Goal: Task Accomplishment & Management: Manage account settings

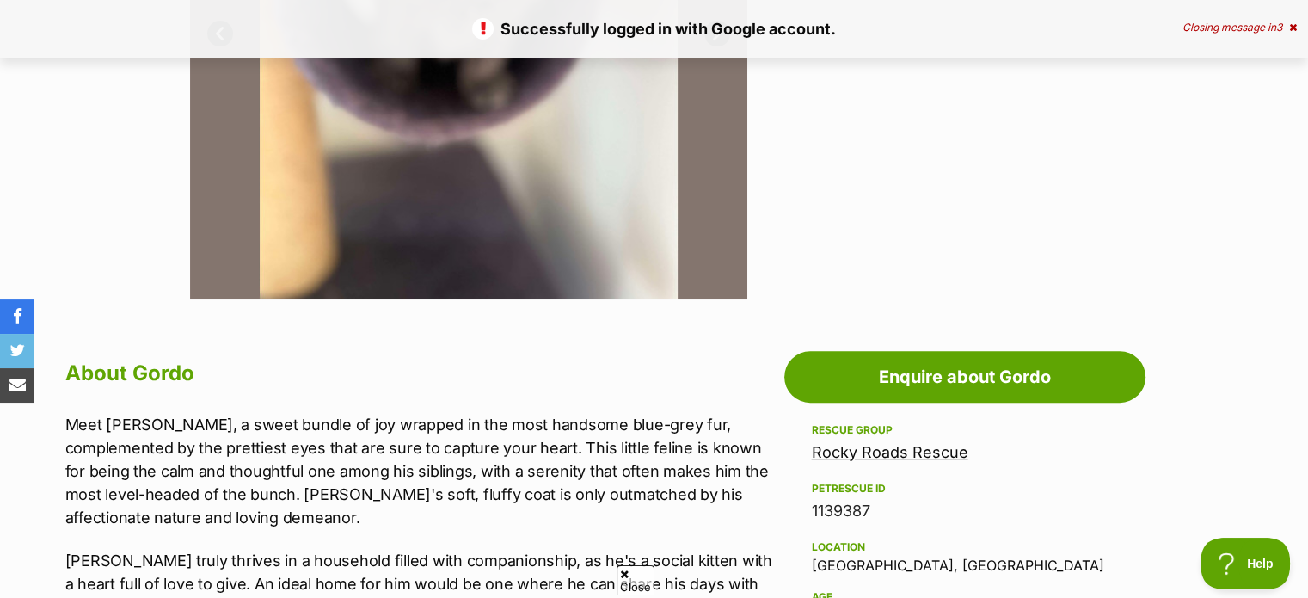
scroll to position [622, 0]
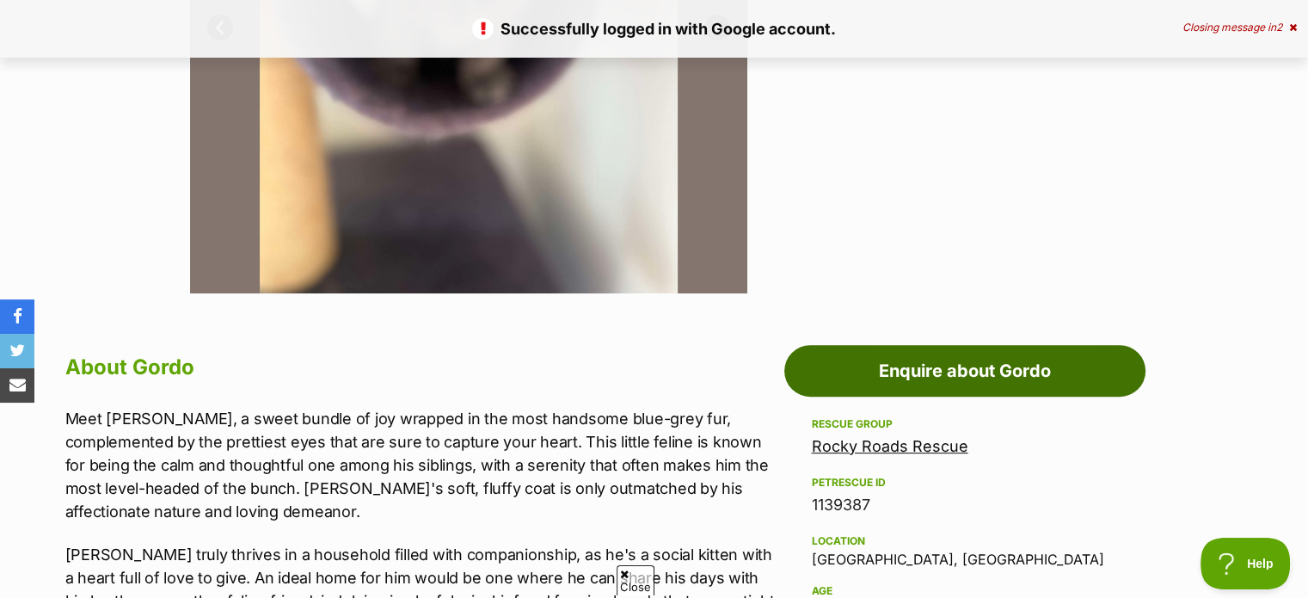
click at [909, 371] on link "Enquire about Gordo" at bounding box center [964, 371] width 361 height 52
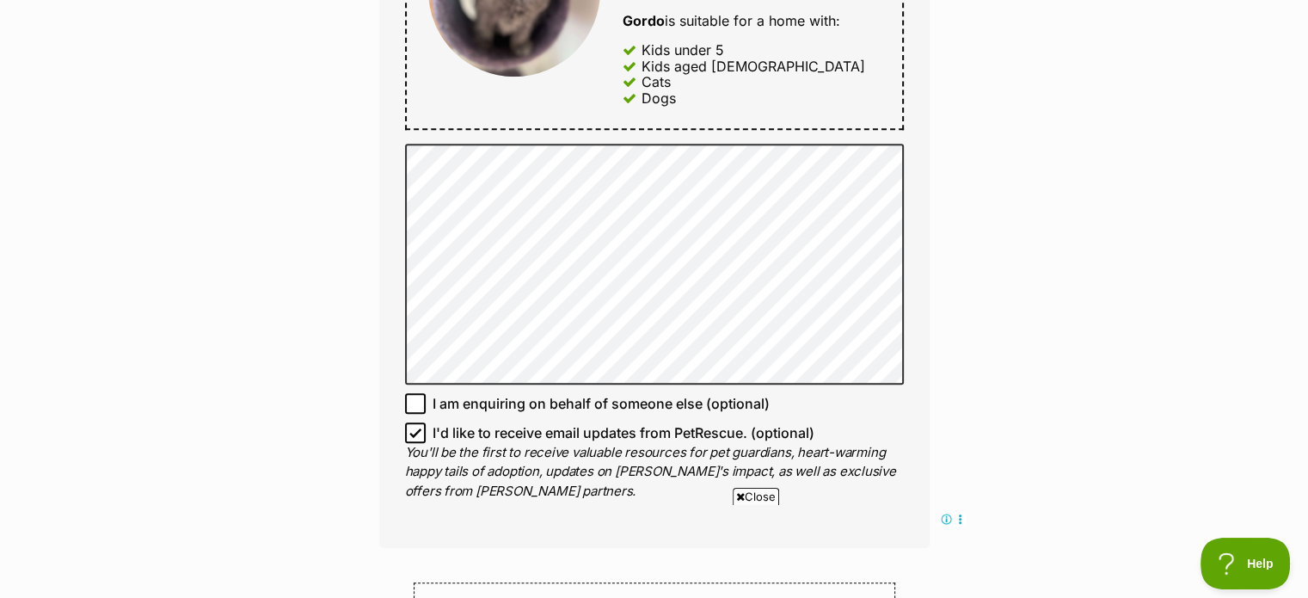
scroll to position [1056, 0]
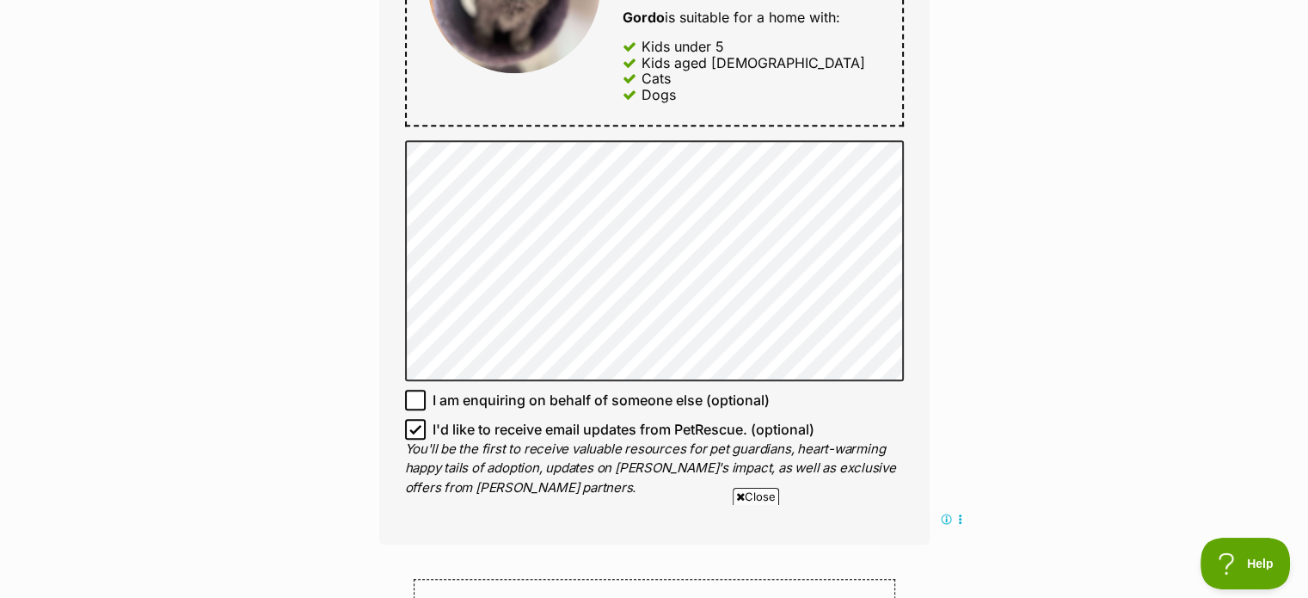
click at [413, 423] on icon at bounding box center [415, 429] width 12 height 12
click at [413, 423] on input "I'd like to receive email updates from PetRescue. (optional)" at bounding box center [415, 429] width 21 height 21
checkbox input "false"
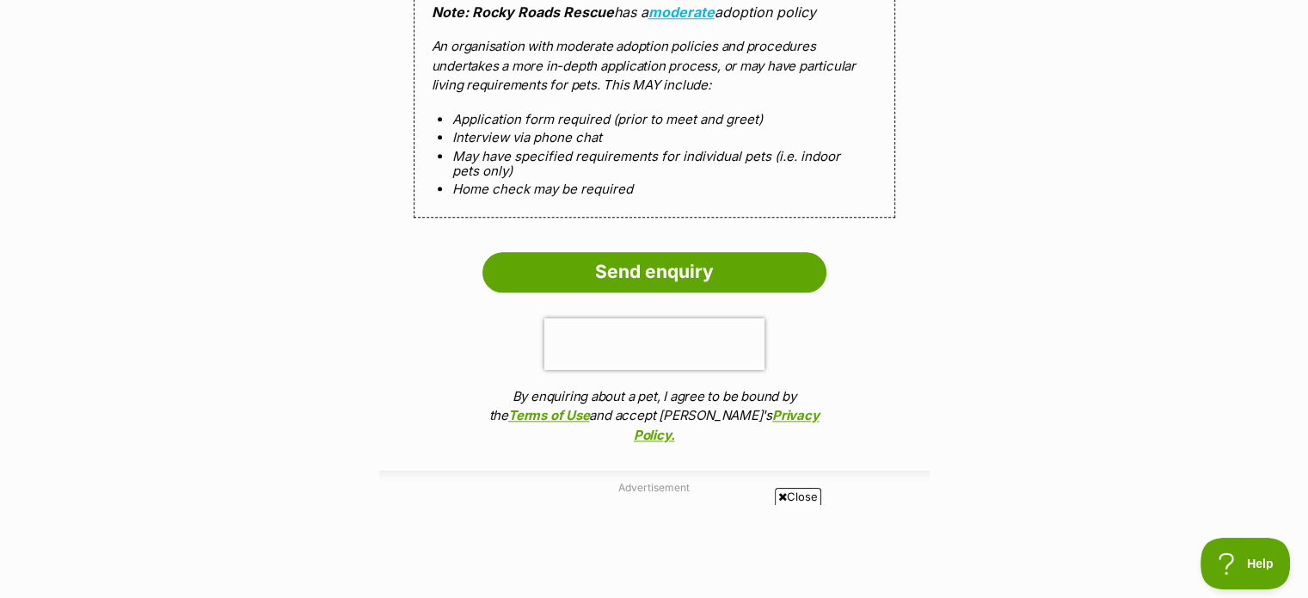
scroll to position [1902, 0]
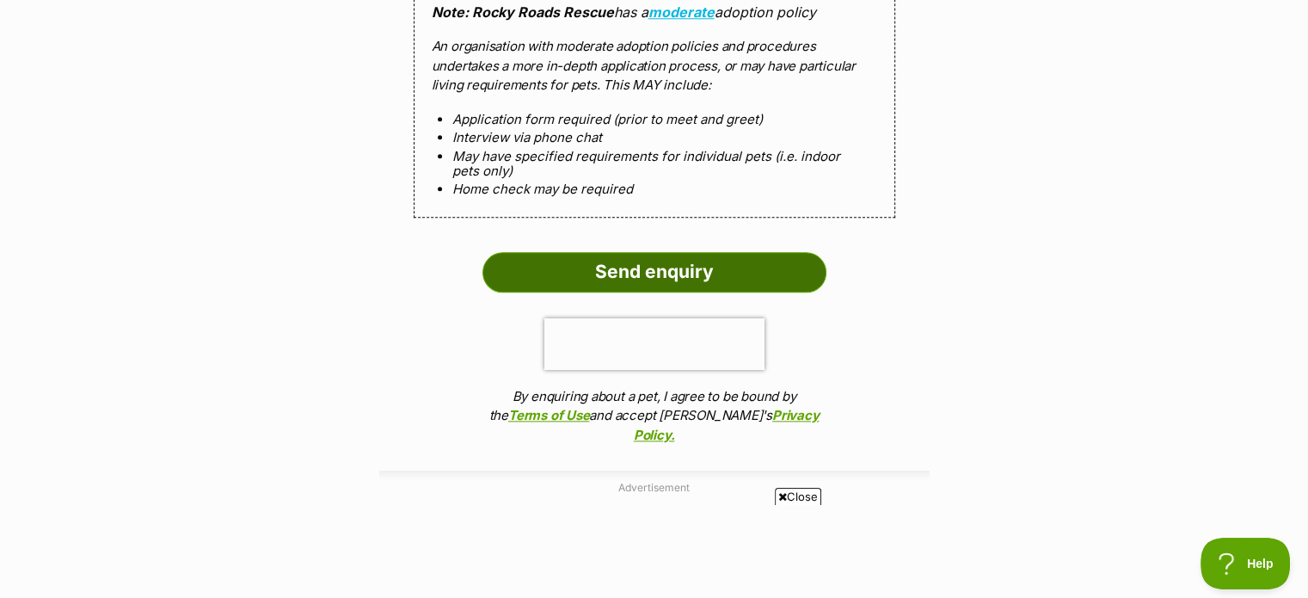
click at [587, 279] on input "Send enquiry" at bounding box center [654, 272] width 344 height 40
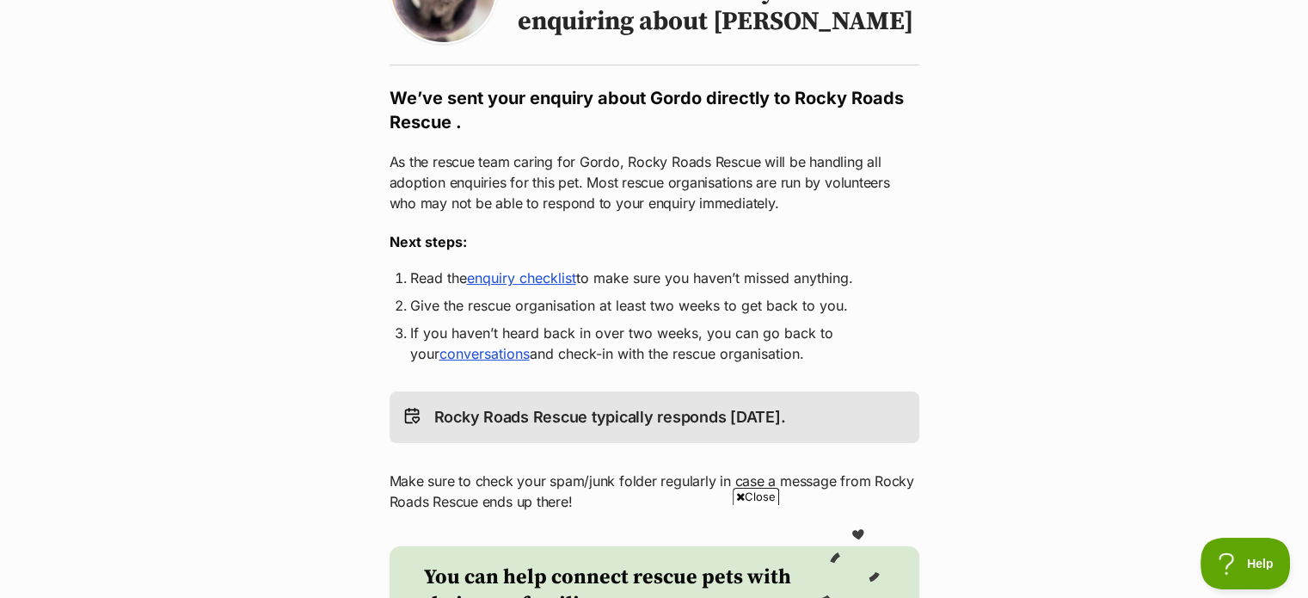
scroll to position [227, 0]
click at [525, 281] on link "enquiry checklist" at bounding box center [521, 277] width 109 height 17
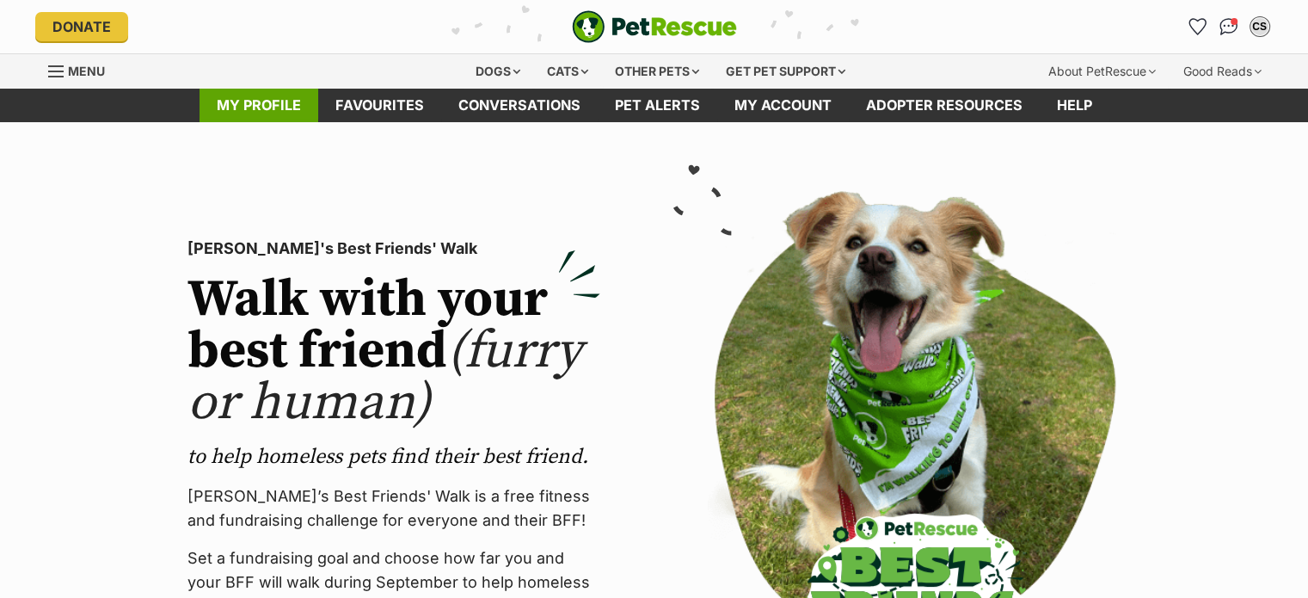
click at [254, 102] on link "My profile" at bounding box center [258, 106] width 119 height 34
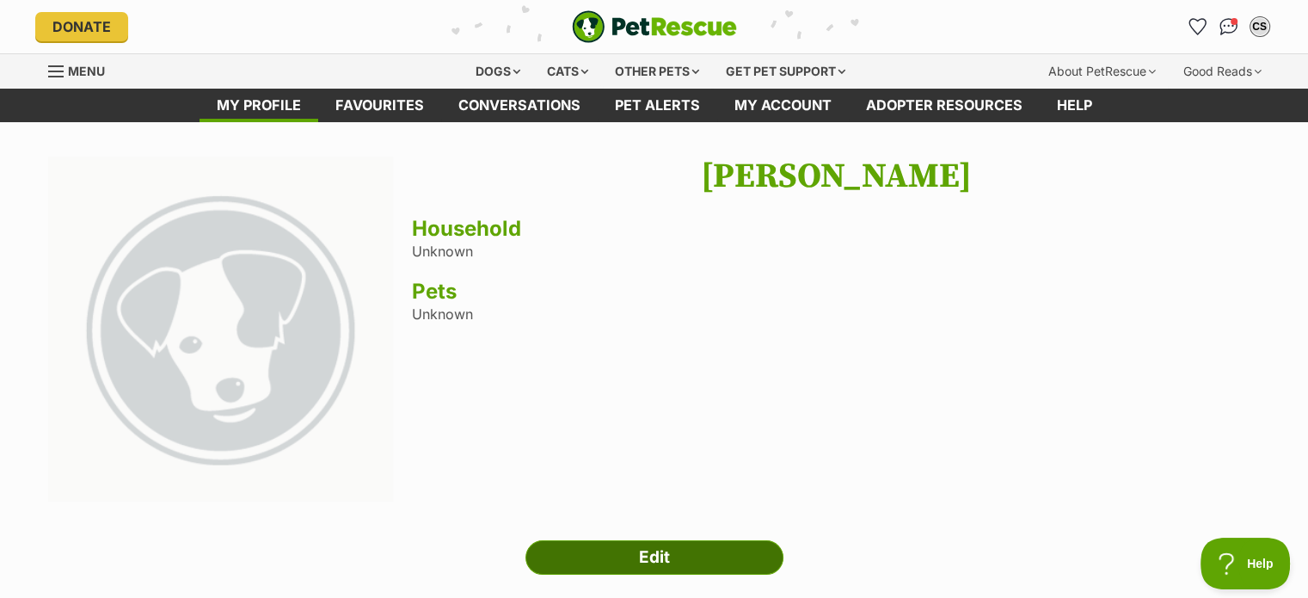
click at [643, 566] on link "Edit" at bounding box center [654, 557] width 258 height 34
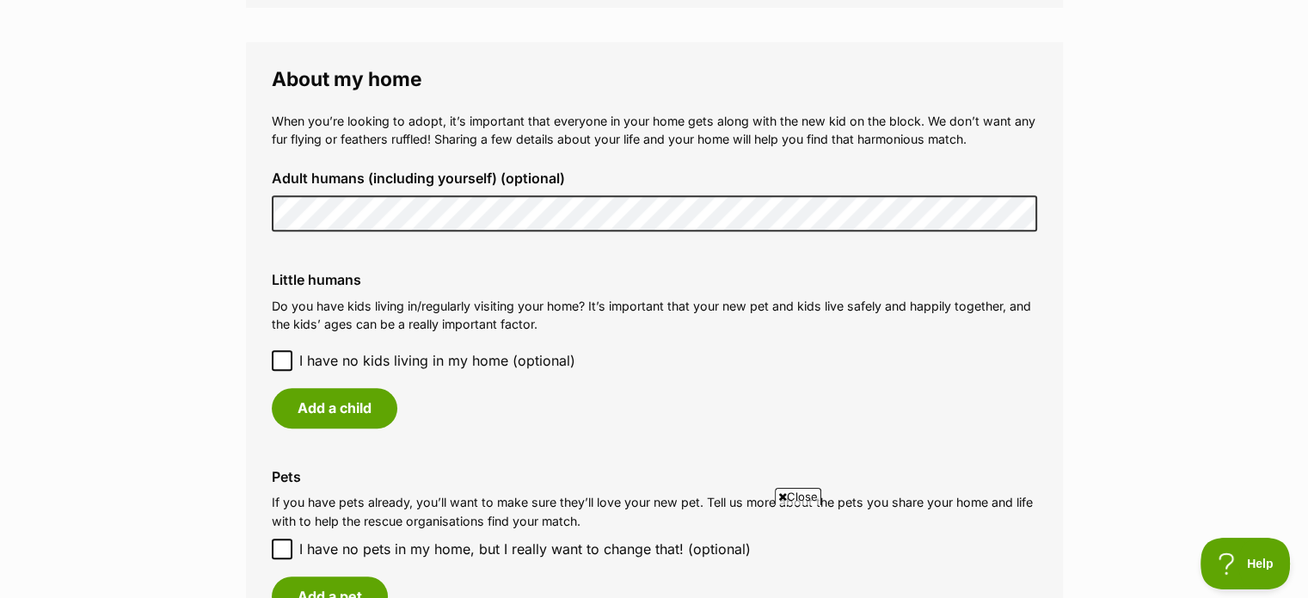
scroll to position [1251, 0]
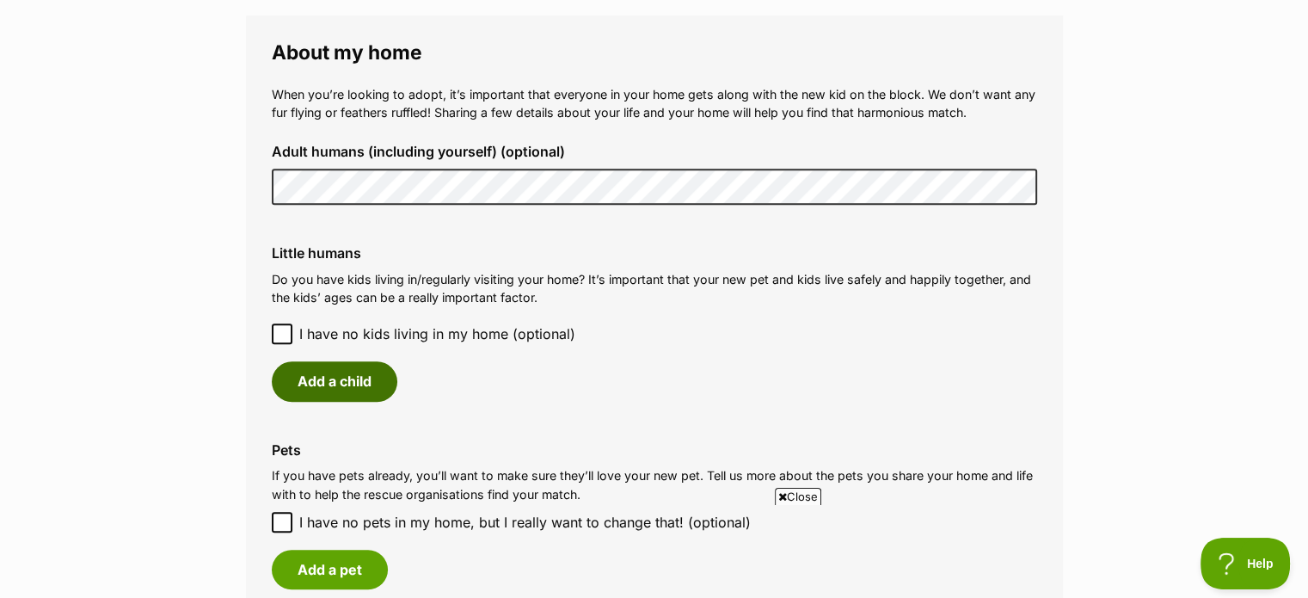
click at [365, 379] on button "Add a child" at bounding box center [335, 381] width 126 height 40
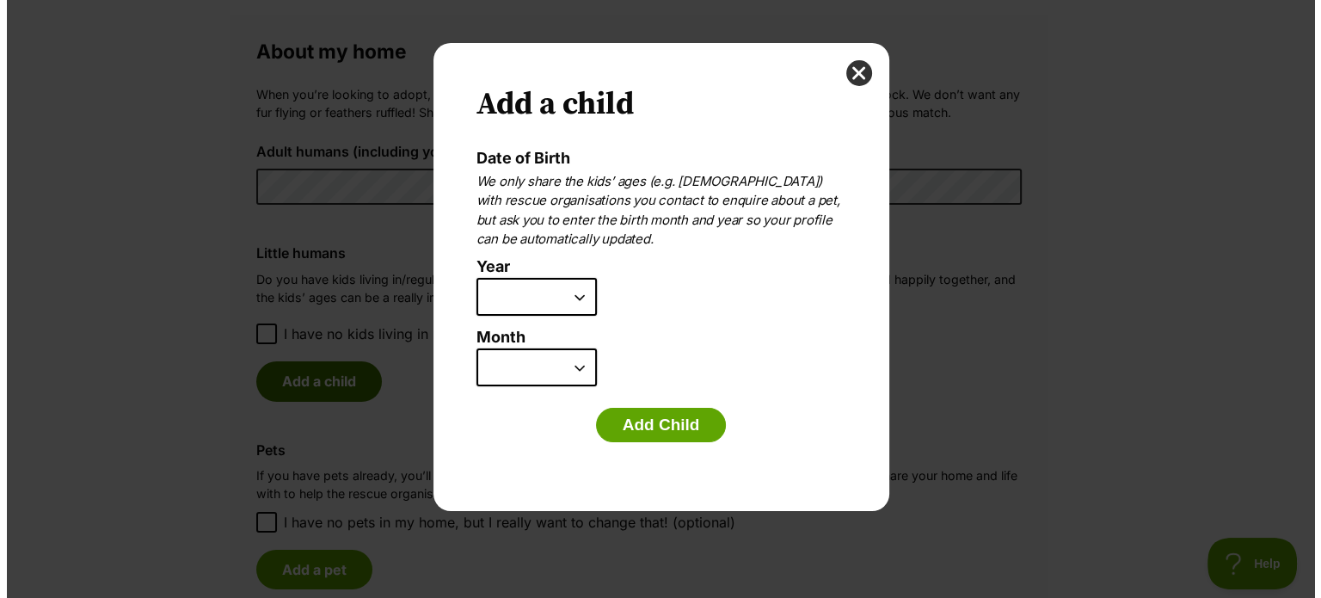
scroll to position [0, 0]
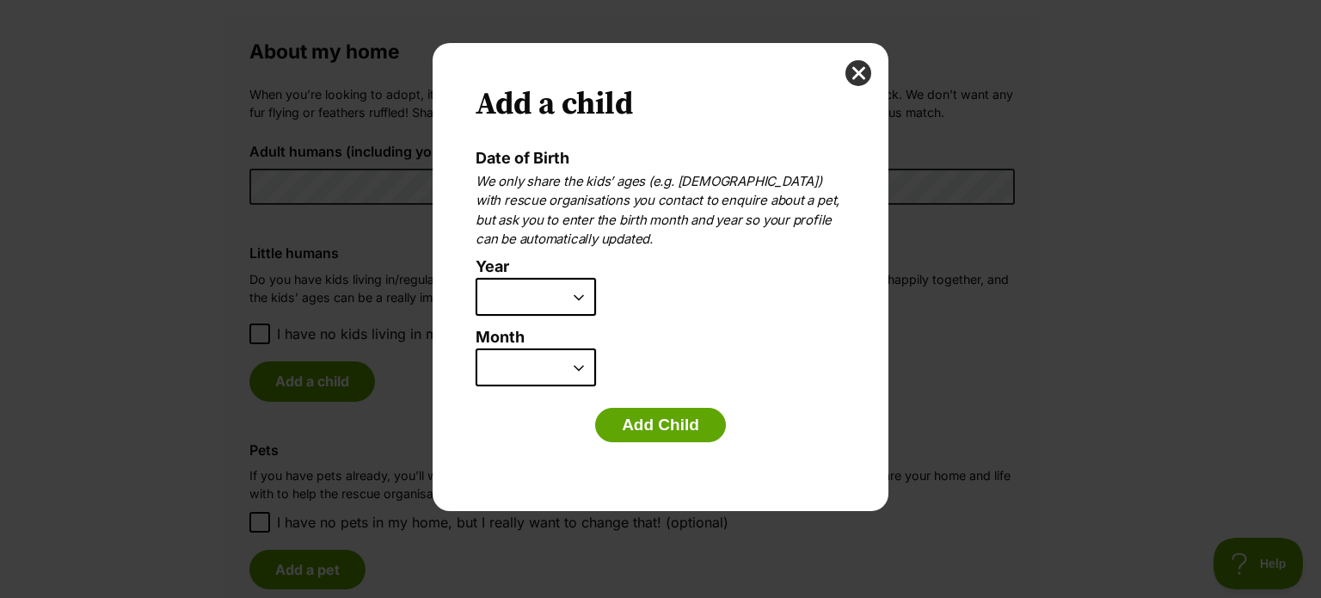
click at [581, 297] on select "2025 2024 2023 2022 2021 2020 2019 2018 2017 2016 2015 2014 2013 2012 2011 2010…" at bounding box center [535, 297] width 120 height 38
select select "2008"
click at [475, 278] on select "2025 2024 2023 2022 2021 2020 2019 2018 2017 2016 2015 2014 2013 2012 2011 2010…" at bounding box center [535, 297] width 120 height 38
click at [581, 367] on select "January February March April May June July August September October November De…" at bounding box center [535, 367] width 120 height 38
select select "2"
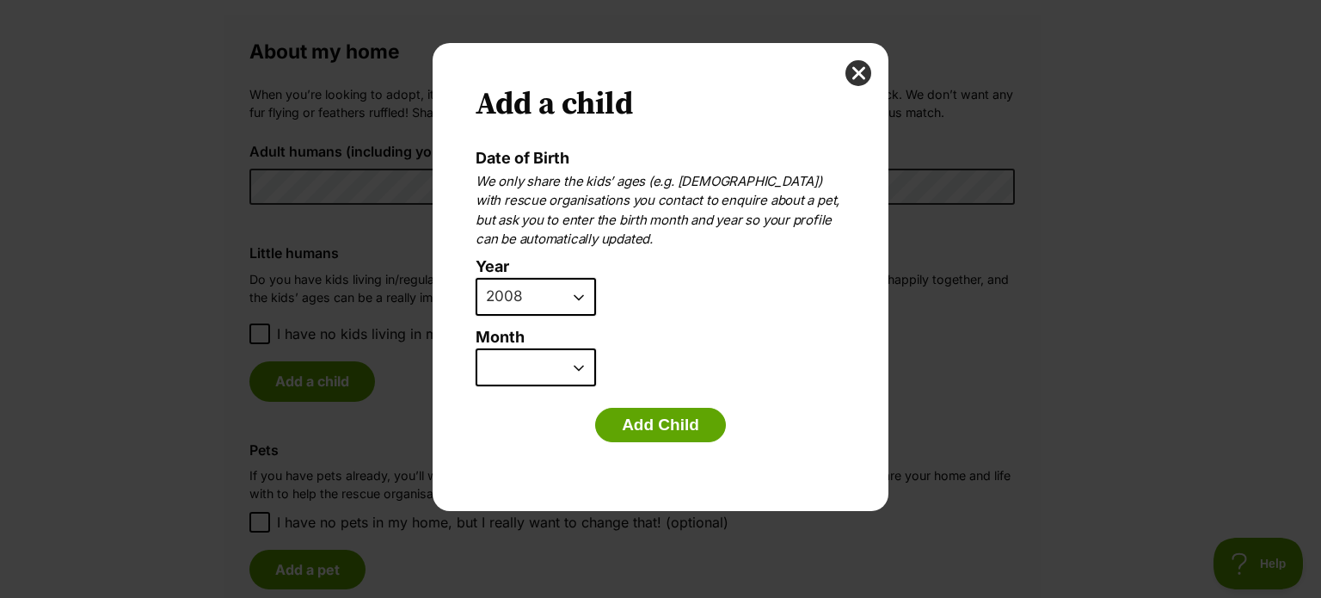
click at [475, 348] on select "January February March April May June July August September October November De…" at bounding box center [535, 367] width 120 height 38
click at [638, 430] on button "Add Child" at bounding box center [660, 425] width 131 height 34
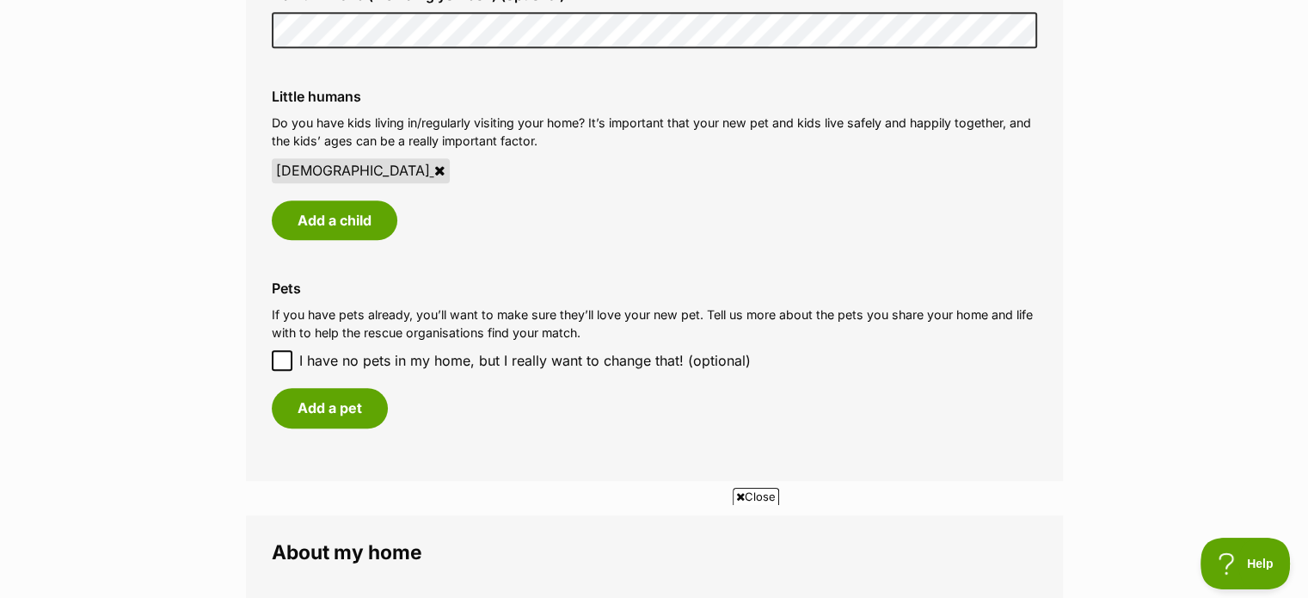
scroll to position [1430, 0]
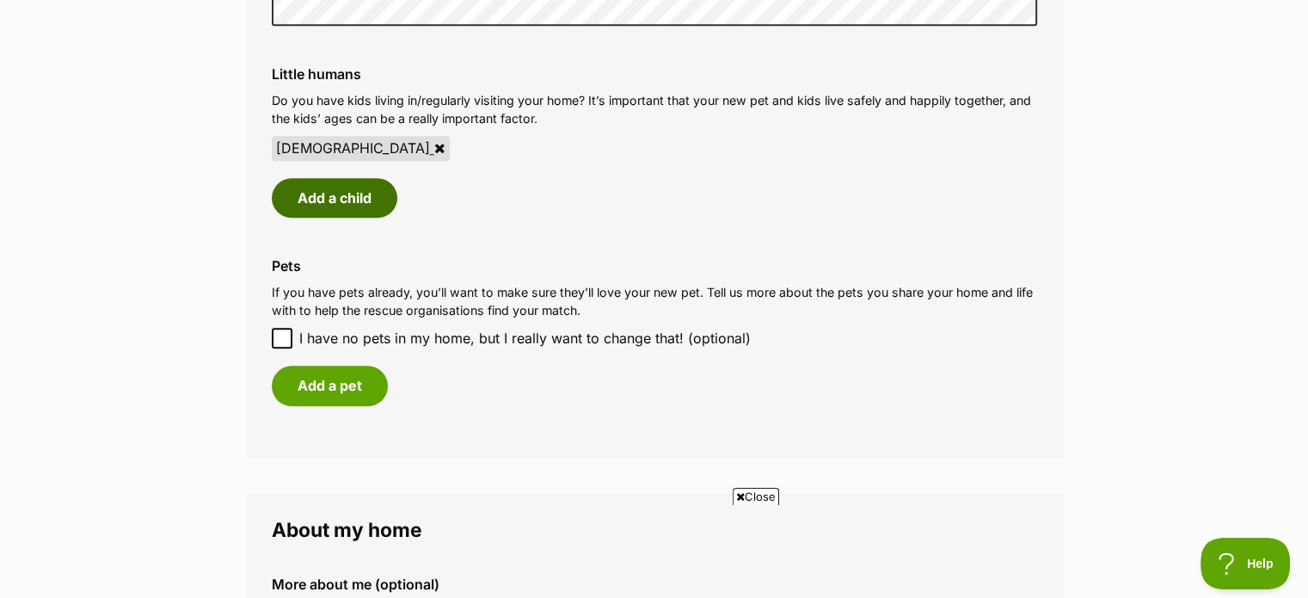
click at [360, 193] on button "Add a child" at bounding box center [335, 198] width 126 height 40
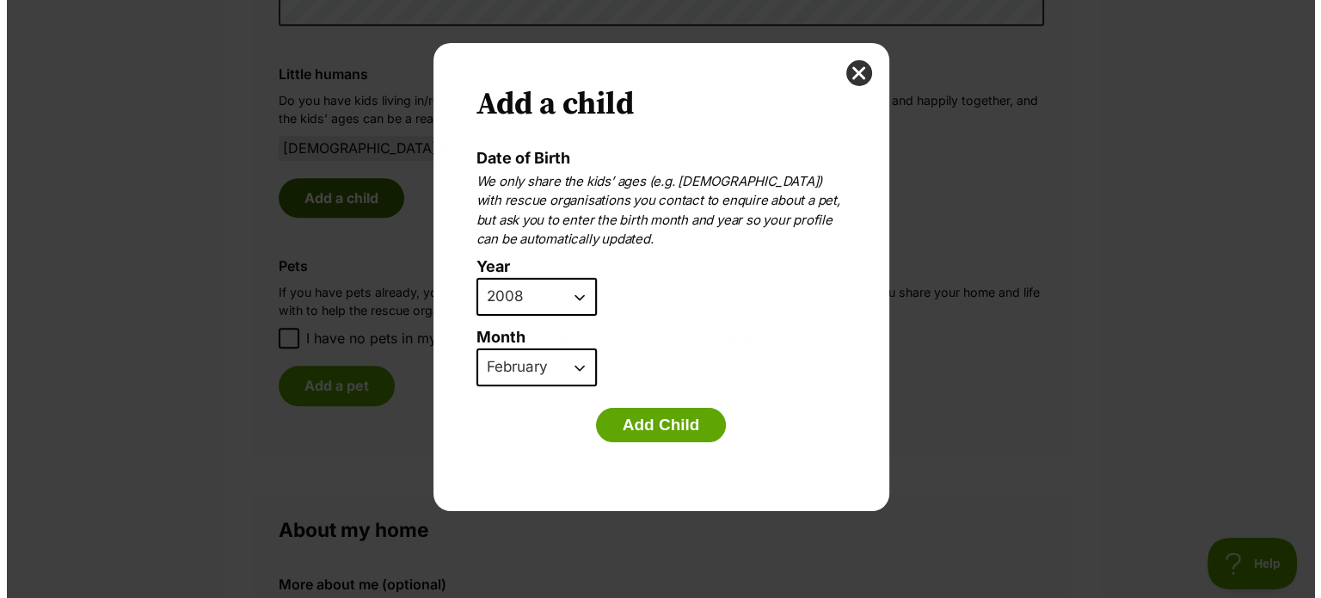
scroll to position [0, 0]
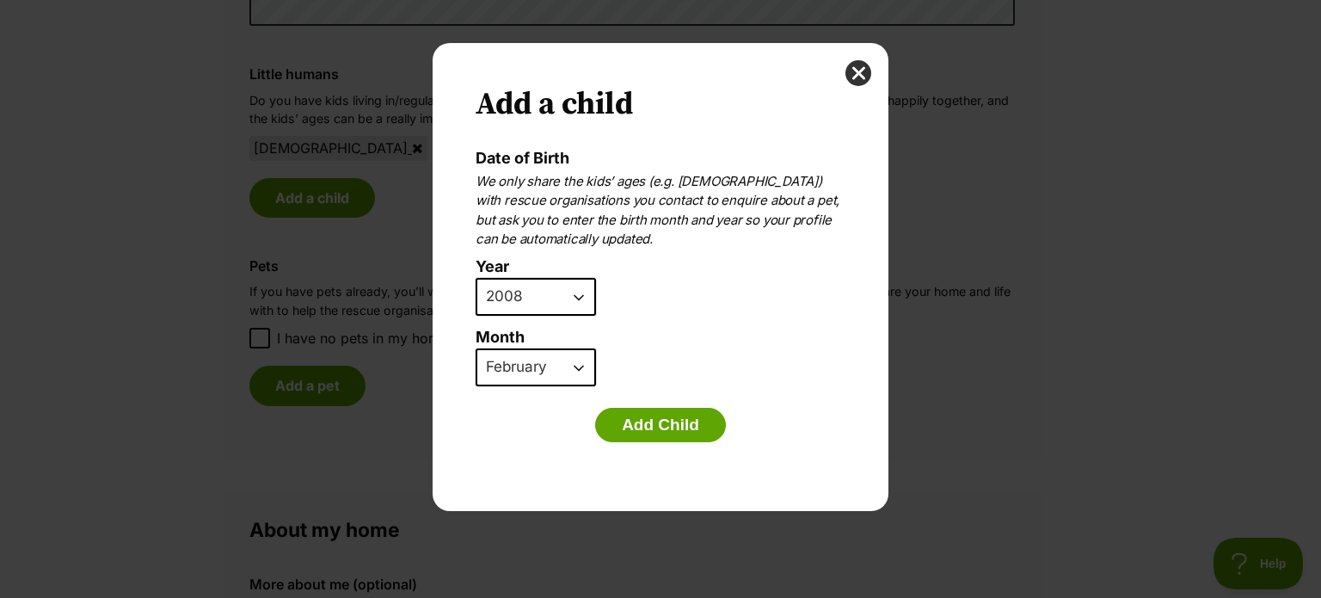
click at [581, 291] on select "2025 2024 2023 2022 2021 2020 2019 2018 2017 2016 2015 2014 2013 2012 2011 2010…" at bounding box center [535, 297] width 120 height 38
select select "2015"
click at [475, 278] on select "2025 2024 2023 2022 2021 2020 2019 2018 2017 2016 2015 2014 2013 2012 2011 2010…" at bounding box center [535, 297] width 120 height 38
click at [576, 366] on select "January February March April May June July August September October November De…" at bounding box center [535, 367] width 120 height 38
select select "4"
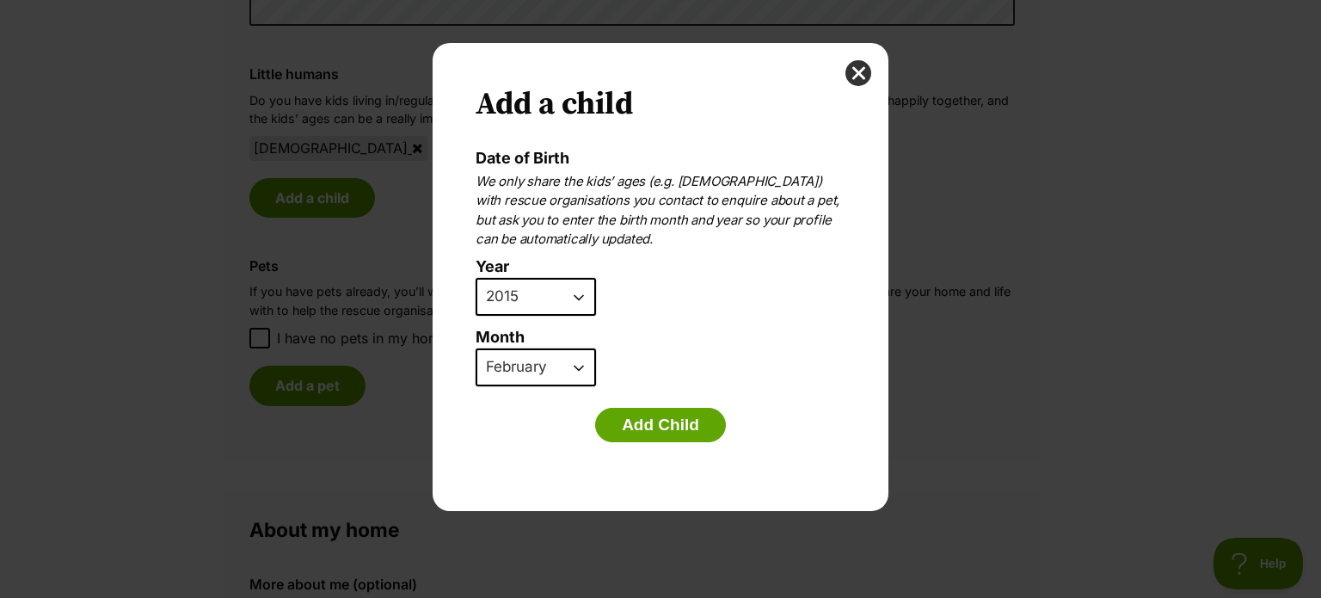
click at [475, 348] on select "January February March April May June July August September October November De…" at bounding box center [535, 367] width 120 height 38
click at [647, 413] on button "Add Child" at bounding box center [660, 425] width 131 height 34
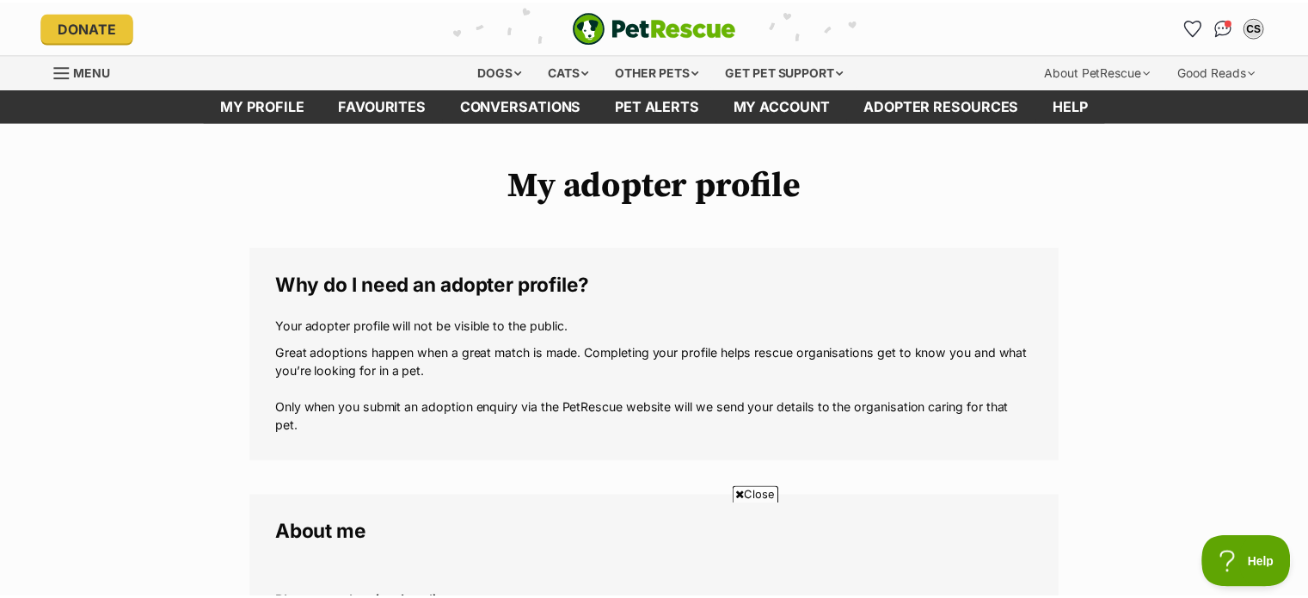
scroll to position [1430, 0]
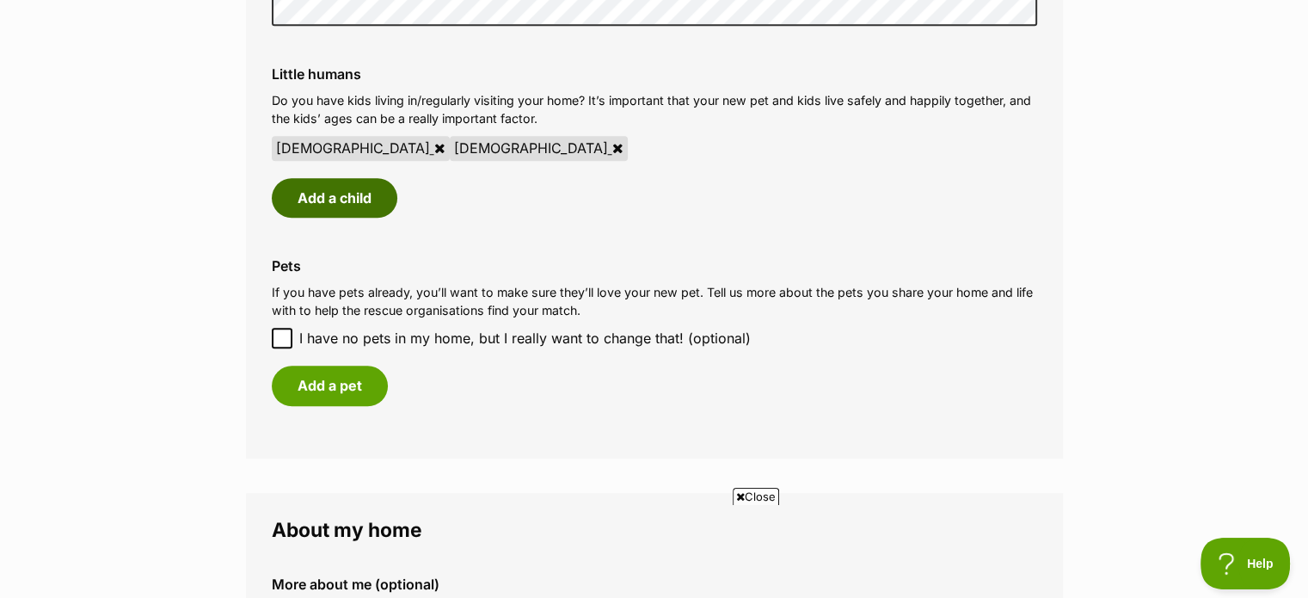
click at [353, 204] on button "Add a child" at bounding box center [335, 198] width 126 height 40
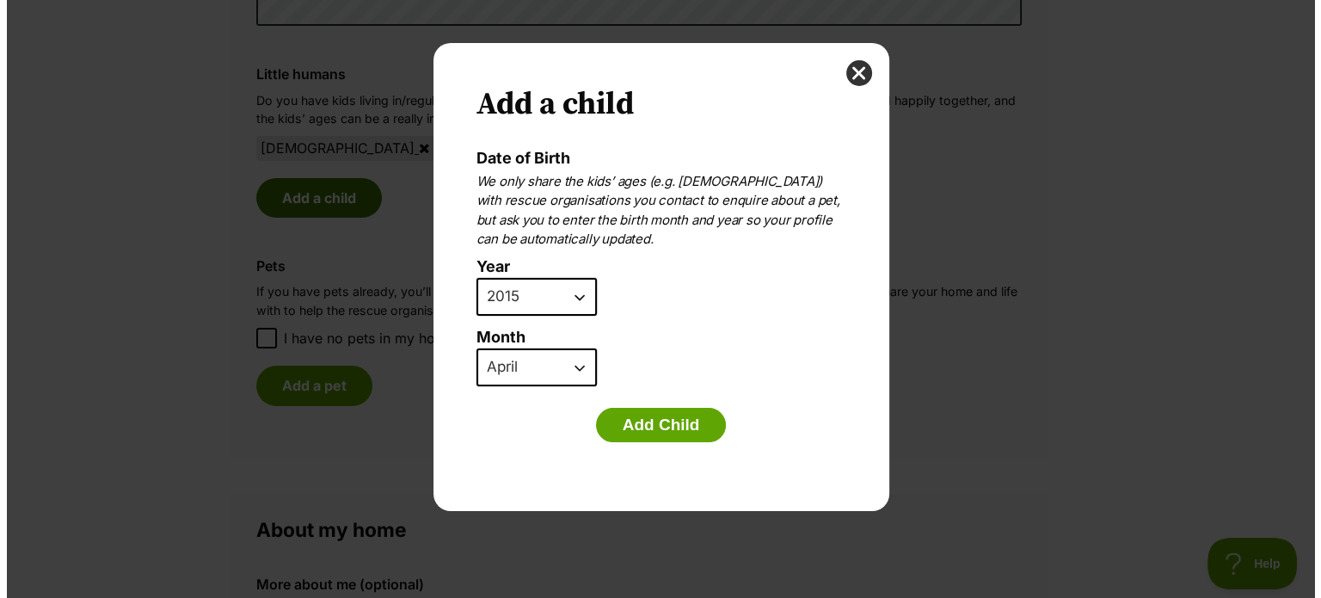
scroll to position [0, 0]
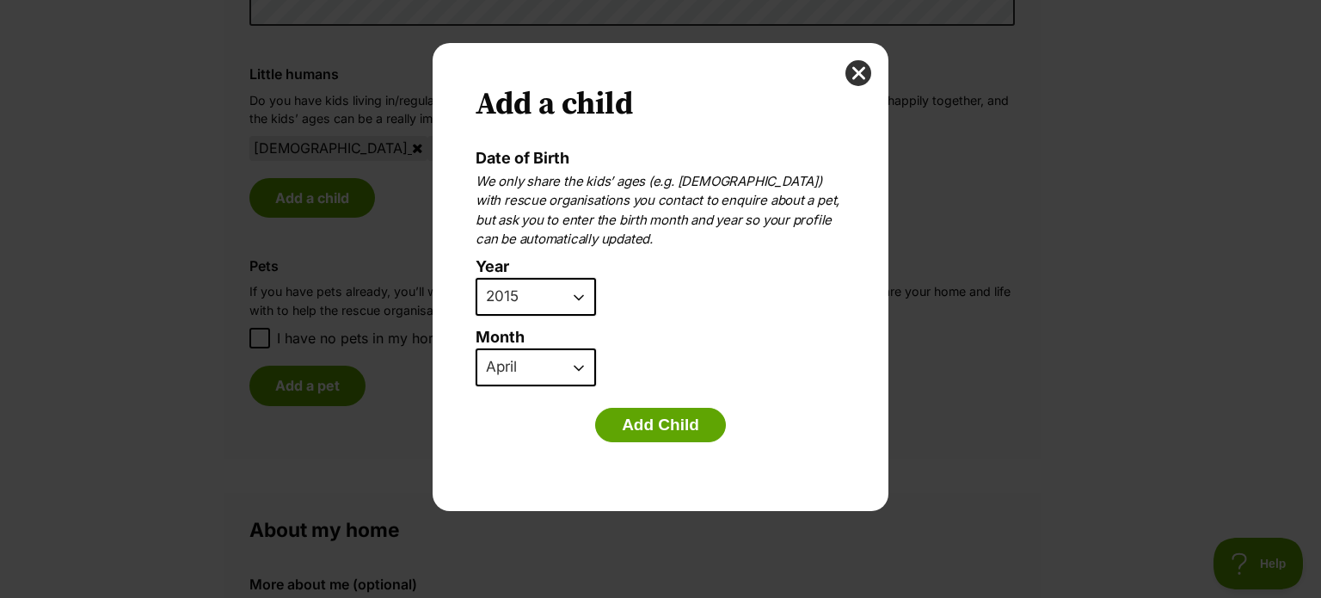
click at [583, 295] on select "2025 2024 2023 2022 2021 2020 2019 2018 2017 2016 2015 2014 2013 2012 2011 2010…" at bounding box center [535, 297] width 120 height 38
click at [475, 278] on select "2025 2024 2023 2022 2021 2020 2019 2018 2017 2016 2015 2014 2013 2012 2011 2010…" at bounding box center [535, 297] width 120 height 38
click at [579, 370] on select "January February March April May June July August September October November De…" at bounding box center [535, 367] width 120 height 38
click at [475, 348] on select "January February March April May June July August September October November De…" at bounding box center [535, 367] width 120 height 38
click at [656, 430] on button "Add Child" at bounding box center [660, 425] width 131 height 34
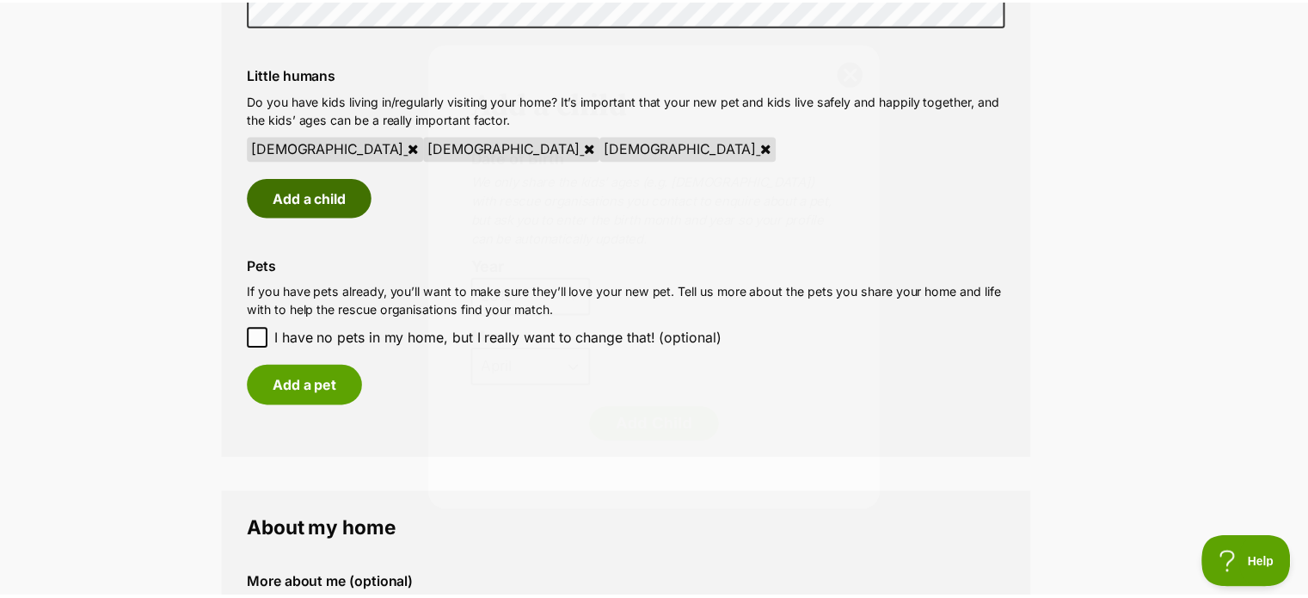
scroll to position [1430, 0]
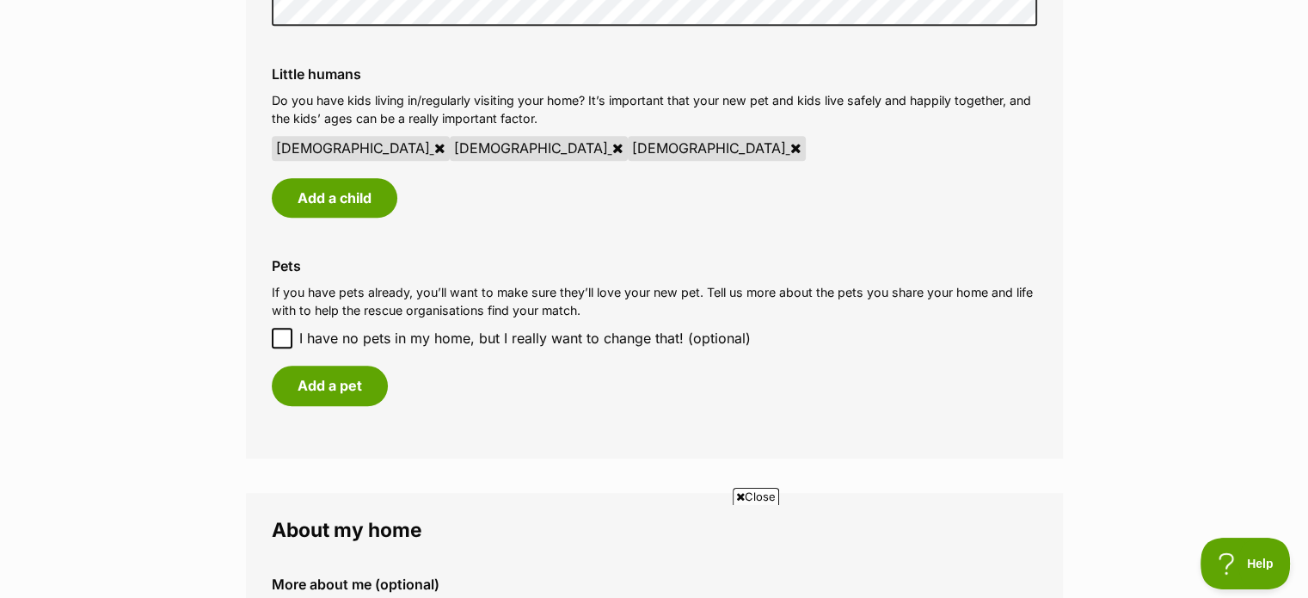
click at [612, 150] on icon at bounding box center [617, 148] width 11 height 14
click at [337, 195] on button "Add a child" at bounding box center [335, 198] width 126 height 40
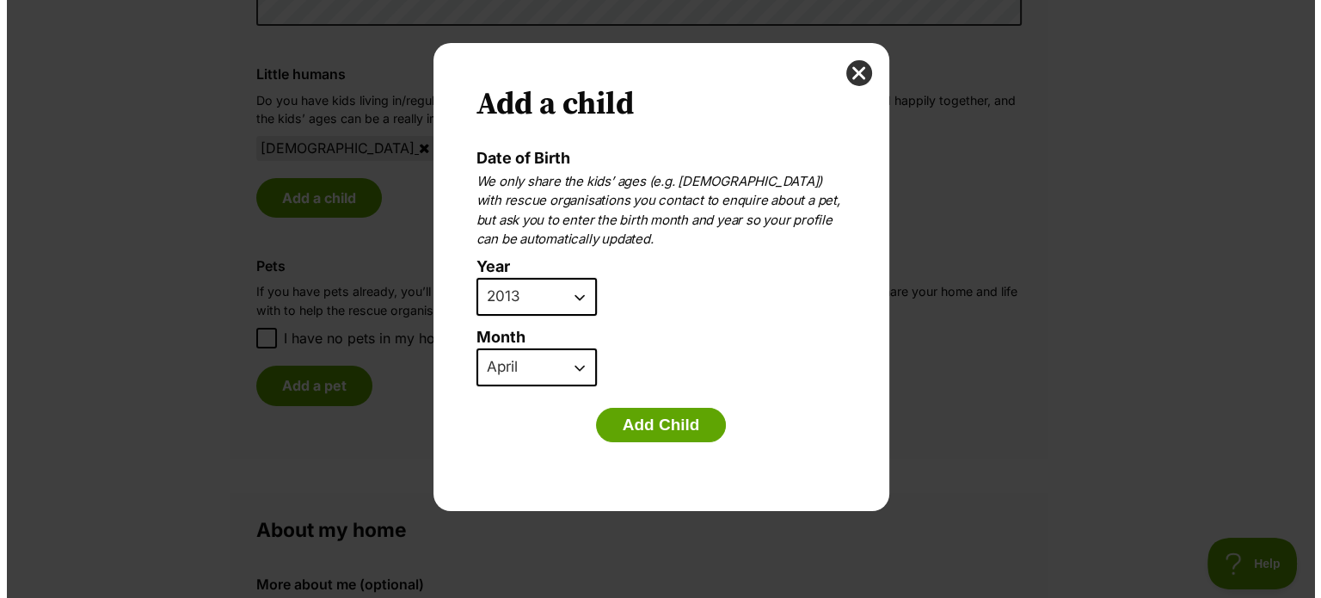
scroll to position [0, 0]
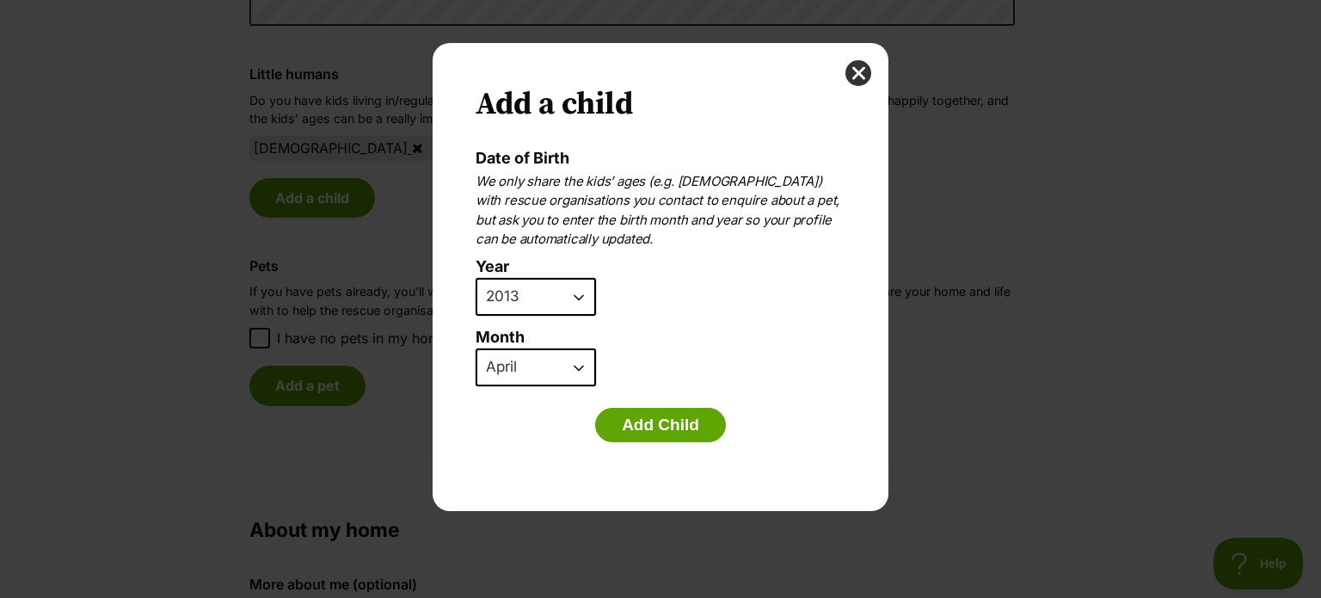
click at [585, 296] on select "2025 2024 2023 2022 2021 2020 2019 2018 2017 2016 2015 2014 2013 2012 2011 2010…" at bounding box center [535, 297] width 120 height 38
select select "2015"
click at [475, 278] on select "2025 2024 2023 2022 2021 2020 2019 2018 2017 2016 2015 2014 2013 2012 2011 2010…" at bounding box center [535, 297] width 120 height 38
click at [579, 358] on select "January February March April May June July August September October November De…" at bounding box center [535, 367] width 120 height 38
select select "2"
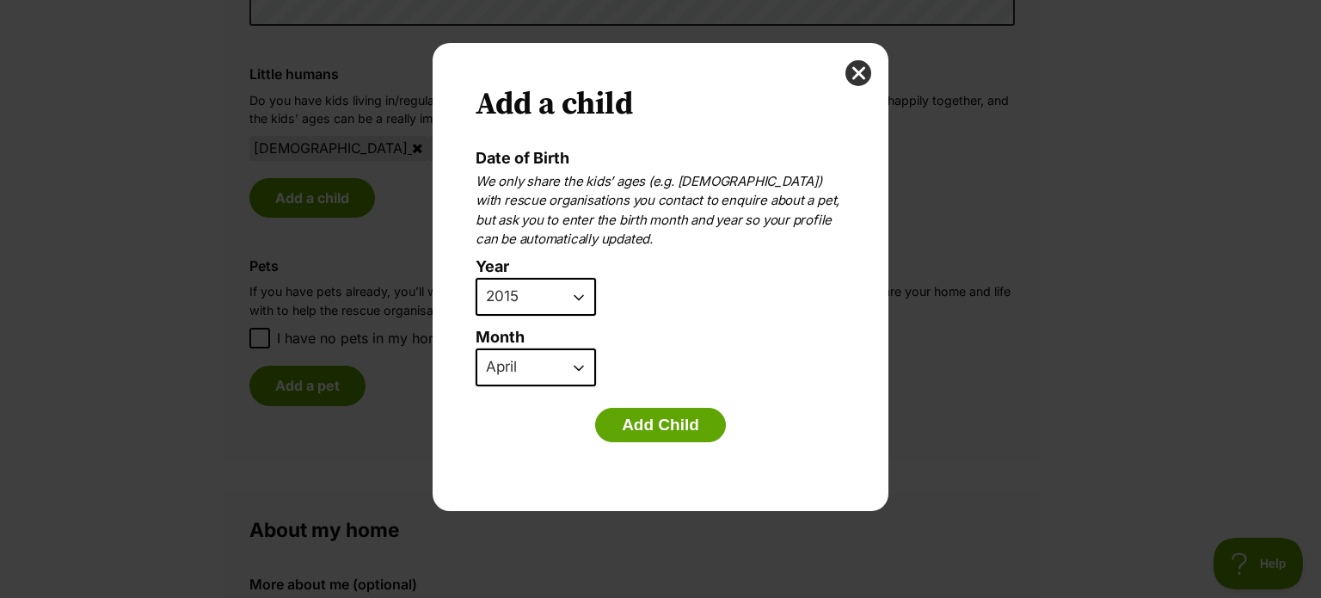
click at [475, 348] on select "January February March April May June July August September October November De…" at bounding box center [535, 367] width 120 height 38
click at [620, 414] on button "Add Child" at bounding box center [660, 425] width 131 height 34
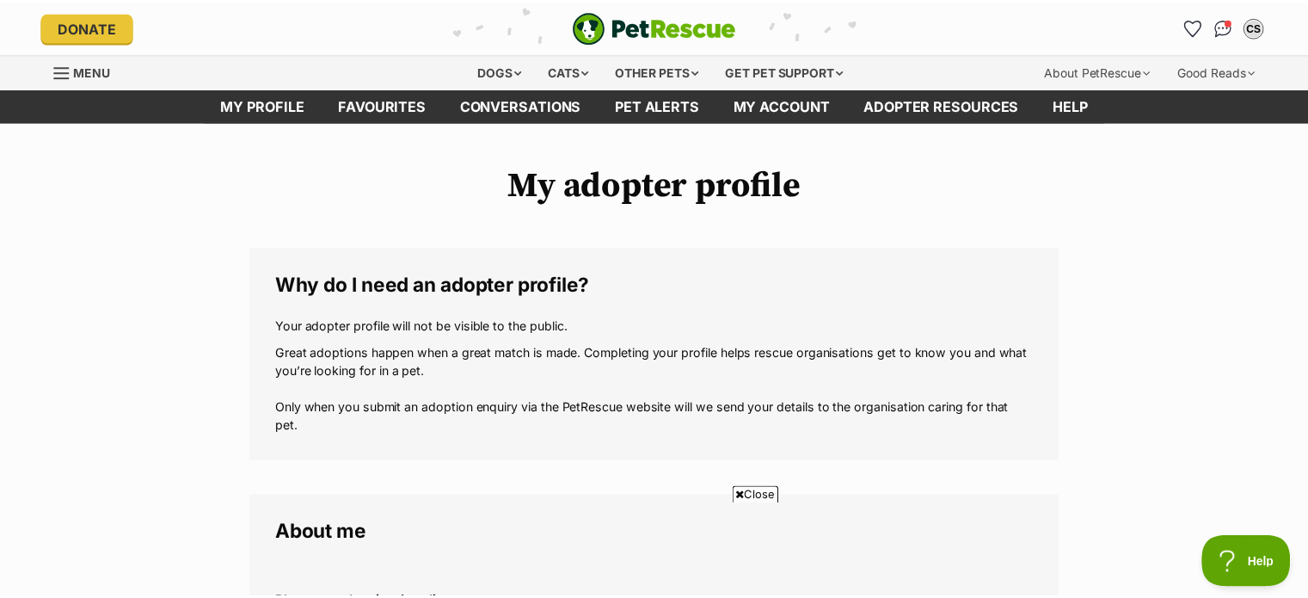
scroll to position [1430, 0]
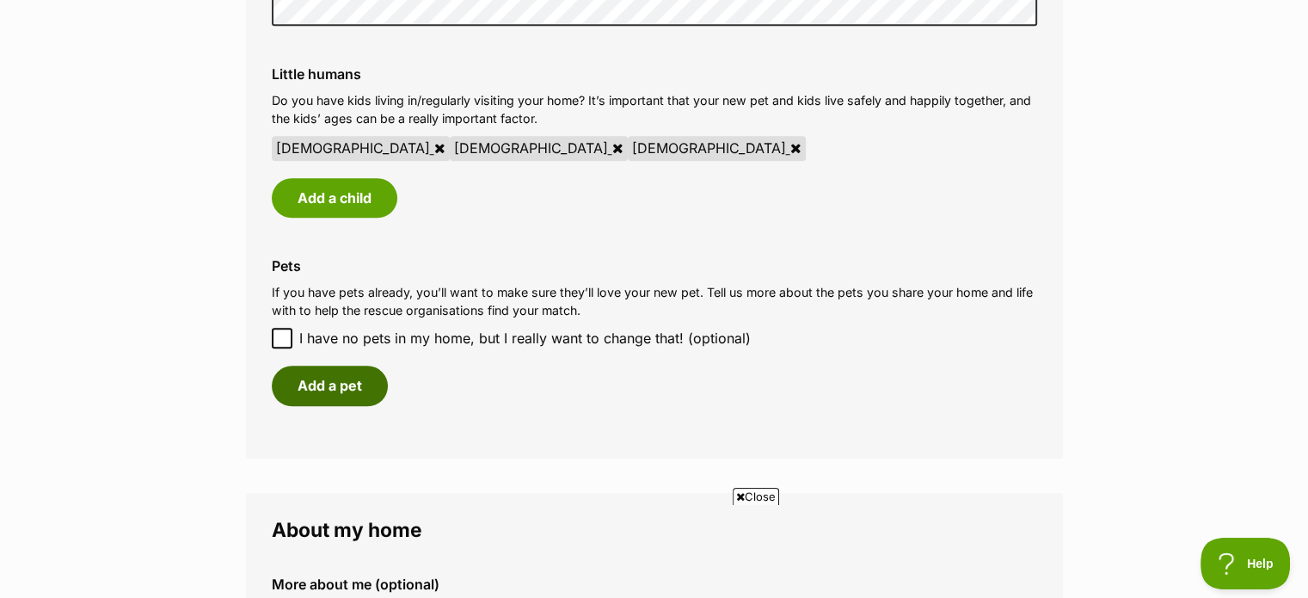
click at [333, 389] on button "Add a pet" at bounding box center [330, 385] width 116 height 40
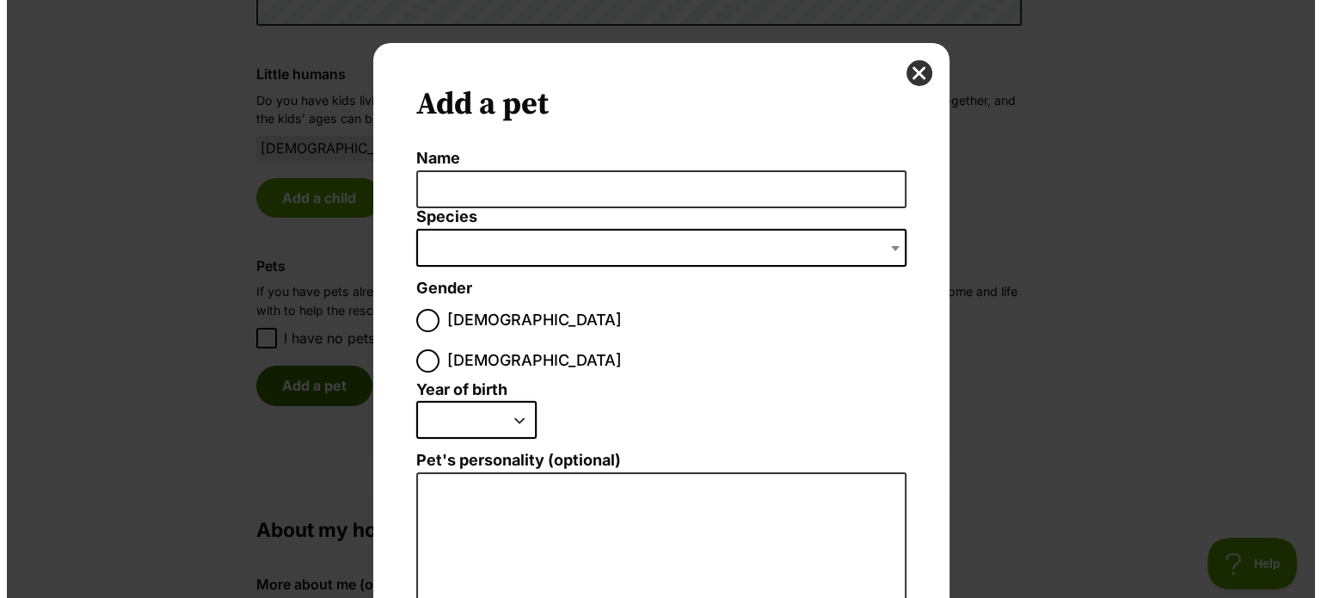
scroll to position [0, 0]
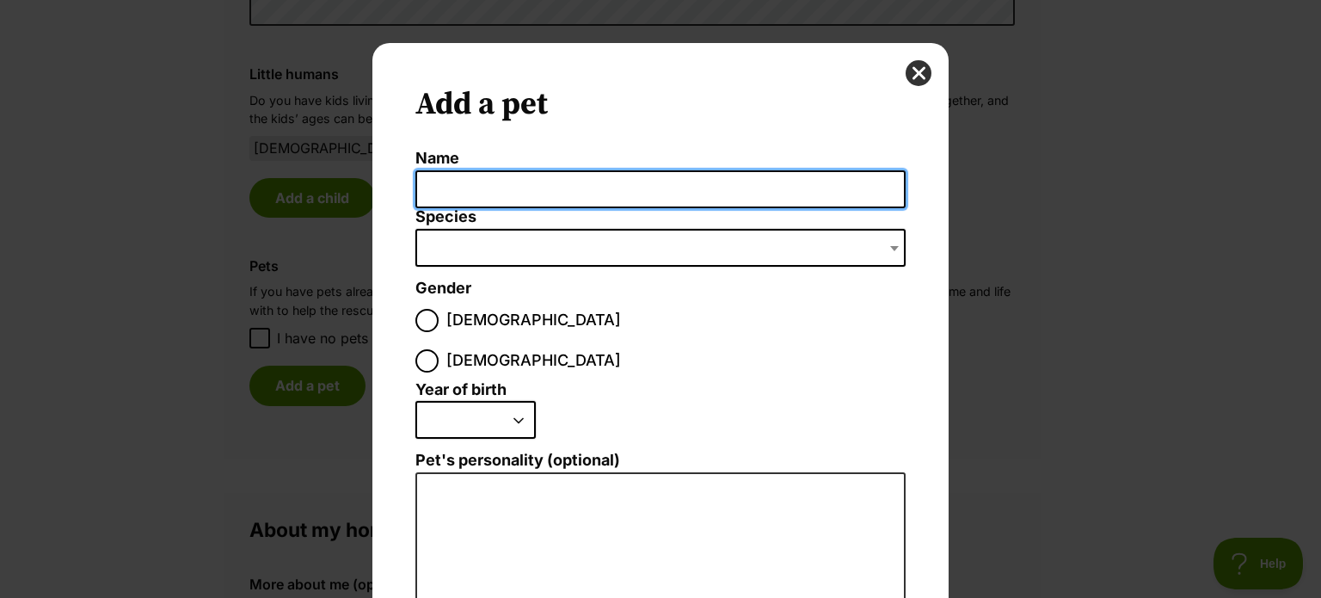
click at [442, 195] on input "Name" at bounding box center [660, 189] width 490 height 39
type input "Esther"
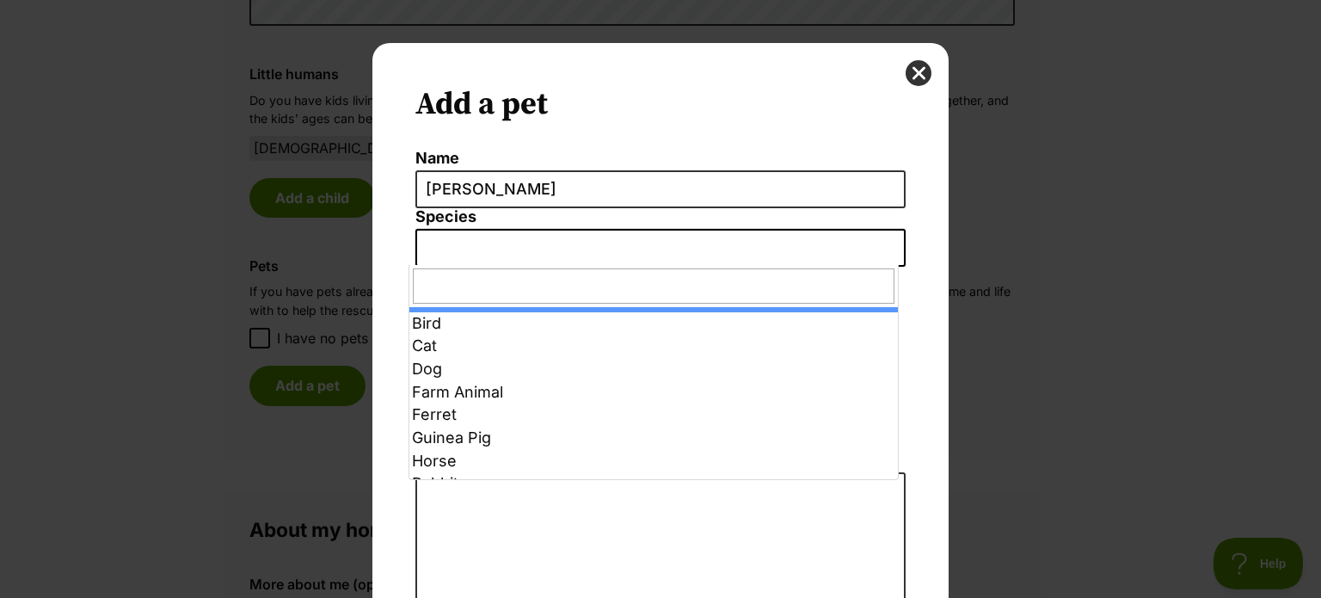
click at [458, 247] on span "Dialog Window - Close (Press escape to close)" at bounding box center [660, 248] width 490 height 38
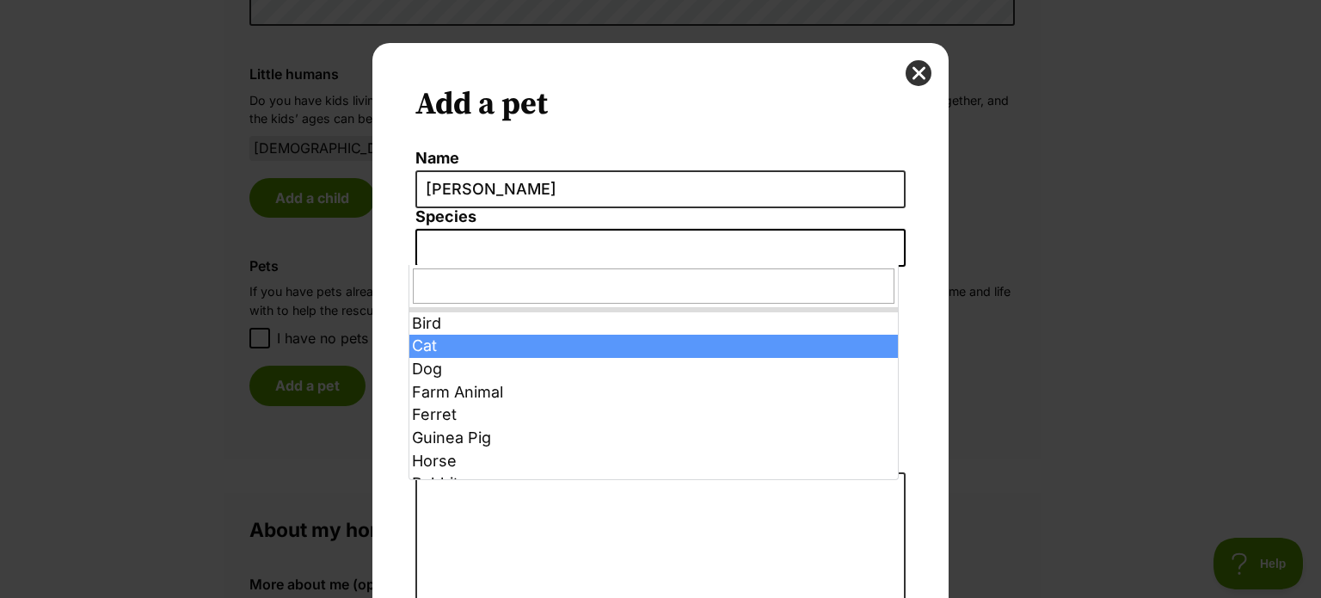
select select "2"
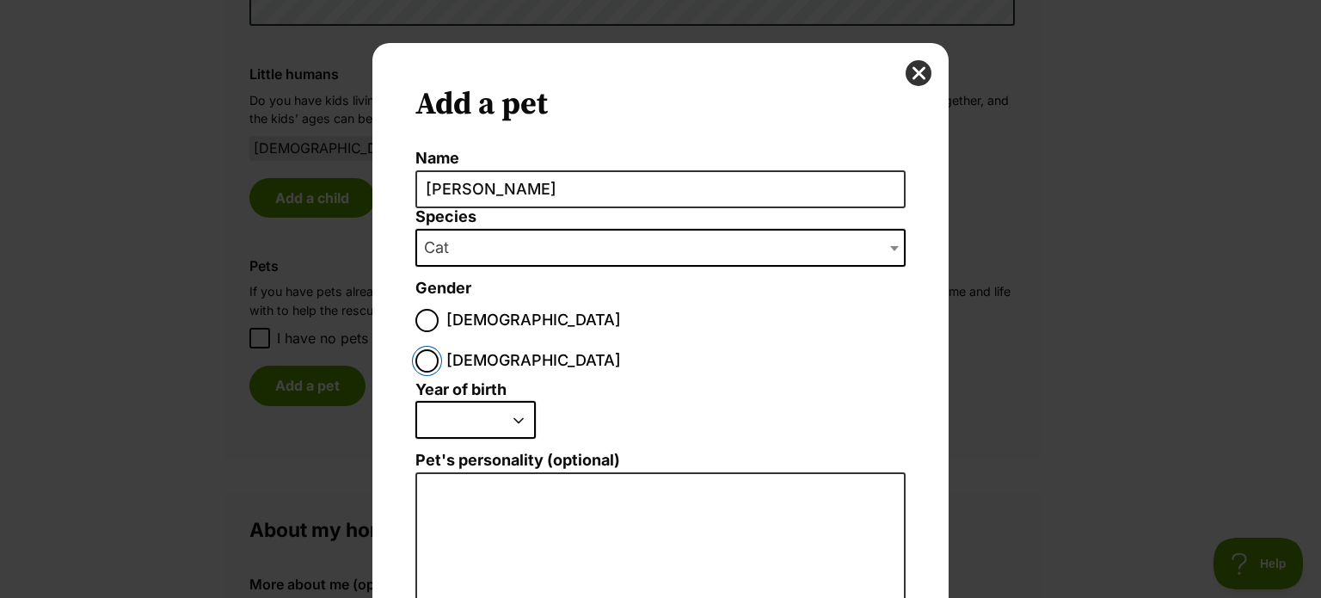
click at [438, 349] on input "Female" at bounding box center [426, 360] width 23 height 23
radio input "true"
click at [516, 401] on select "2025 2024 2023 2022 2021 2020 2019 2018 2017 2016 2015 2014 2013 2012 2011 2010…" at bounding box center [475, 420] width 120 height 38
select select "2011"
click at [415, 401] on select "2025 2024 2023 2022 2021 2020 2019 2018 2017 2016 2015 2014 2013 2012 2011 2010…" at bounding box center [475, 420] width 120 height 38
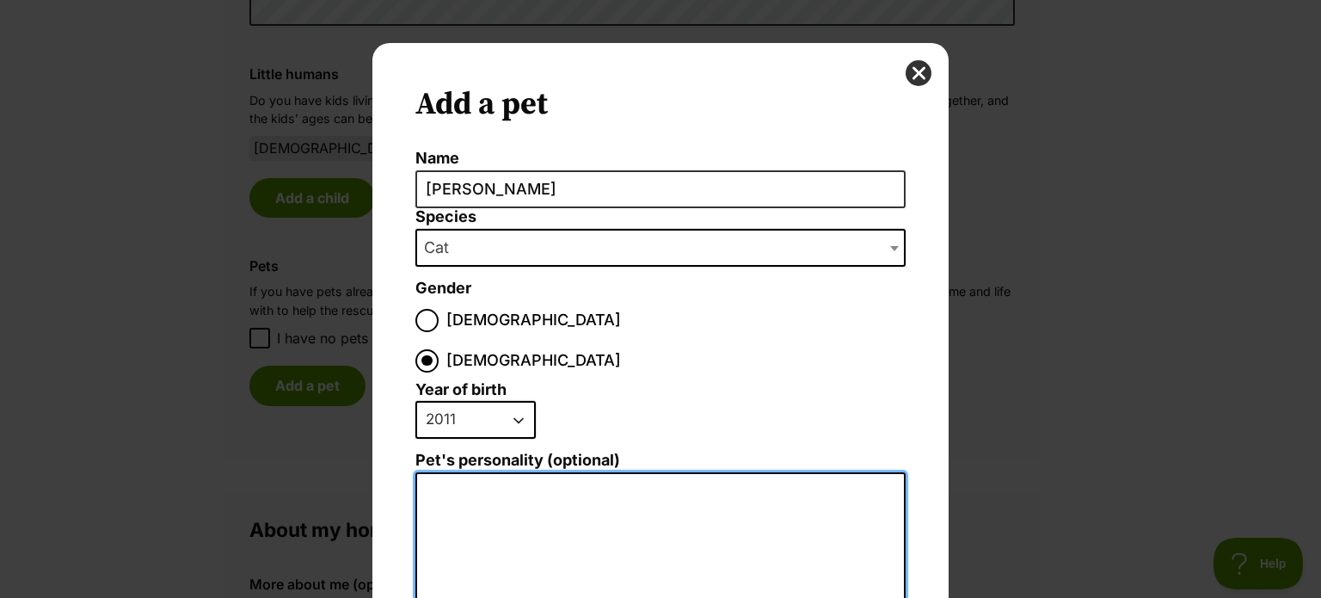
type textarea "L"
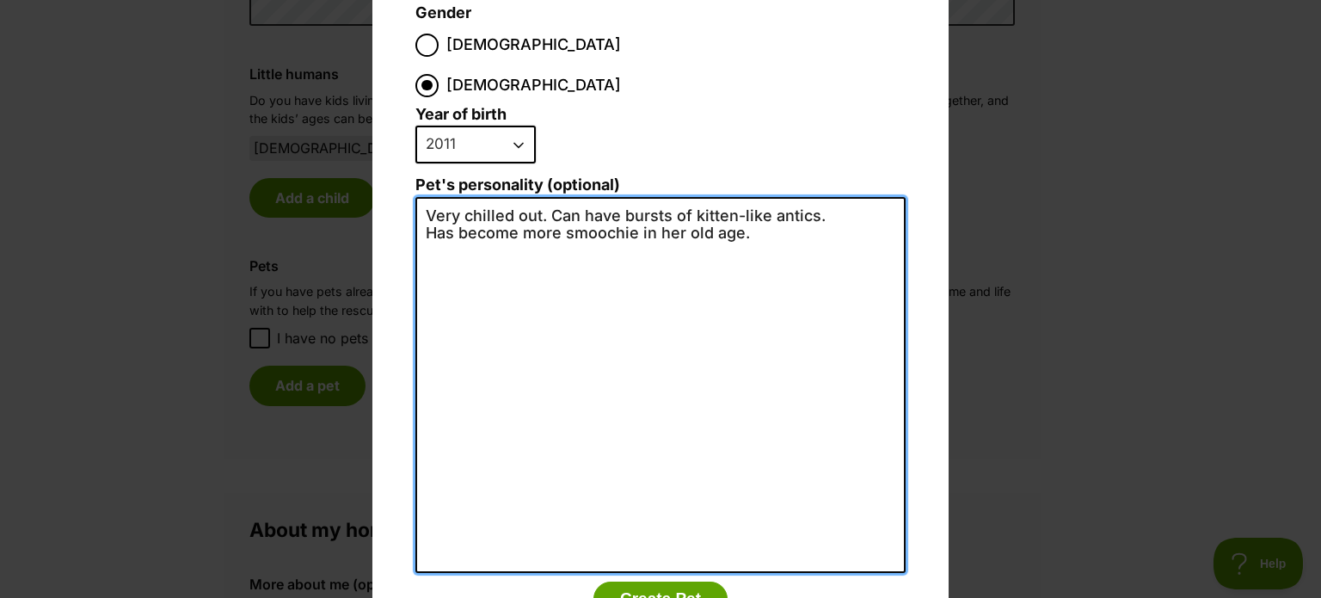
scroll to position [319, 0]
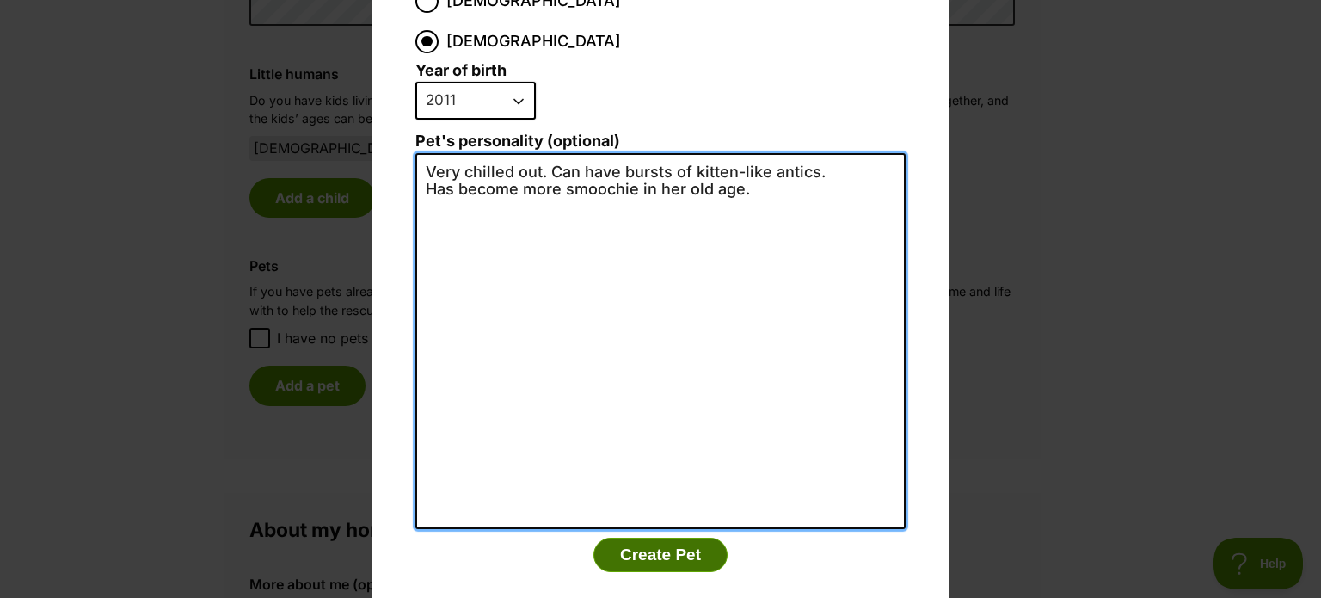
type textarea "Very chilled out. Can have bursts of kitten-like antics. Has become more smooch…"
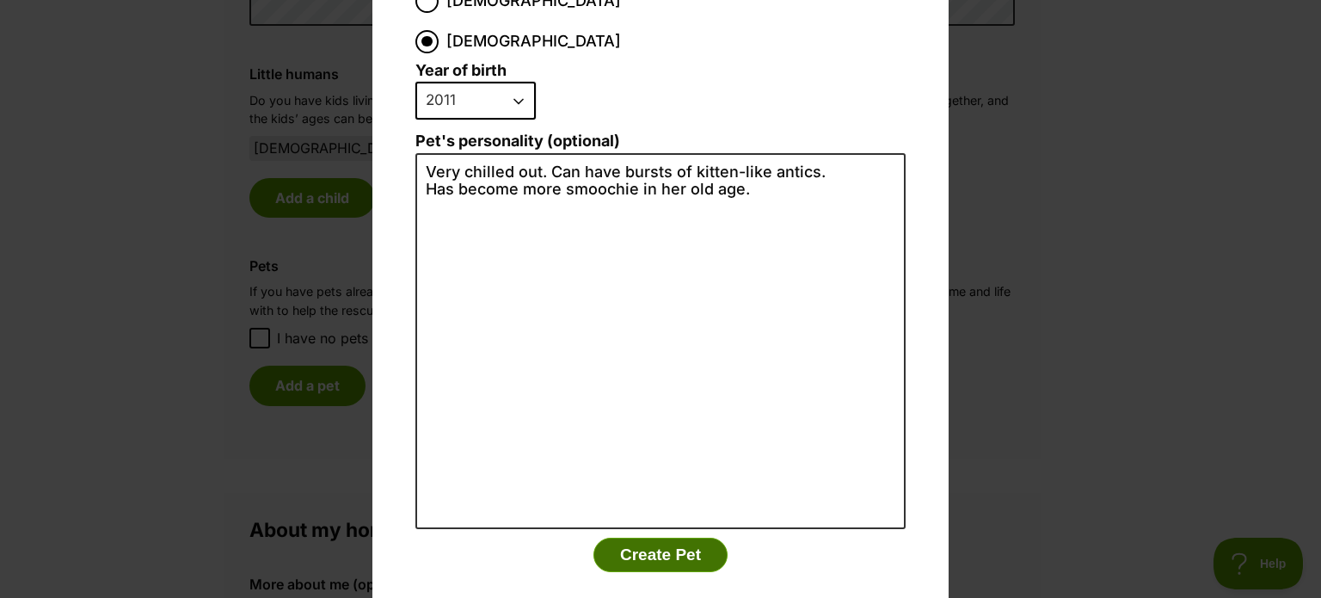
click at [699, 537] on button "Create Pet" at bounding box center [660, 554] width 134 height 34
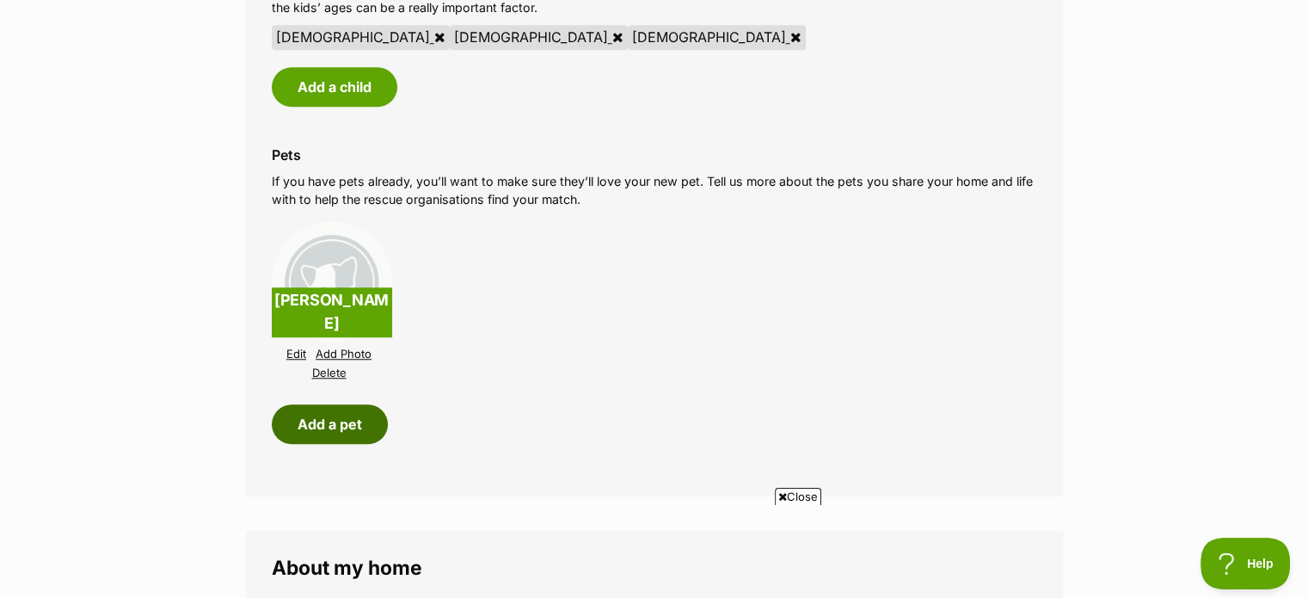
scroll to position [1540, 0]
click at [309, 431] on button "Add a pet" at bounding box center [330, 425] width 116 height 40
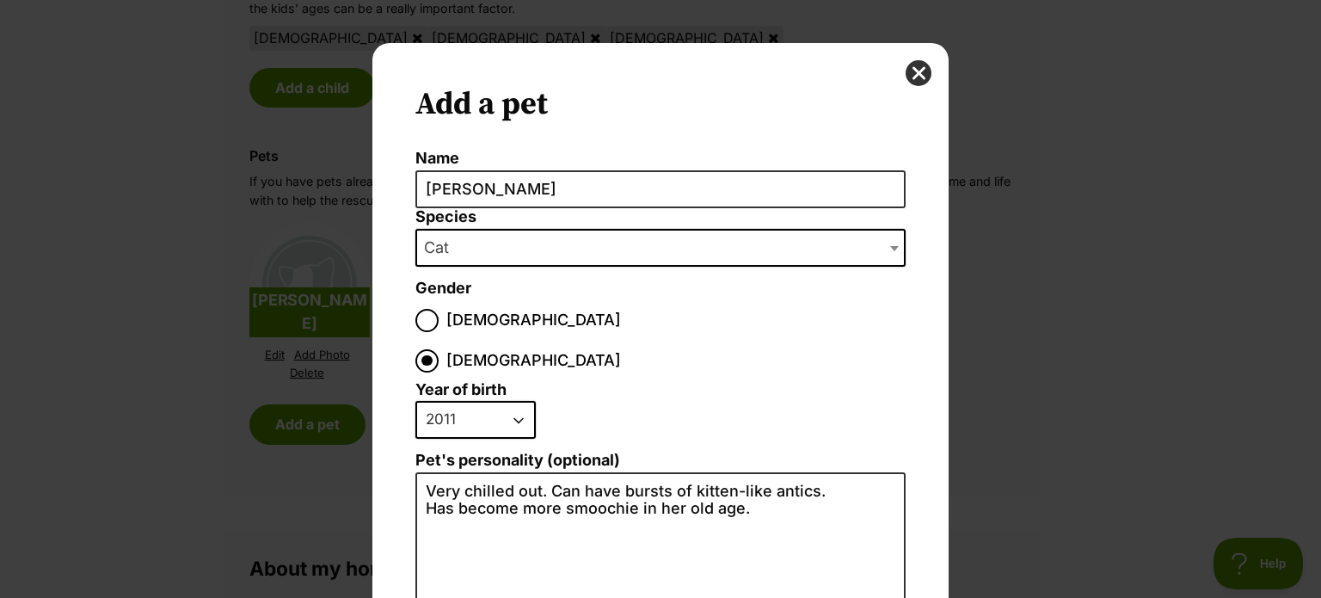
scroll to position [0, 0]
click at [905, 69] on button "close" at bounding box center [918, 73] width 26 height 26
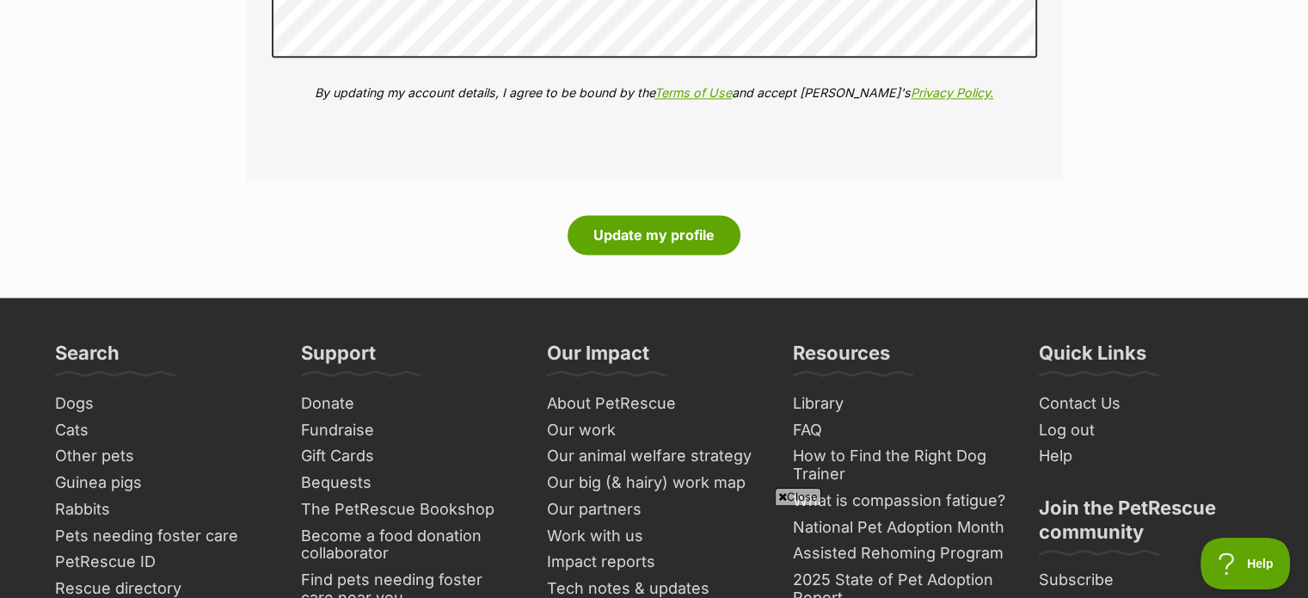
scroll to position [2407, 0]
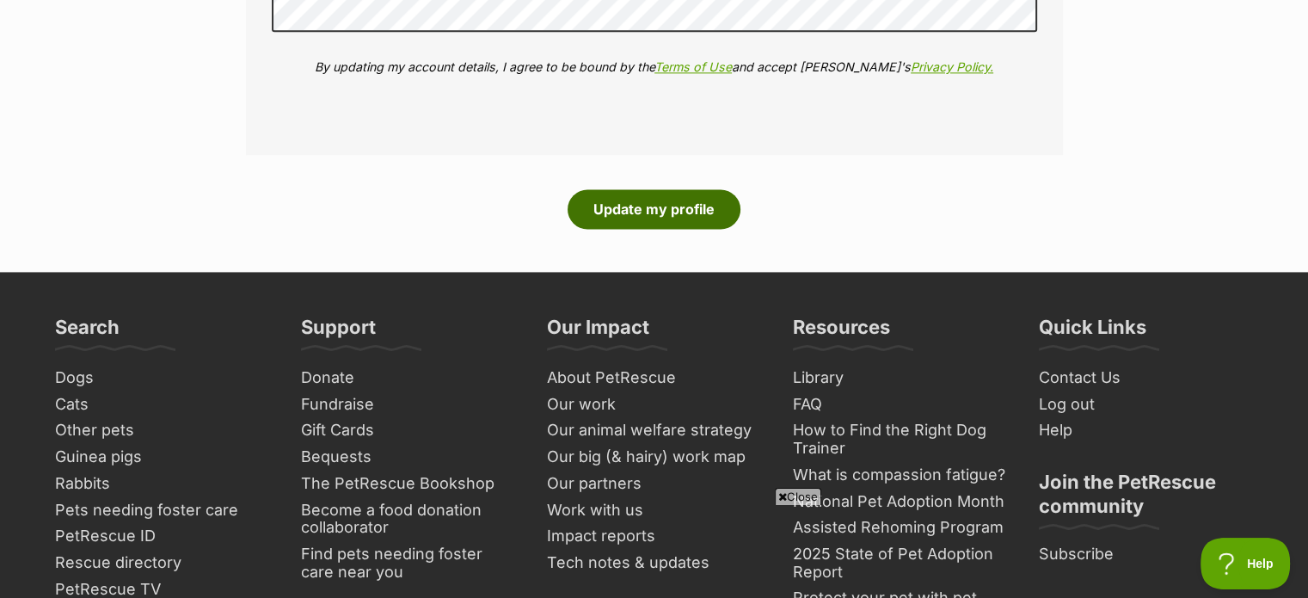
click at [651, 199] on button "Update my profile" at bounding box center [653, 209] width 173 height 40
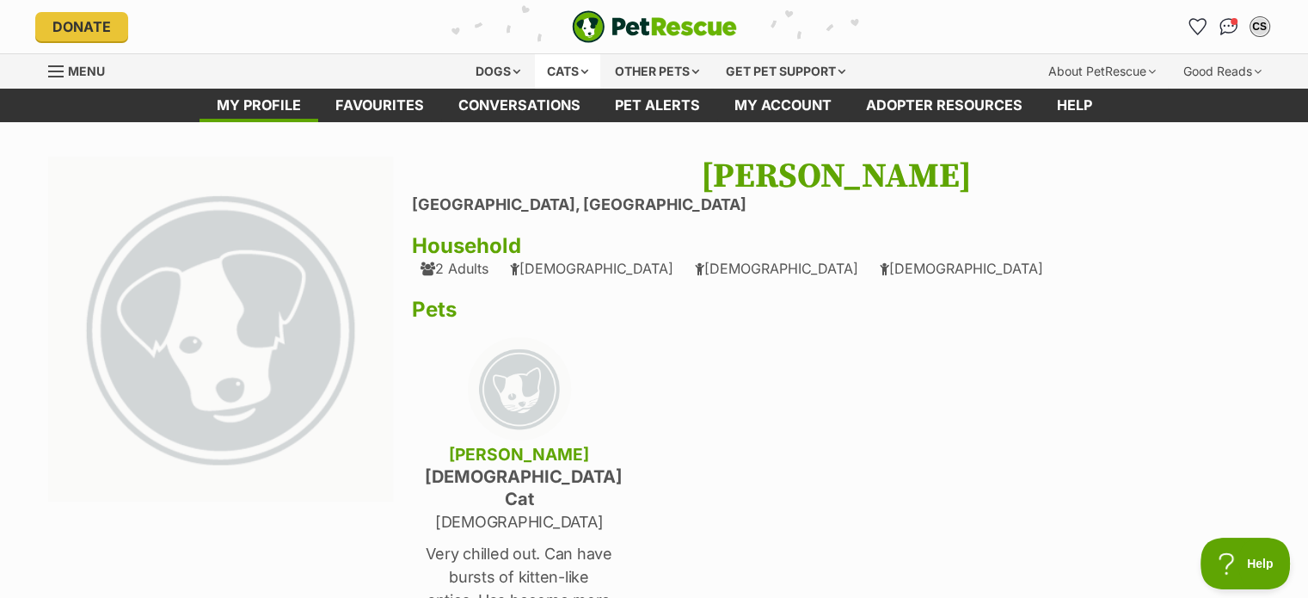
click at [578, 64] on div "Cats" at bounding box center [567, 71] width 65 height 34
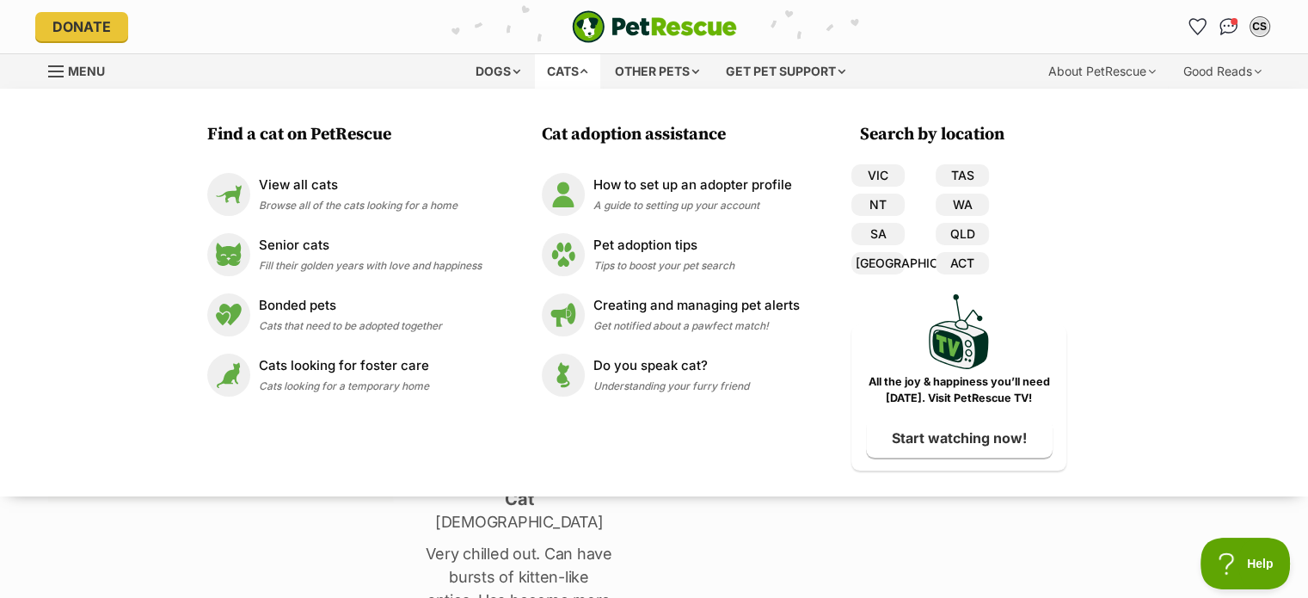
click at [667, 511] on div "Caroline Salasinski Dingley Village, Victoria Household 2 Adults 17 year old 12…" at bounding box center [836, 403] width 849 height 495
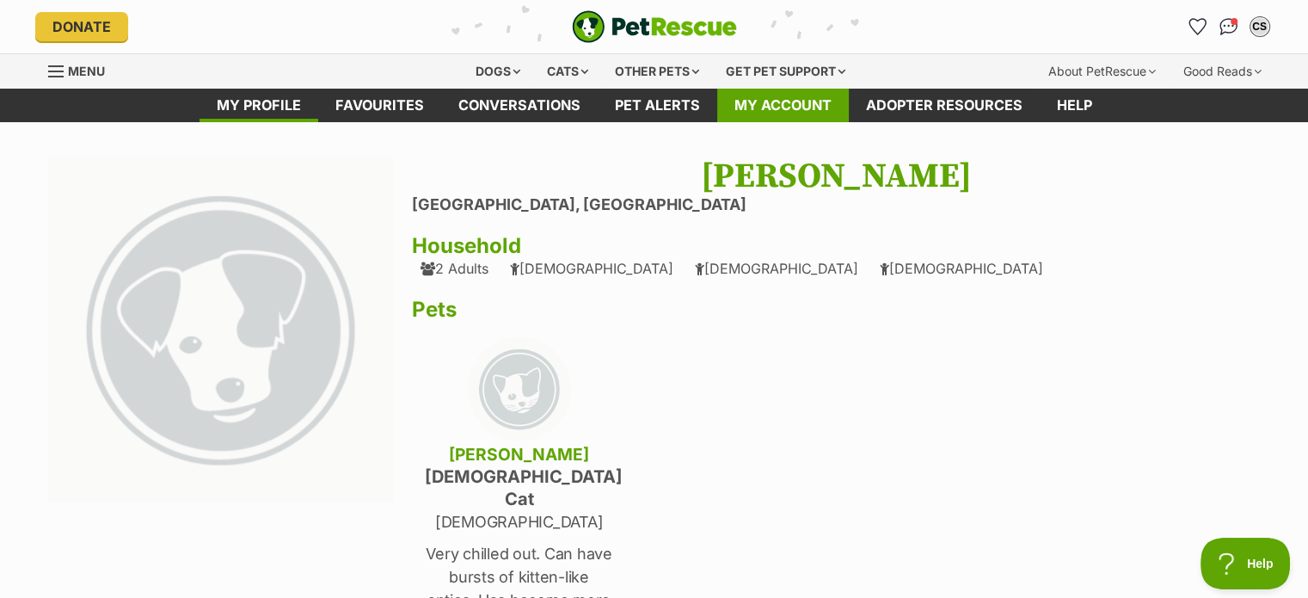
click at [794, 96] on link "My account" at bounding box center [783, 106] width 132 height 34
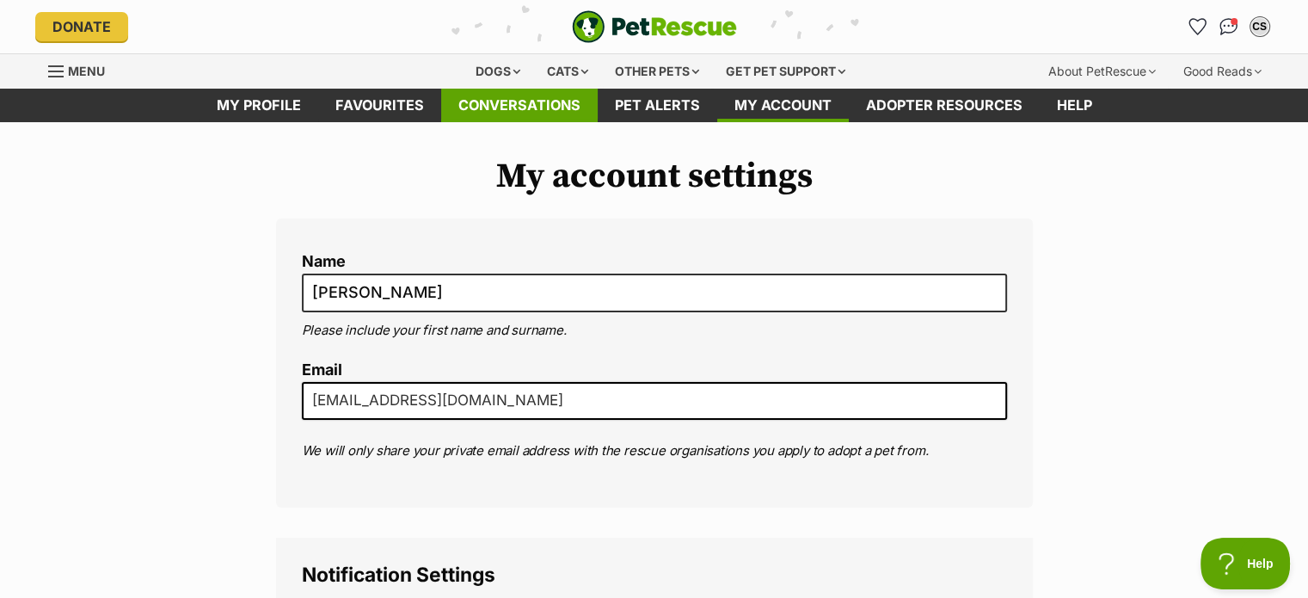
click at [561, 107] on link "Conversations" at bounding box center [519, 106] width 156 height 34
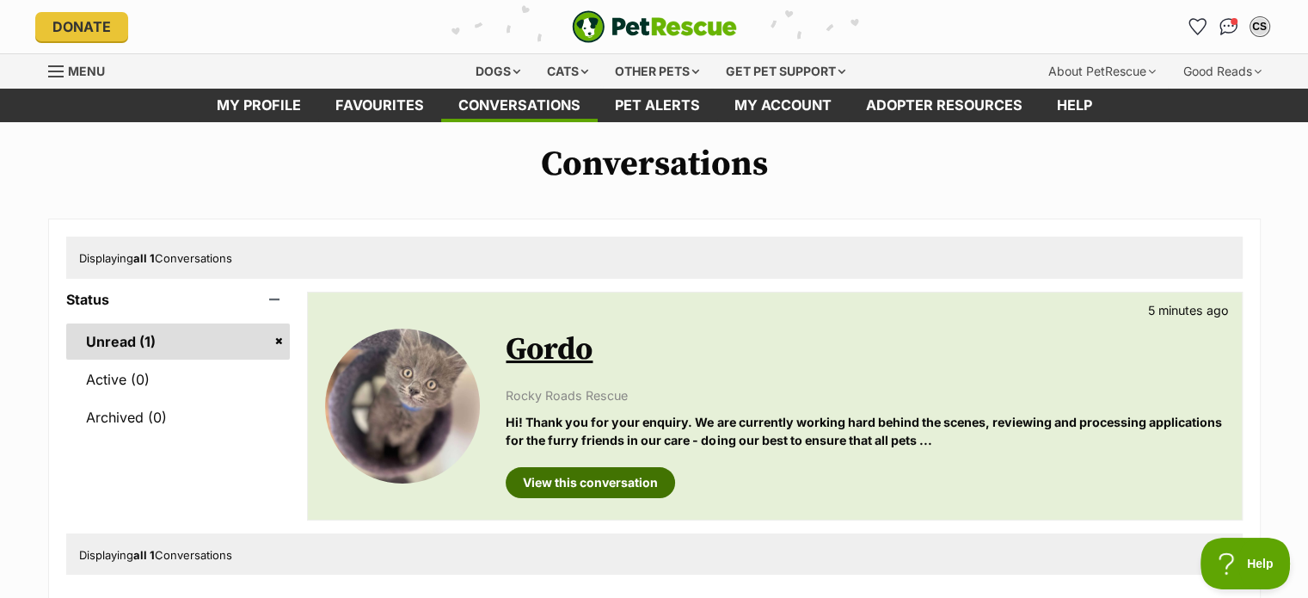
click at [573, 472] on link "View this conversation" at bounding box center [590, 482] width 169 height 31
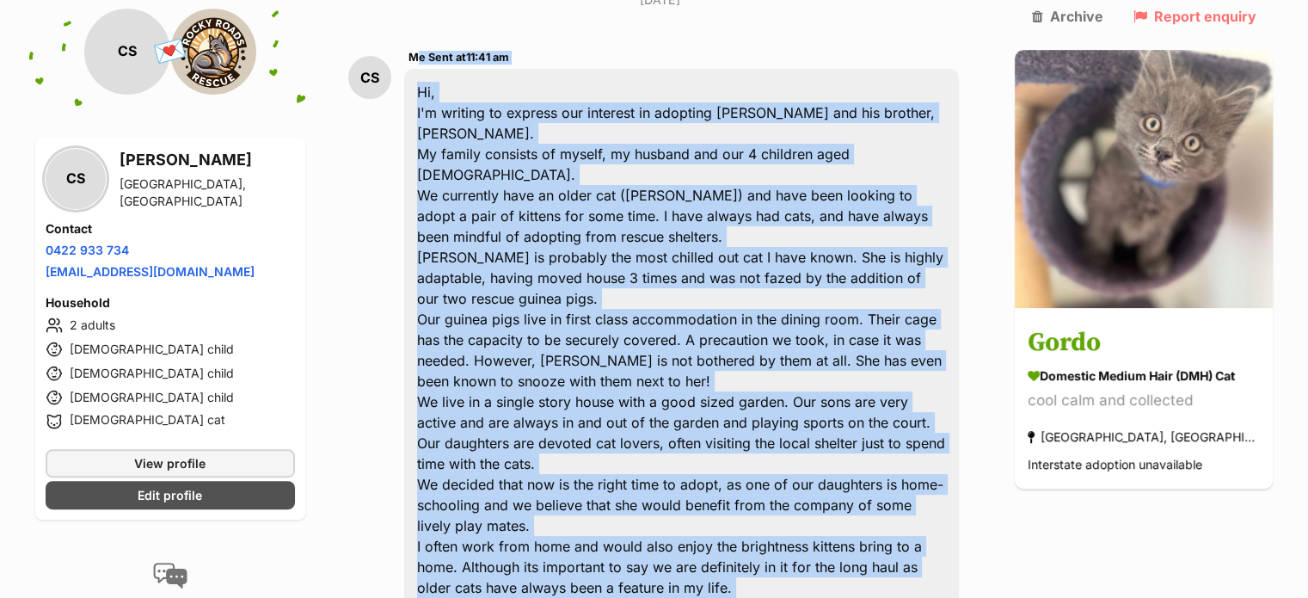
scroll to position [233, 0]
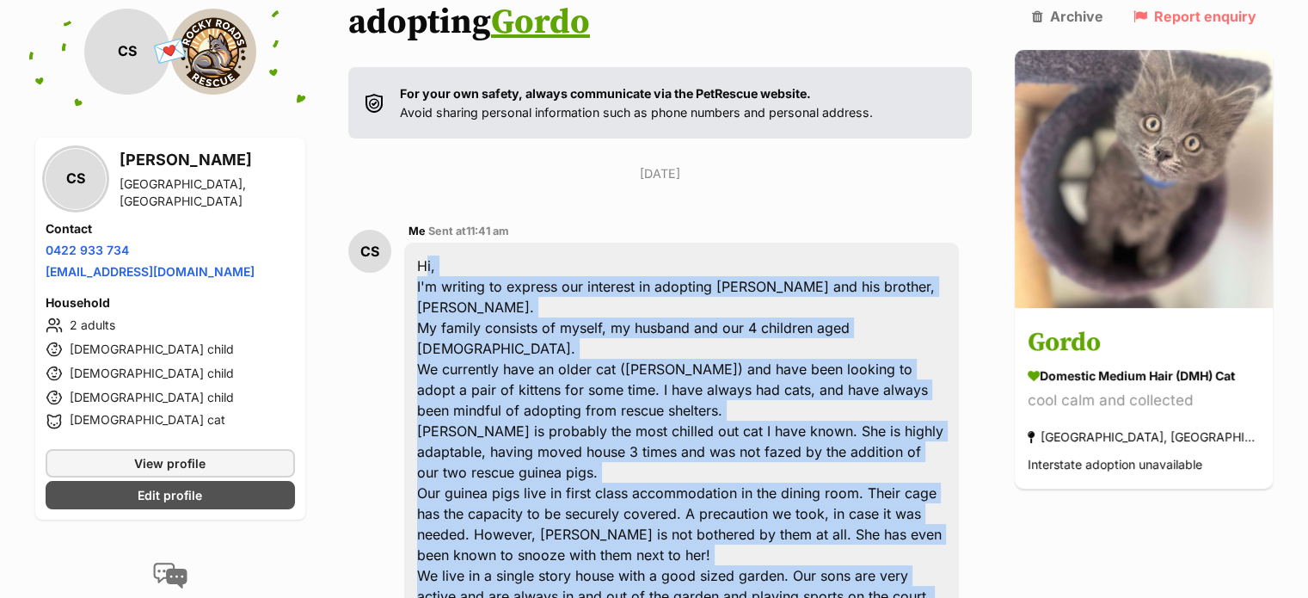
drag, startPoint x: 539, startPoint y: 501, endPoint x: 418, endPoint y: 264, distance: 266.5
click at [418, 264] on div "Hi, I'm writing to express our interest in adopting [PERSON_NAME] and his broth…" at bounding box center [681, 564] width 555 height 645
copy div "Hi, I'm writing to express our interest in adopting [PERSON_NAME] and his broth…"
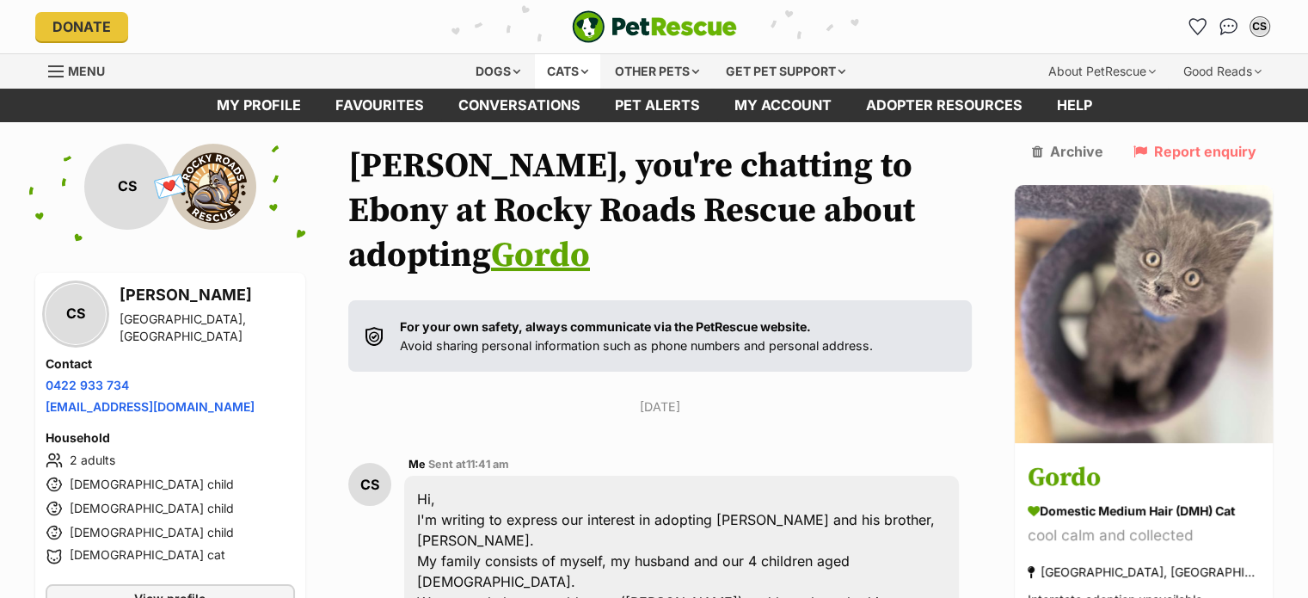
click at [577, 64] on div "Cats" at bounding box center [567, 71] width 65 height 34
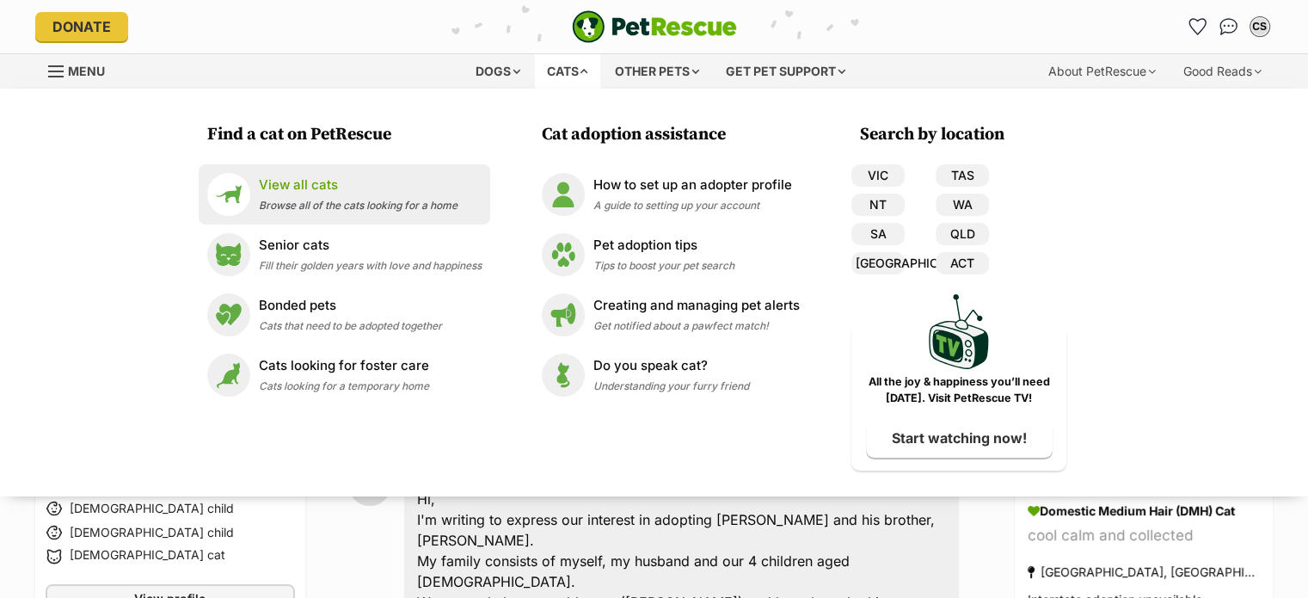
click at [316, 198] on div "View all cats Browse all of the cats looking for a home" at bounding box center [358, 193] width 199 height 37
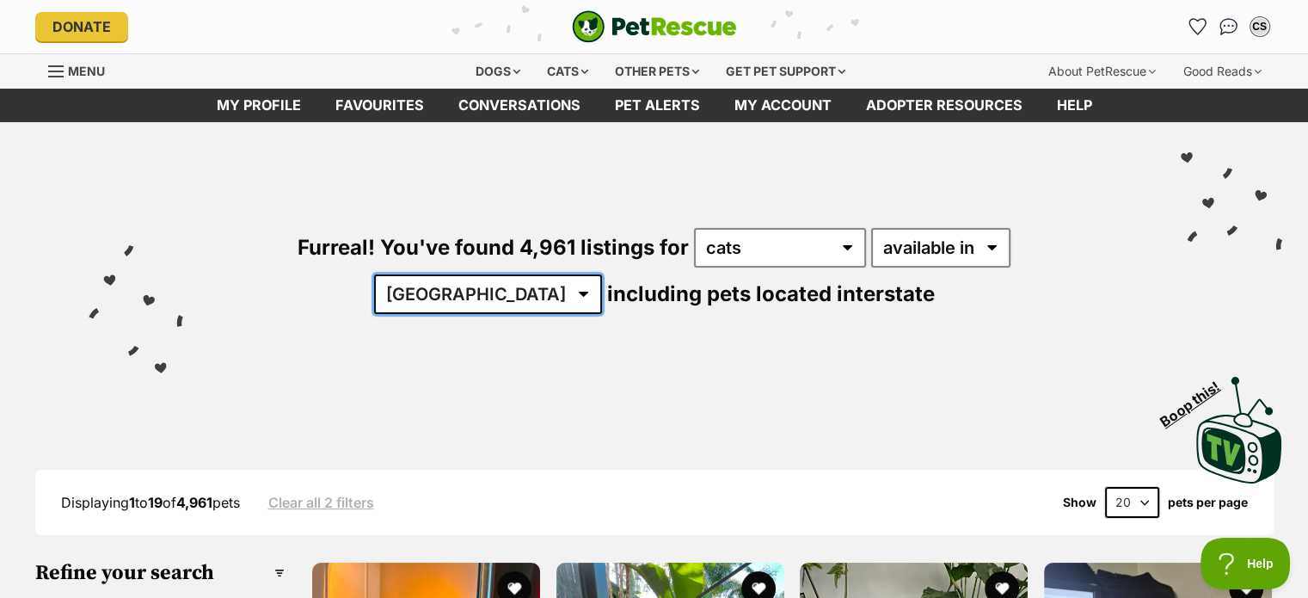
click at [602, 274] on select "[GEOGRAPHIC_DATA] [GEOGRAPHIC_DATA] [GEOGRAPHIC_DATA] [GEOGRAPHIC_DATA] [GEOGRA…" at bounding box center [488, 294] width 228 height 40
select select "VIC"
click at [602, 274] on select "[GEOGRAPHIC_DATA] [GEOGRAPHIC_DATA] [GEOGRAPHIC_DATA] [GEOGRAPHIC_DATA] [GEOGRA…" at bounding box center [488, 294] width 228 height 40
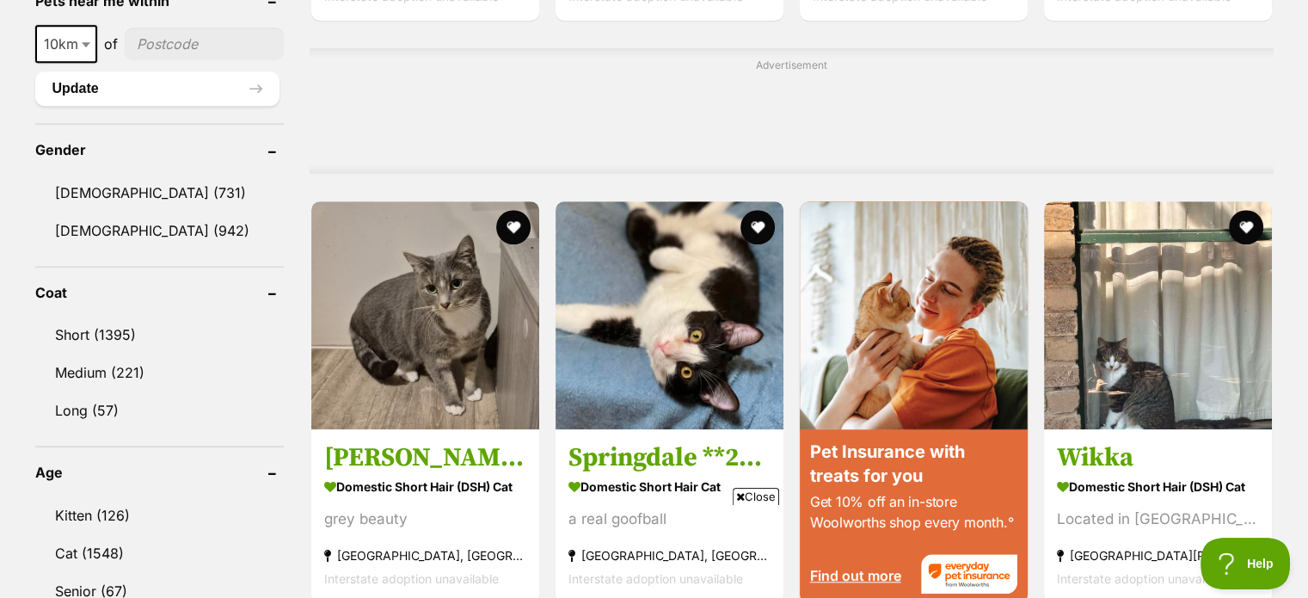
scroll to position [1362, 0]
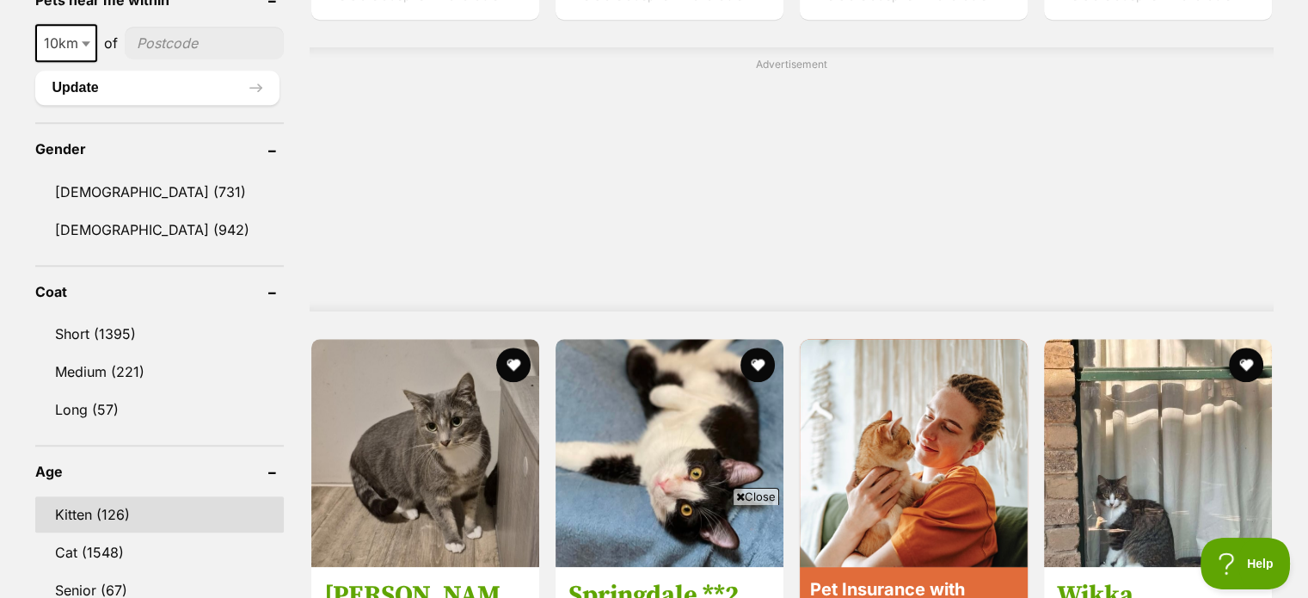
click at [212, 515] on link "Kitten (126)" at bounding box center [159, 514] width 248 height 36
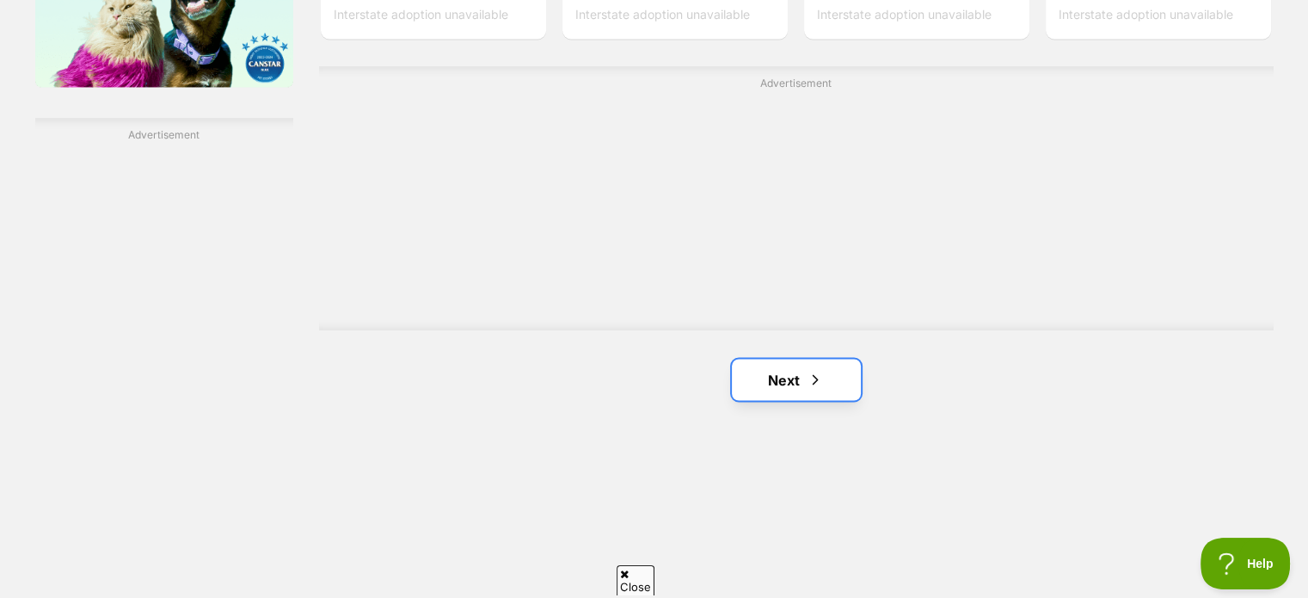
click at [784, 383] on link "Next" at bounding box center [796, 379] width 129 height 41
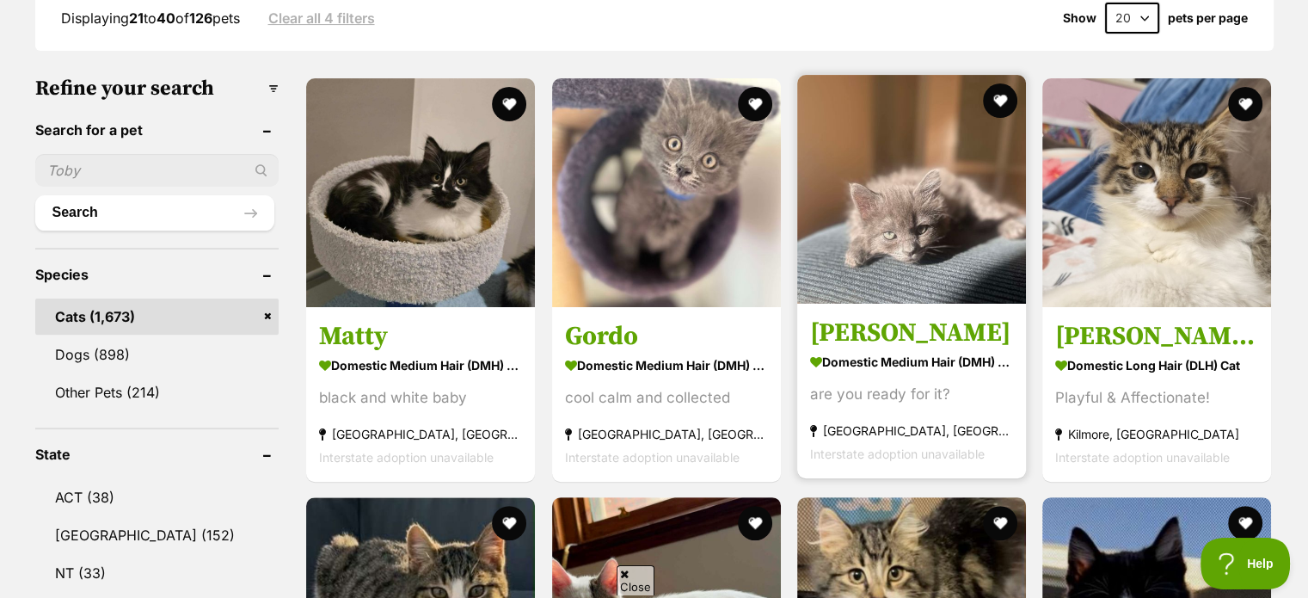
click at [924, 248] on img at bounding box center [911, 189] width 229 height 229
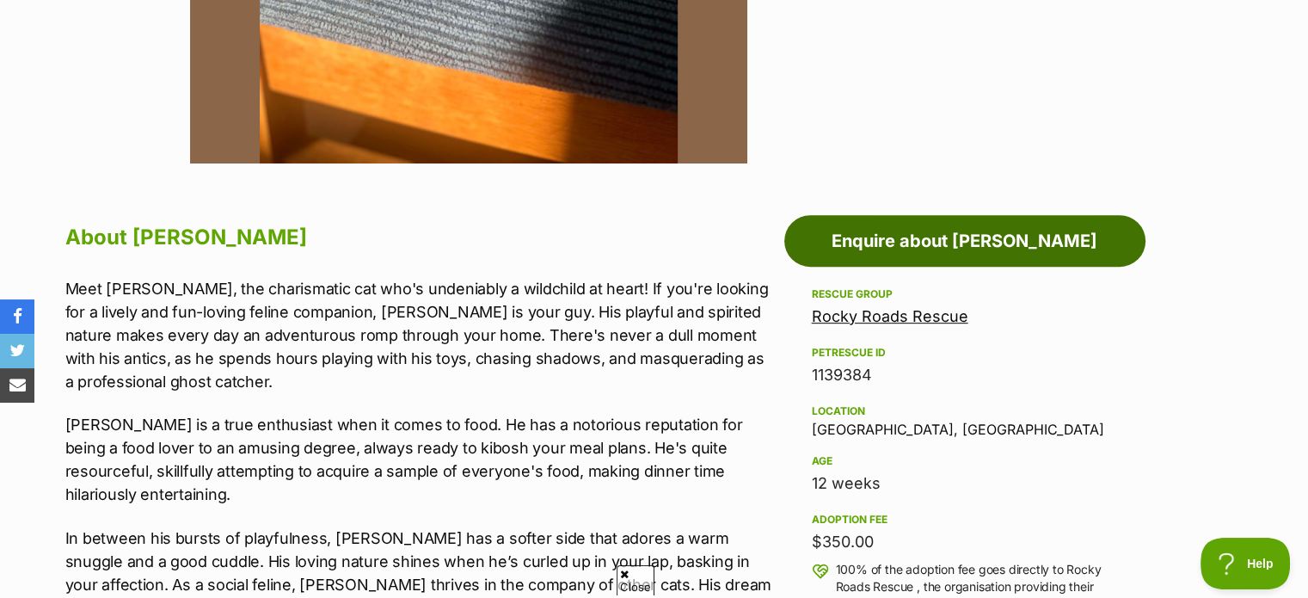
click at [924, 248] on link "Enquire about [PERSON_NAME]" at bounding box center [964, 241] width 361 height 52
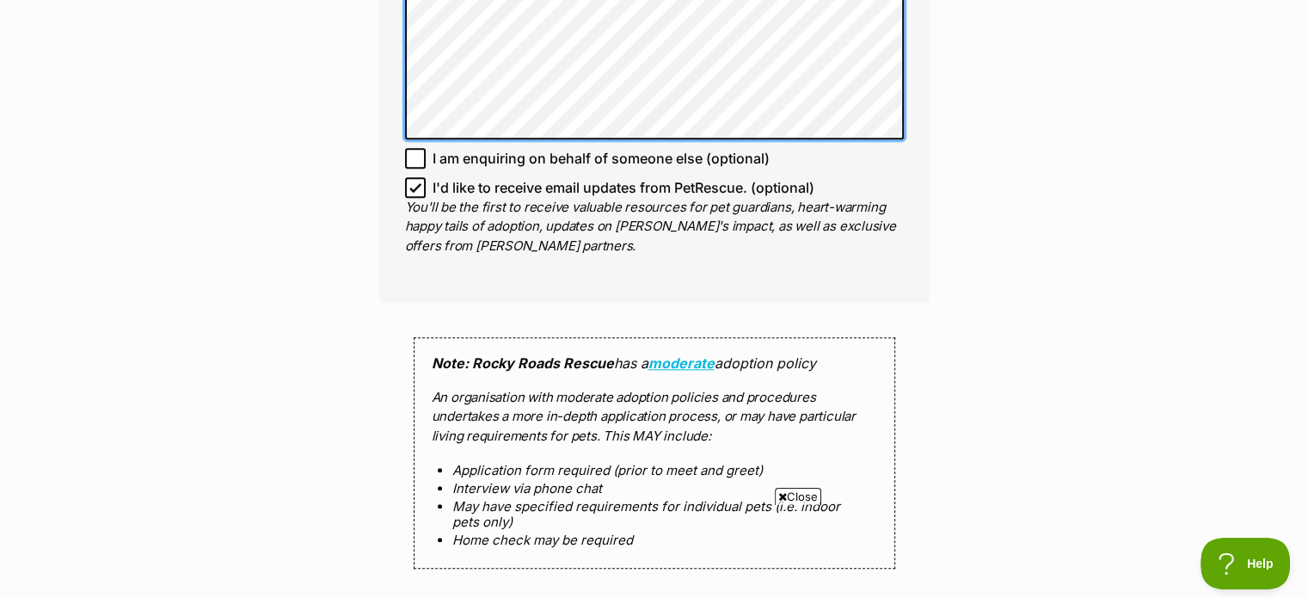
scroll to position [1584, 0]
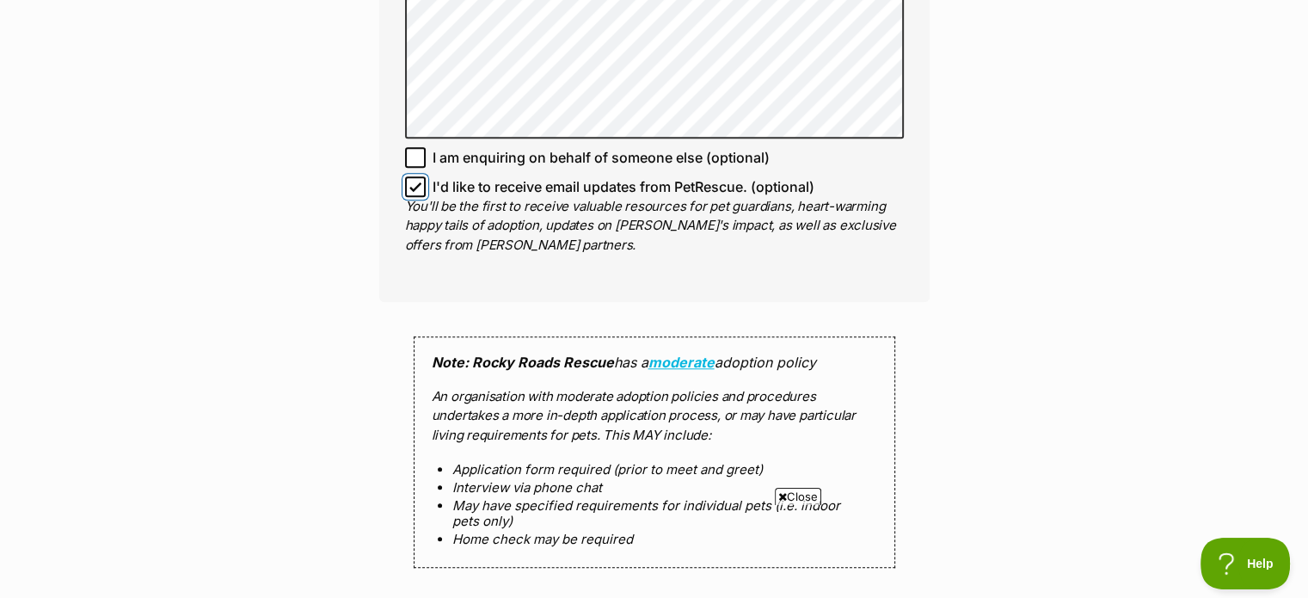
click at [416, 176] on input "I'd like to receive email updates from PetRescue. (optional)" at bounding box center [415, 186] width 21 height 21
checkbox input "false"
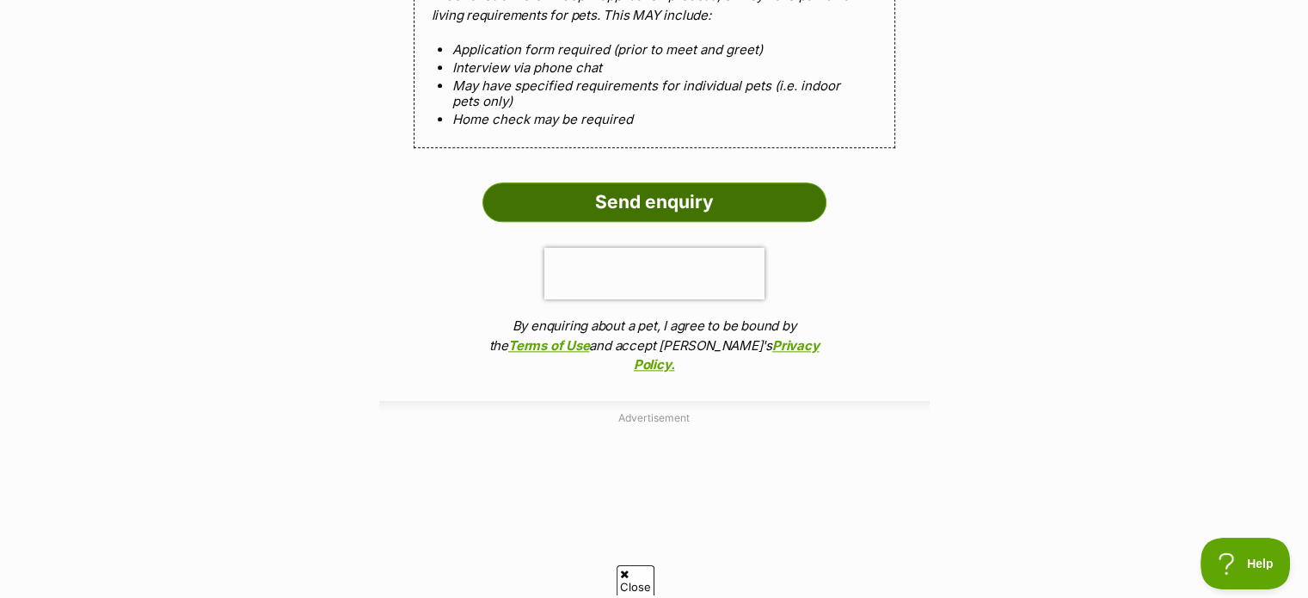
scroll to position [0, 0]
click at [655, 182] on input "Send enquiry" at bounding box center [654, 202] width 344 height 40
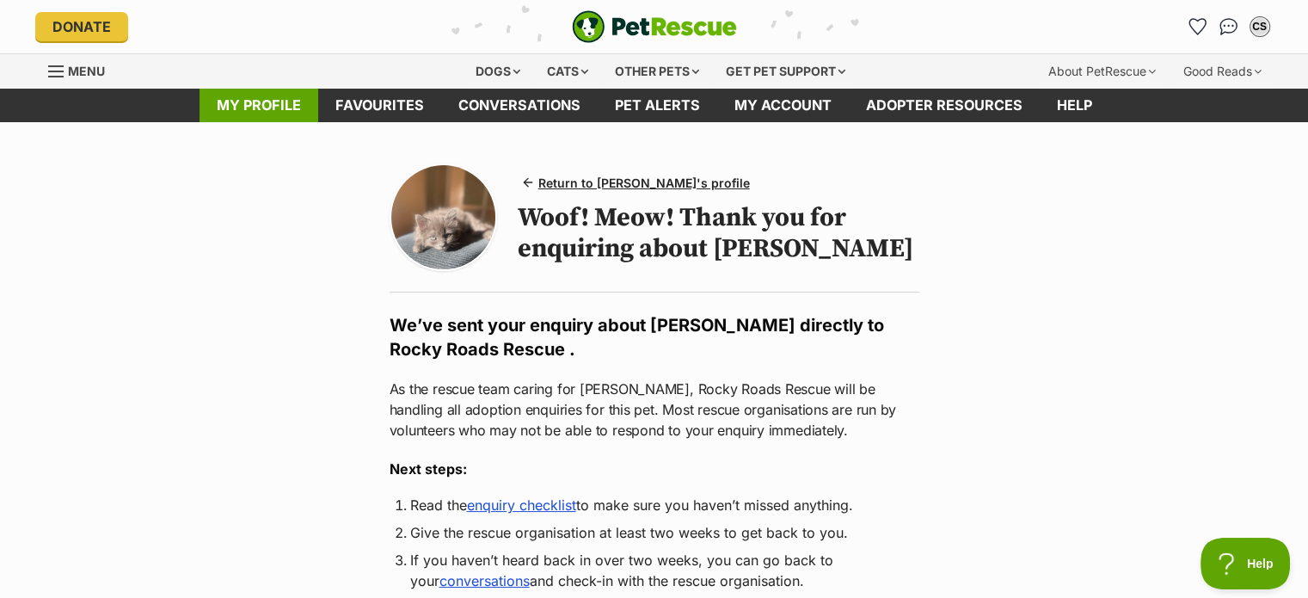
click at [243, 103] on link "My profile" at bounding box center [258, 106] width 119 height 34
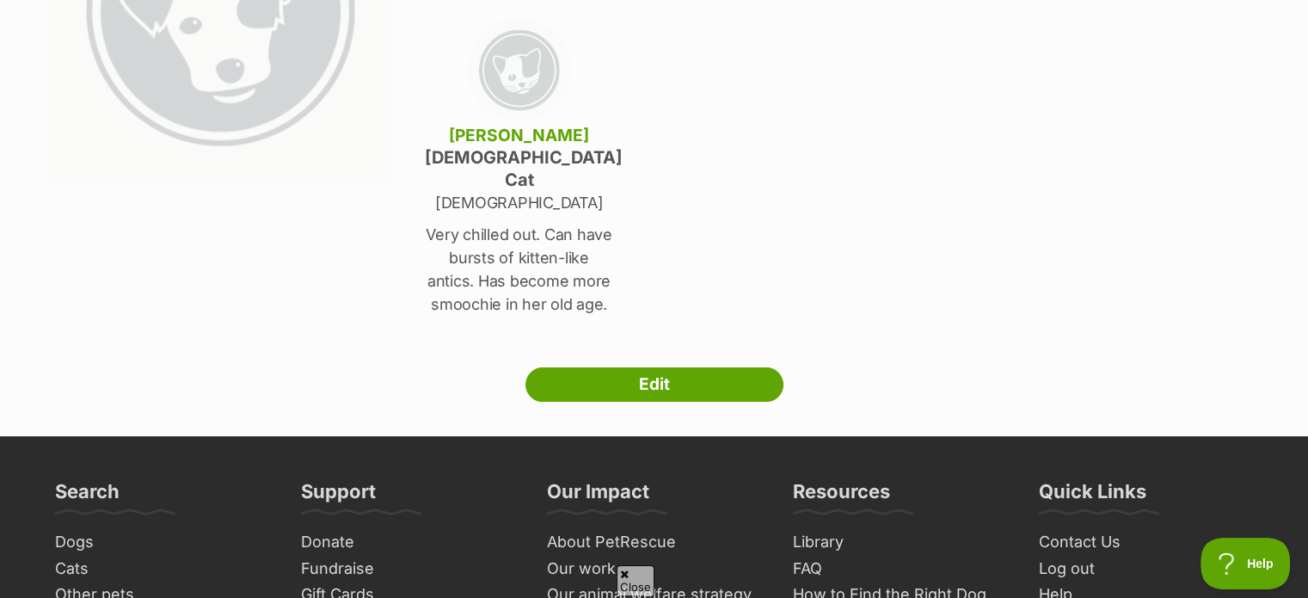
scroll to position [322, 0]
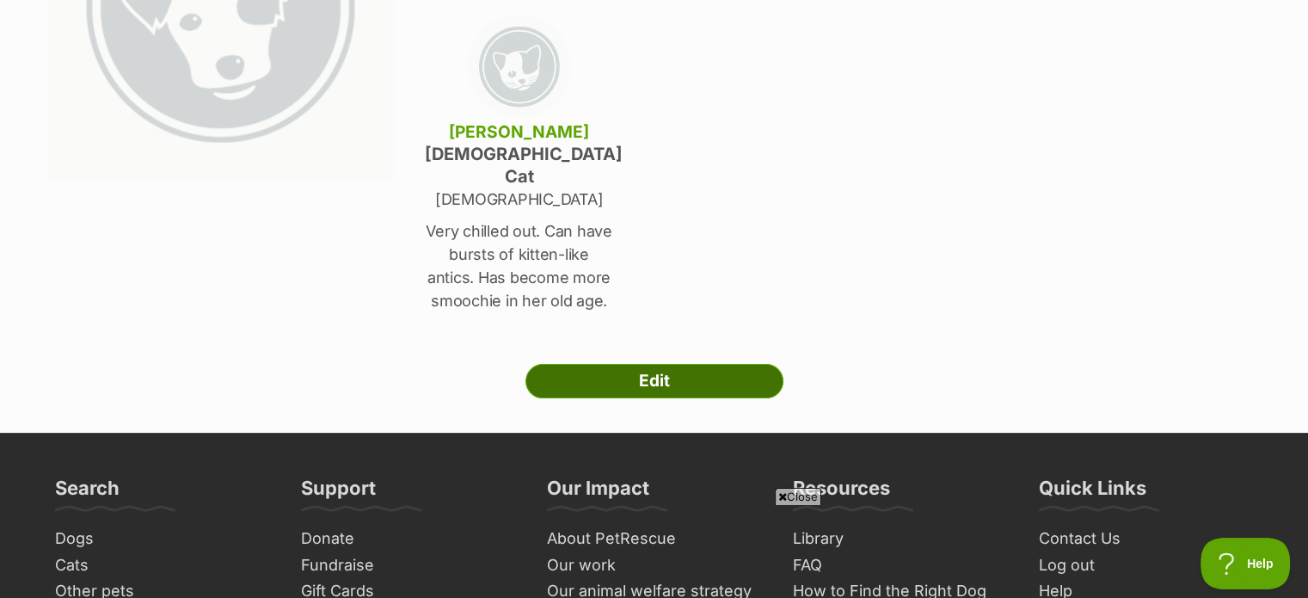
click at [602, 364] on link "Edit" at bounding box center [654, 381] width 258 height 34
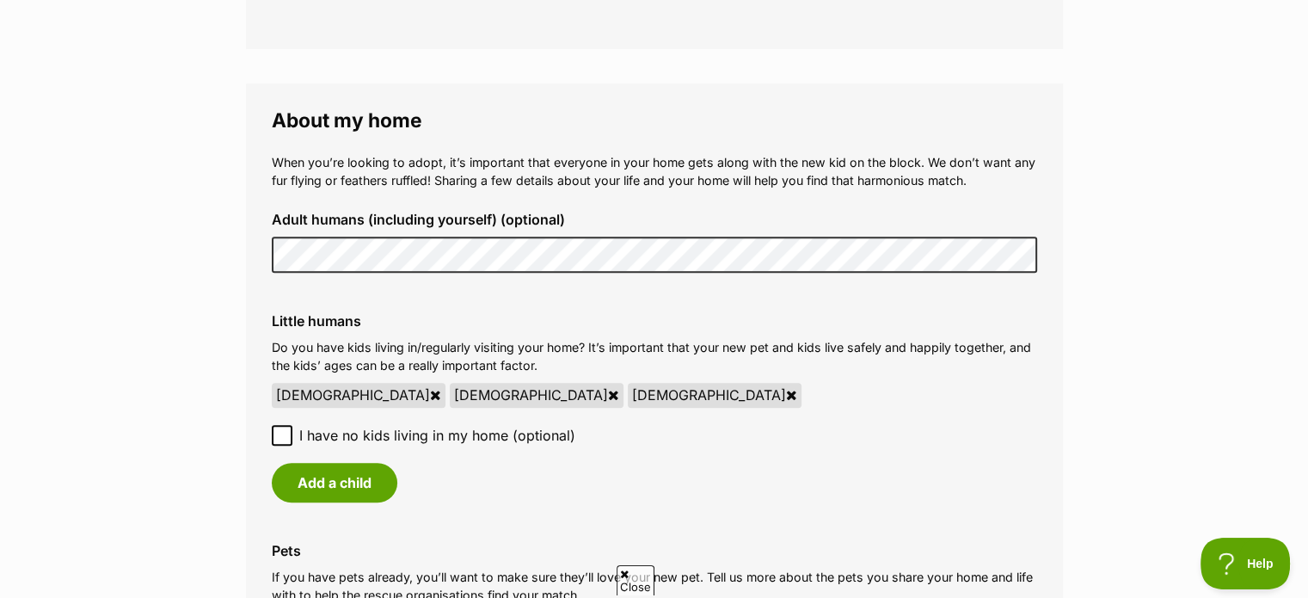
scroll to position [1204, 0]
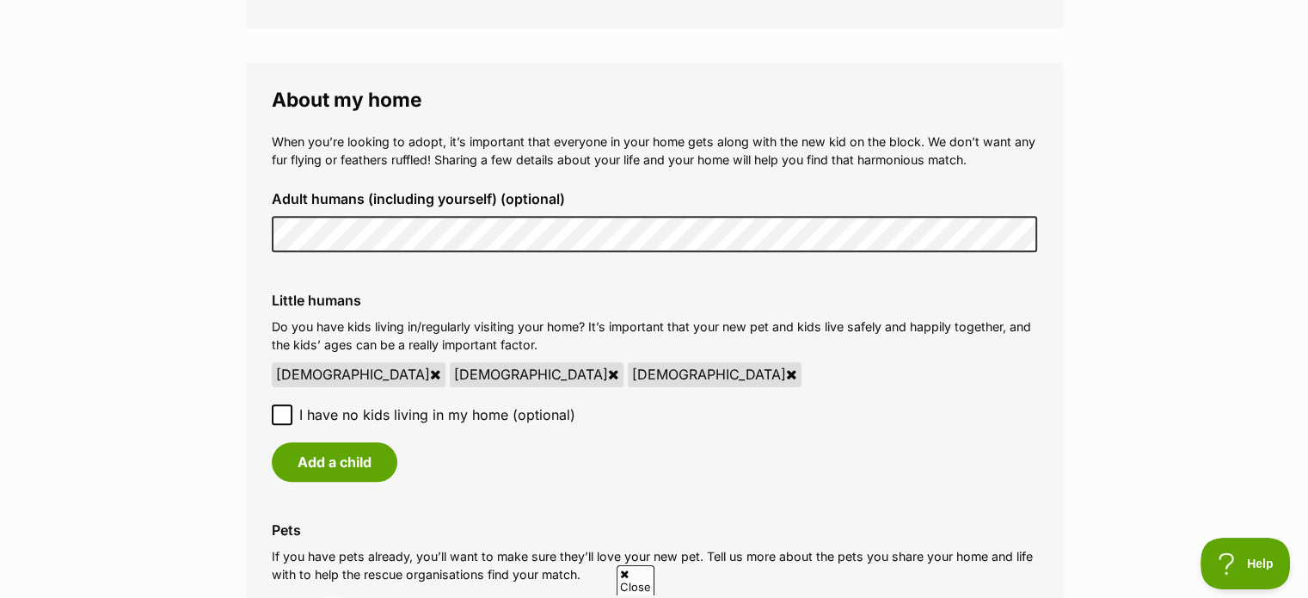
click at [602, 362] on li "[DEMOGRAPHIC_DATA] [DEMOGRAPHIC_DATA] [DEMOGRAPHIC_DATA]" at bounding box center [654, 374] width 765 height 24
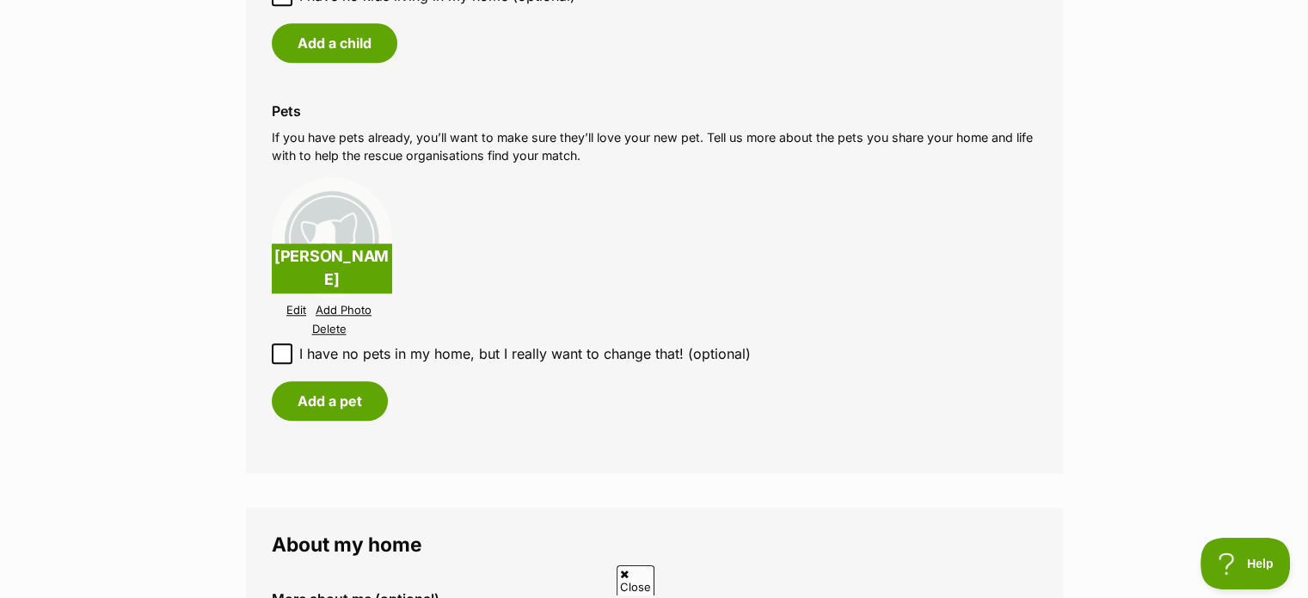
scroll to position [1623, 0]
click at [354, 395] on button "Add a pet" at bounding box center [330, 400] width 116 height 40
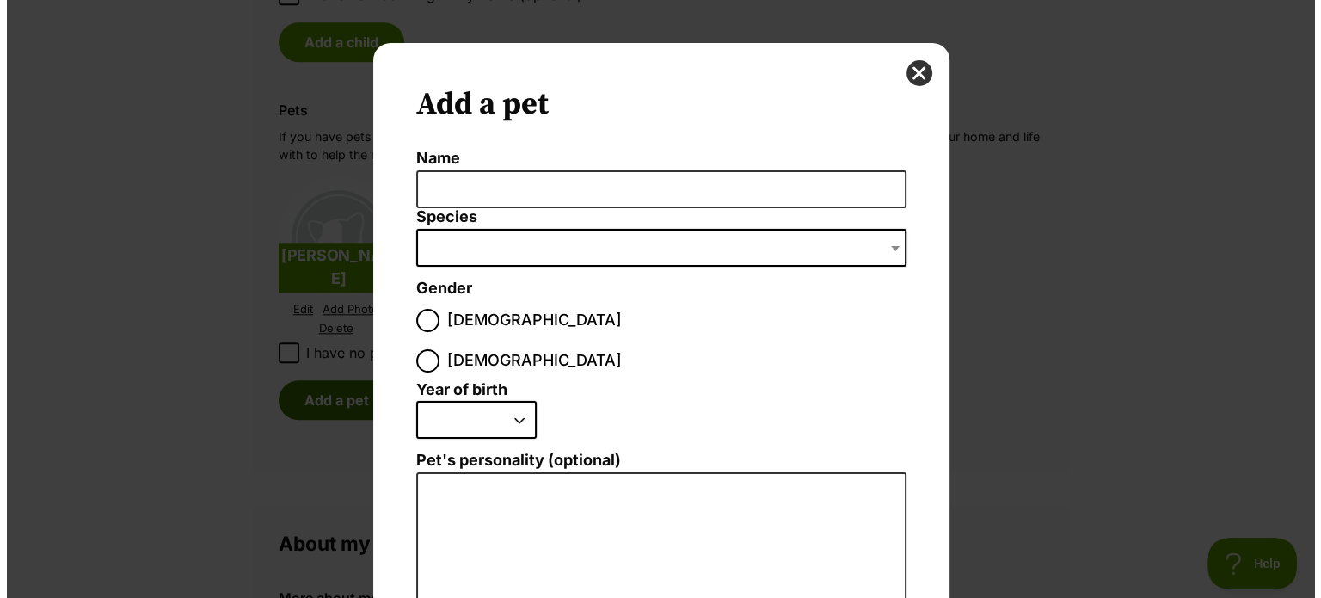
scroll to position [0, 0]
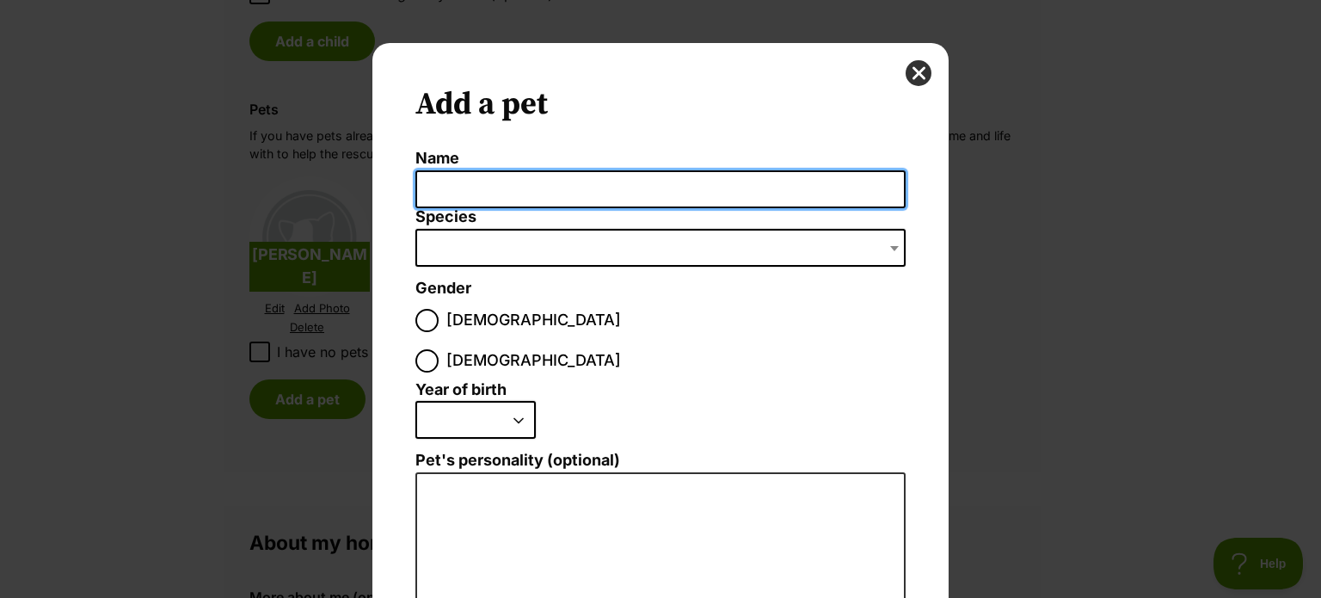
click at [463, 193] on input "Name" at bounding box center [660, 189] width 490 height 39
type input "[PERSON_NAME]"
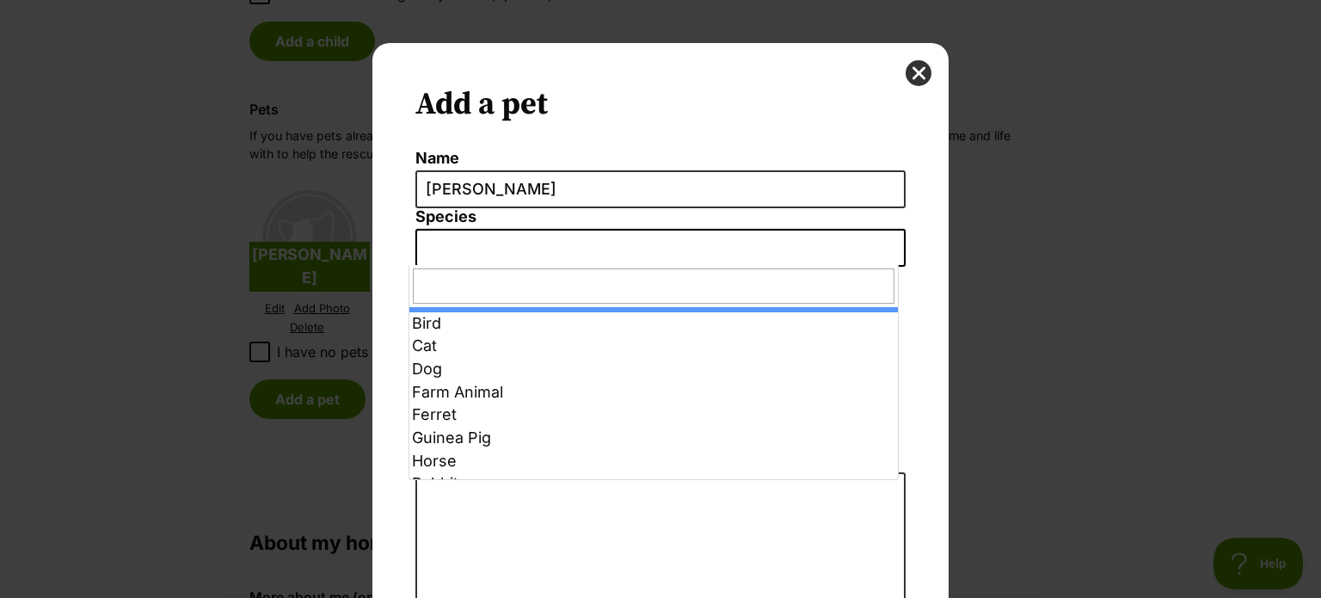
click at [481, 254] on span "Dialog Window - Close (Press escape to close)" at bounding box center [660, 248] width 490 height 38
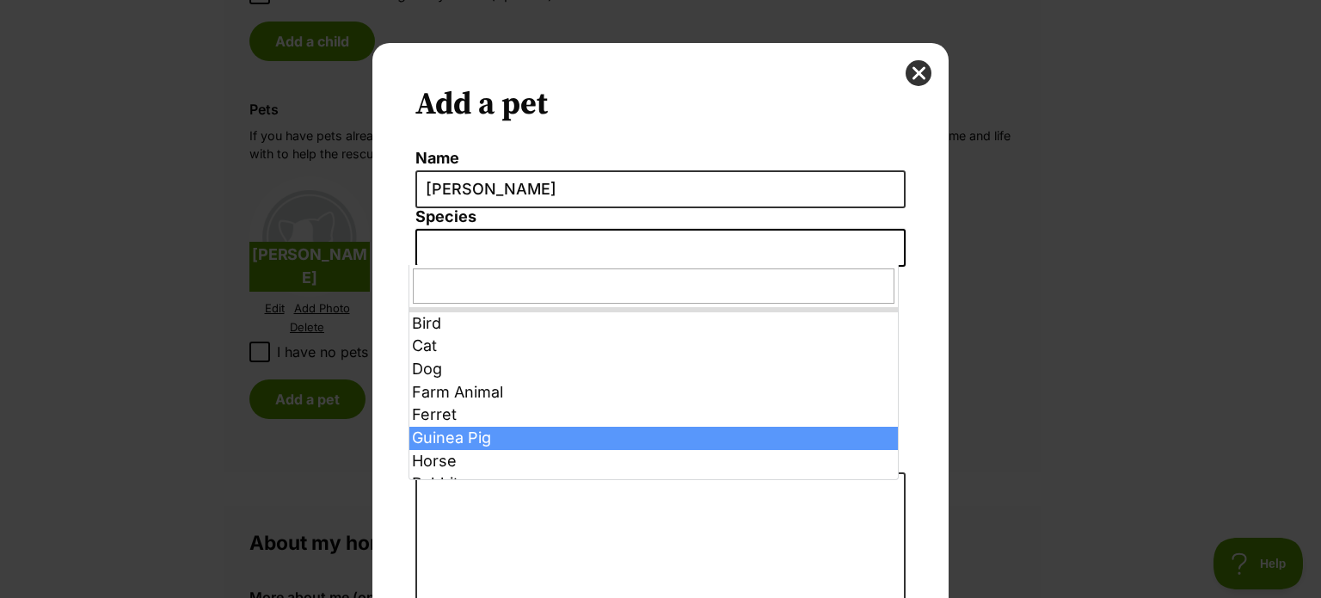
select select "3"
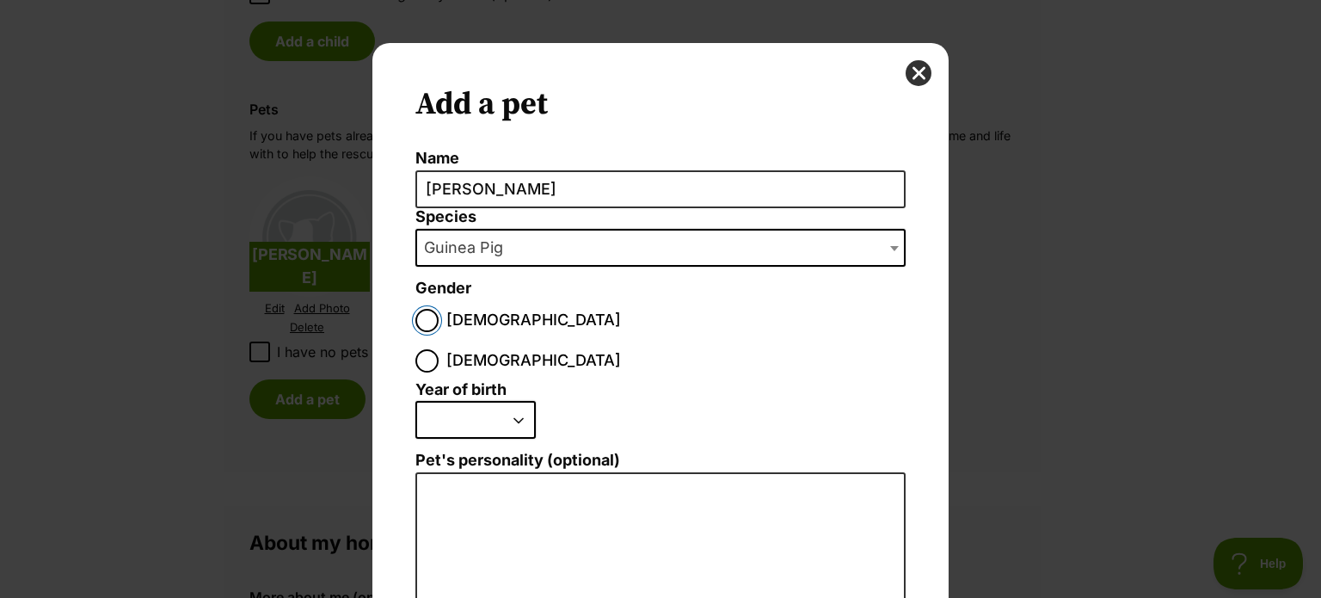
click at [426, 315] on input "Male" at bounding box center [426, 320] width 23 height 23
radio input "true"
click at [516, 401] on select "2025 2024 2023 2022 2021 2020 2019 2018 2017 2016 2015 2014 2013 2012 2011 2010…" at bounding box center [475, 420] width 120 height 38
select select "2023"
click at [415, 401] on select "2025 2024 2023 2022 2021 2020 2019 2018 2017 2016 2015 2014 2013 2012 2011 2010…" at bounding box center [475, 420] width 120 height 38
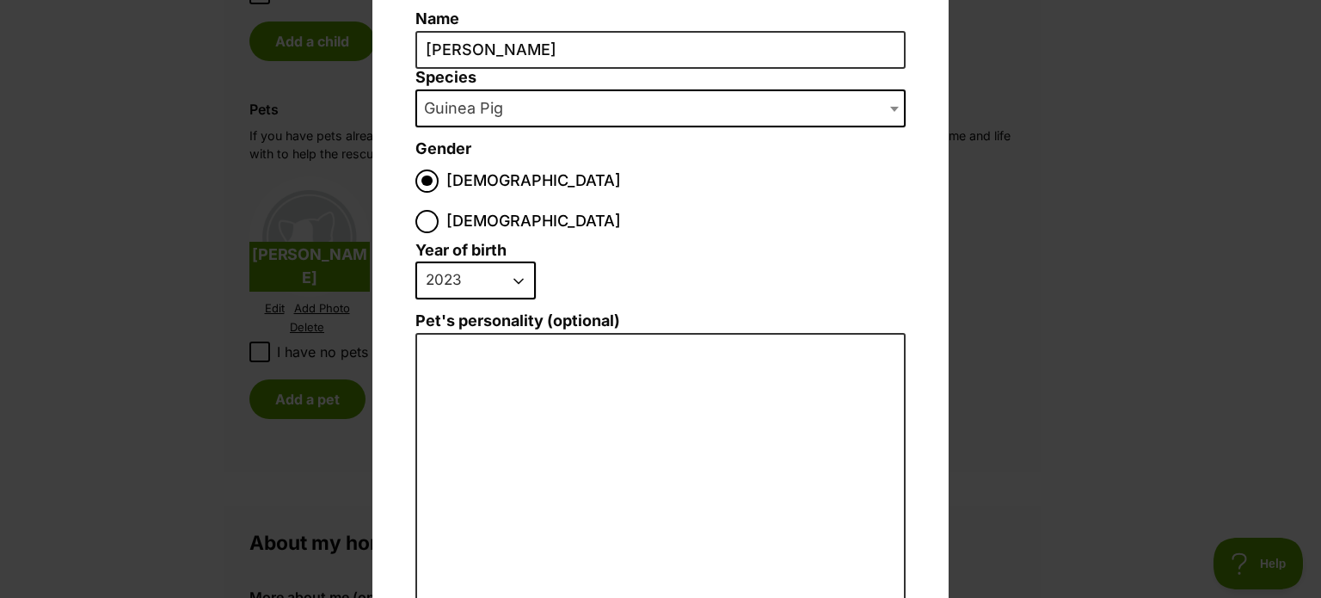
scroll to position [198, 0]
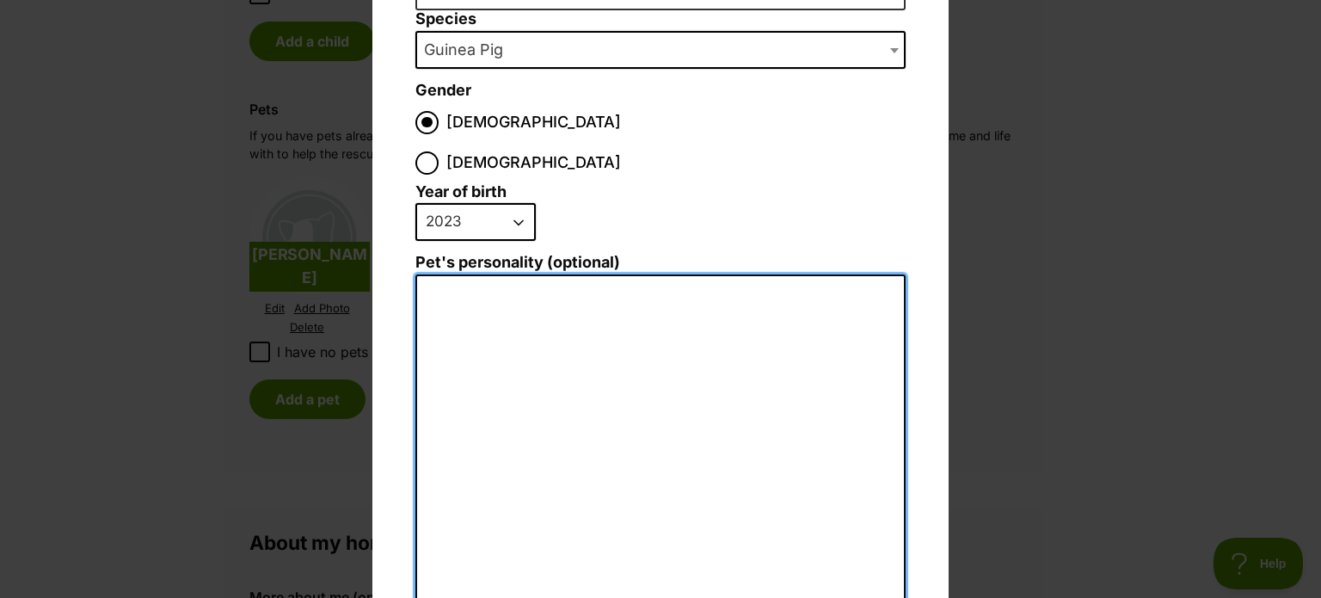
click at [594, 334] on textarea "Pet's personality (optional)" at bounding box center [660, 462] width 490 height 377
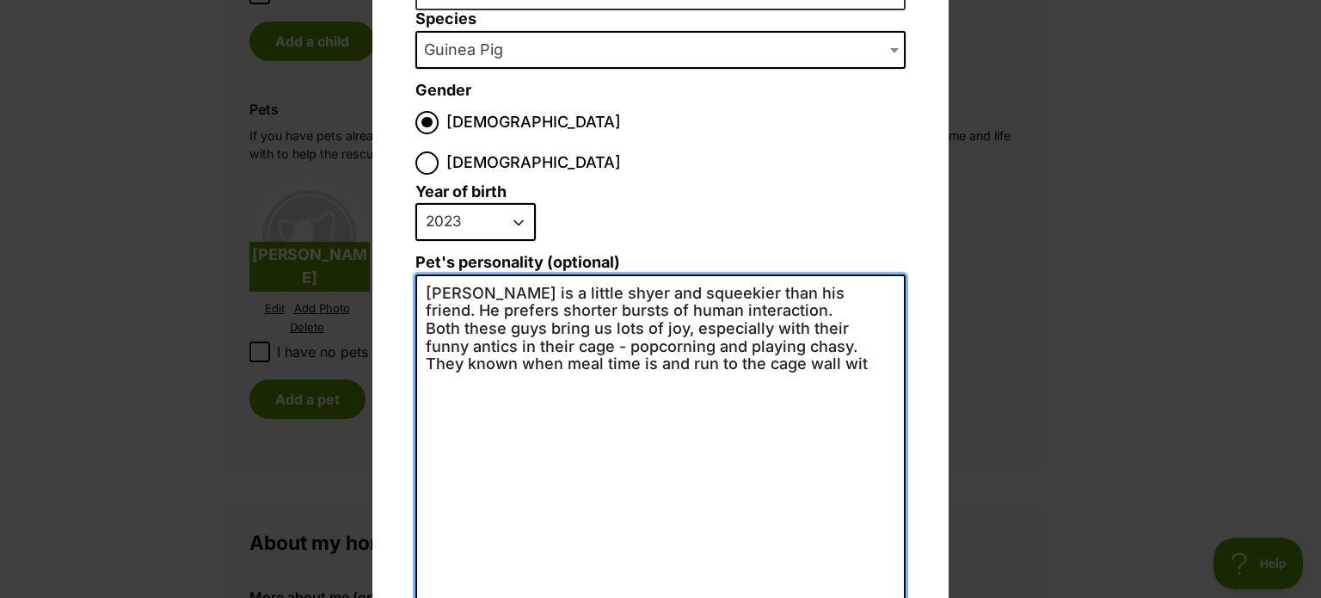
scroll to position [0, 0]
click at [788, 303] on textarea "Bernie is a little shyer and squeekier than his friend. He prefers shorter burs…" at bounding box center [660, 462] width 490 height 376
click at [696, 357] on textarea "Bernie is a little shyer and squeekier than his friend. He prefers shorter burs…" at bounding box center [660, 462] width 490 height 376
click at [654, 274] on textarea "Bernie is a little shyer and squeekier than his friend. He prefers shorter burs…" at bounding box center [660, 462] width 490 height 376
click at [736, 353] on textarea "Bernie is a little shyer and squeakier than his friend. He prefers shorter burs…" at bounding box center [660, 462] width 490 height 376
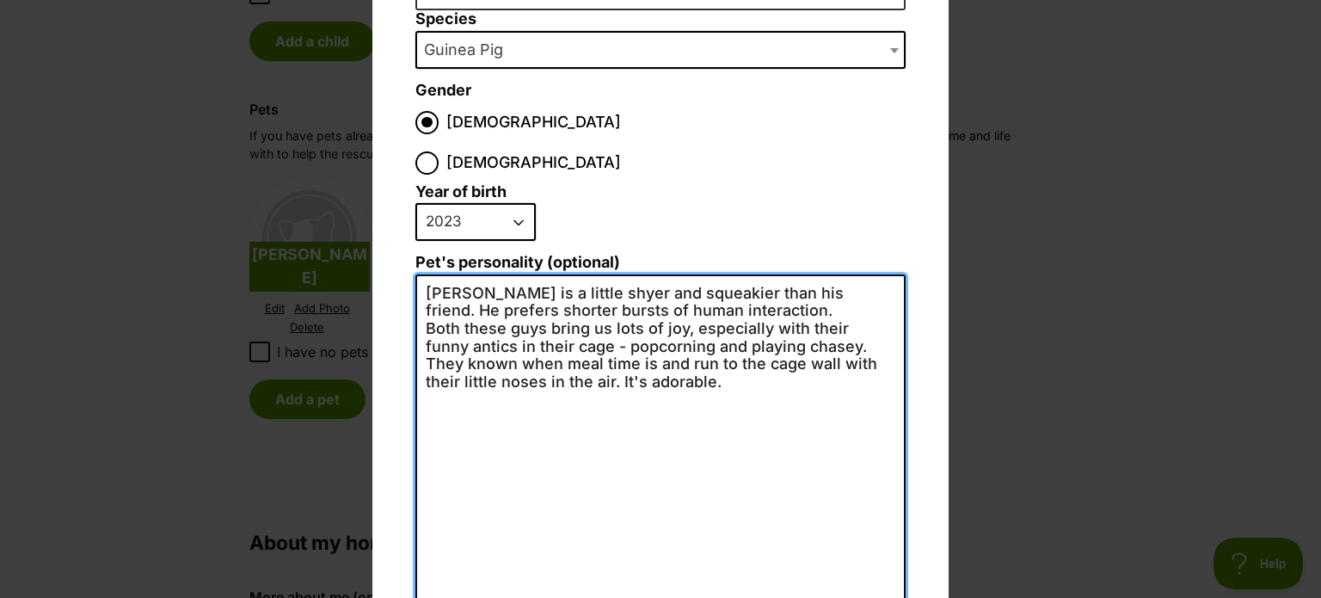
drag, startPoint x: 725, startPoint y: 346, endPoint x: 399, endPoint y: 250, distance: 339.5
click at [399, 250] on div "Add a pet Name Bernie Species Bird Cat Dog Farm Animal Ferret Guinea Pig Horse …" at bounding box center [660, 303] width 576 height 917
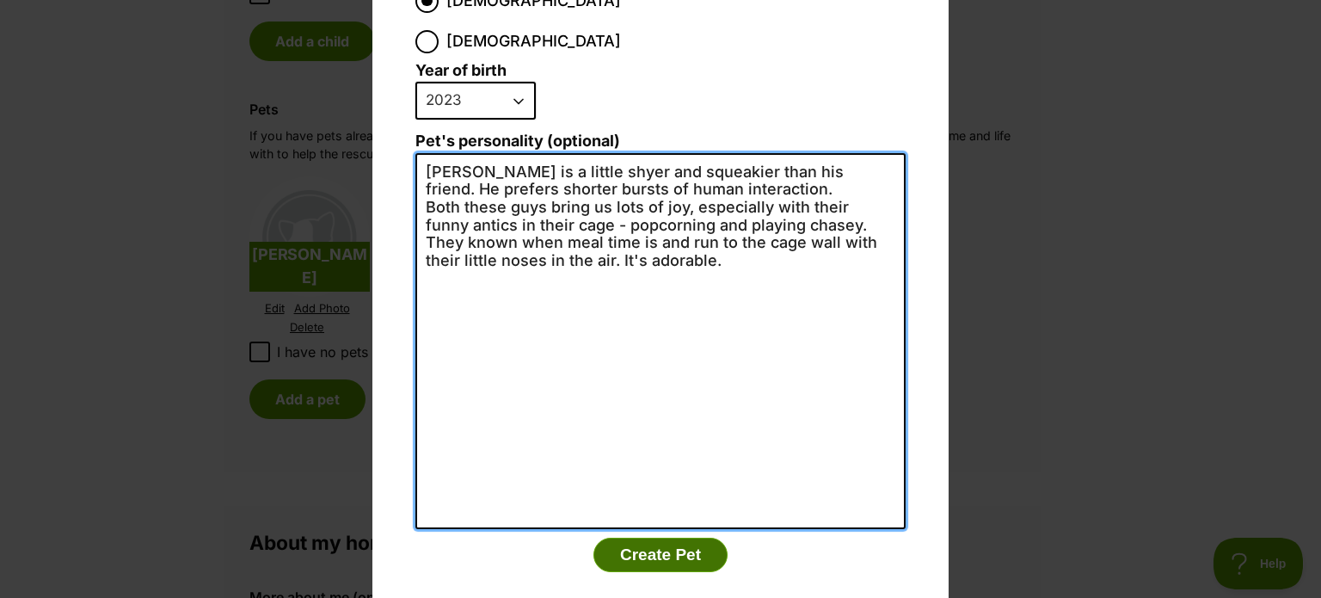
type textarea "Bernie is a little shyer and squeakier than his friend. He prefers shorter burs…"
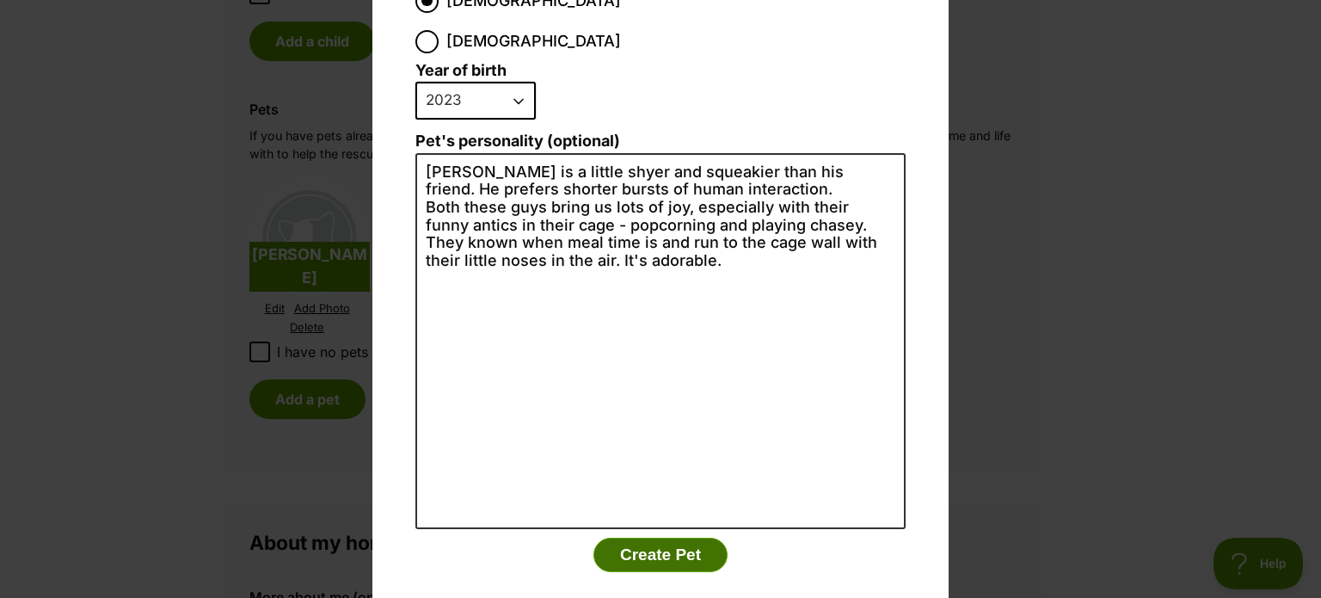
click at [636, 537] on button "Create Pet" at bounding box center [660, 554] width 134 height 34
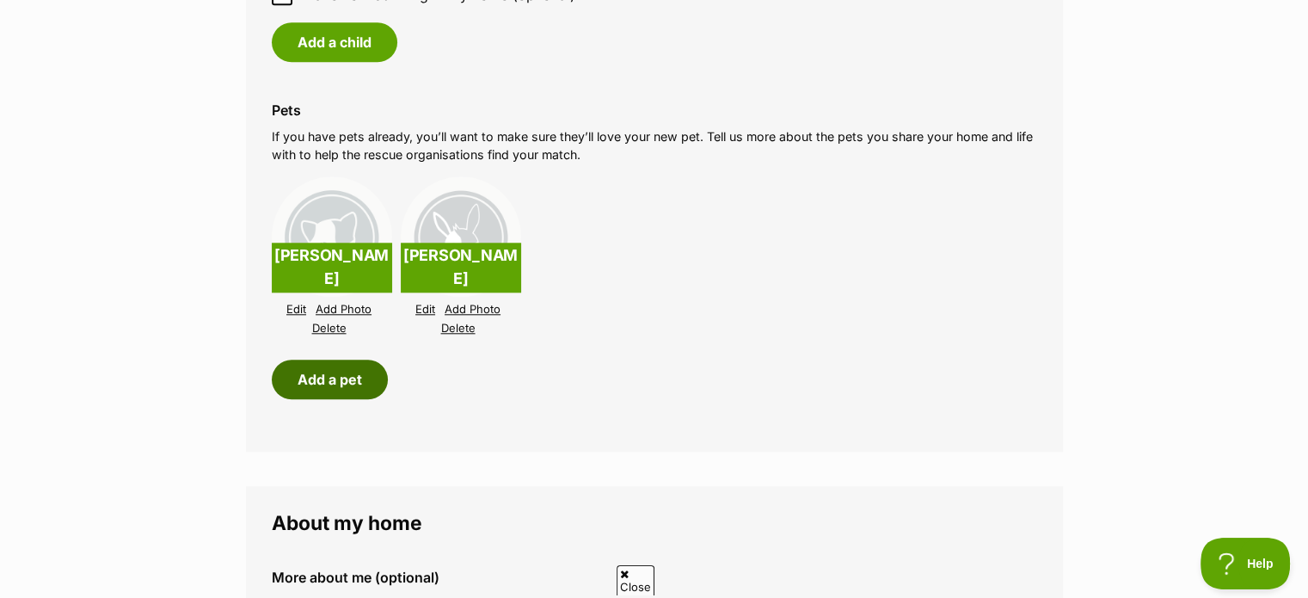
scroll to position [0, 0]
click at [348, 377] on button "Add a pet" at bounding box center [330, 379] width 116 height 40
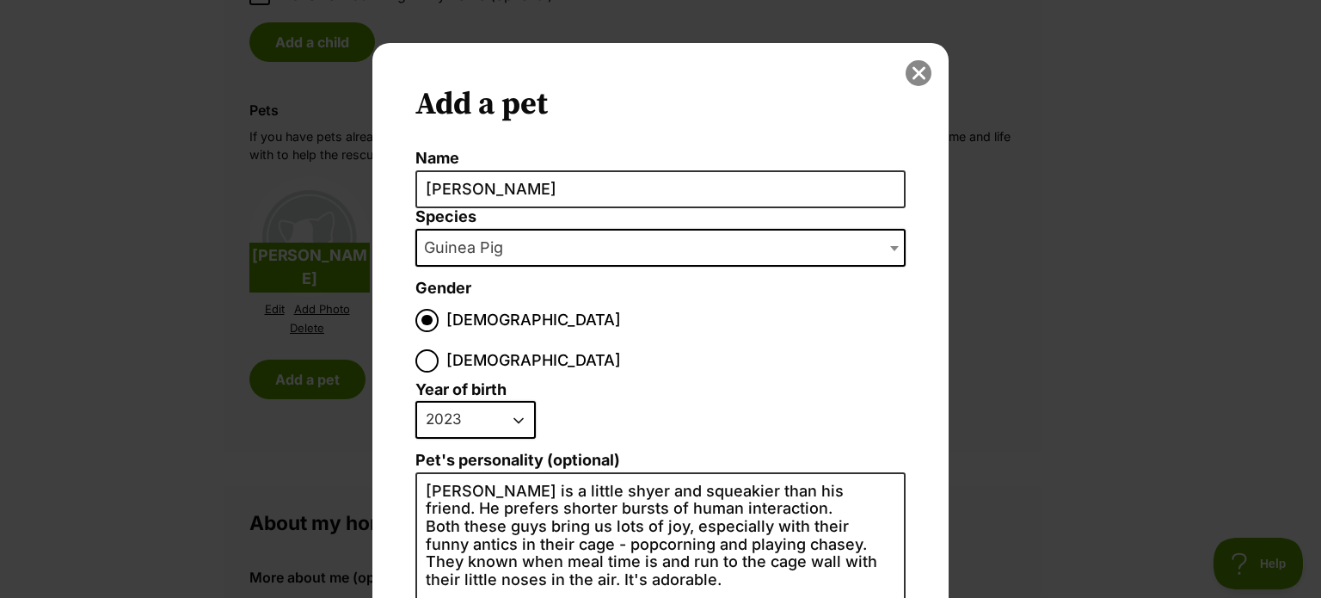
click at [907, 68] on button "close" at bounding box center [918, 73] width 26 height 26
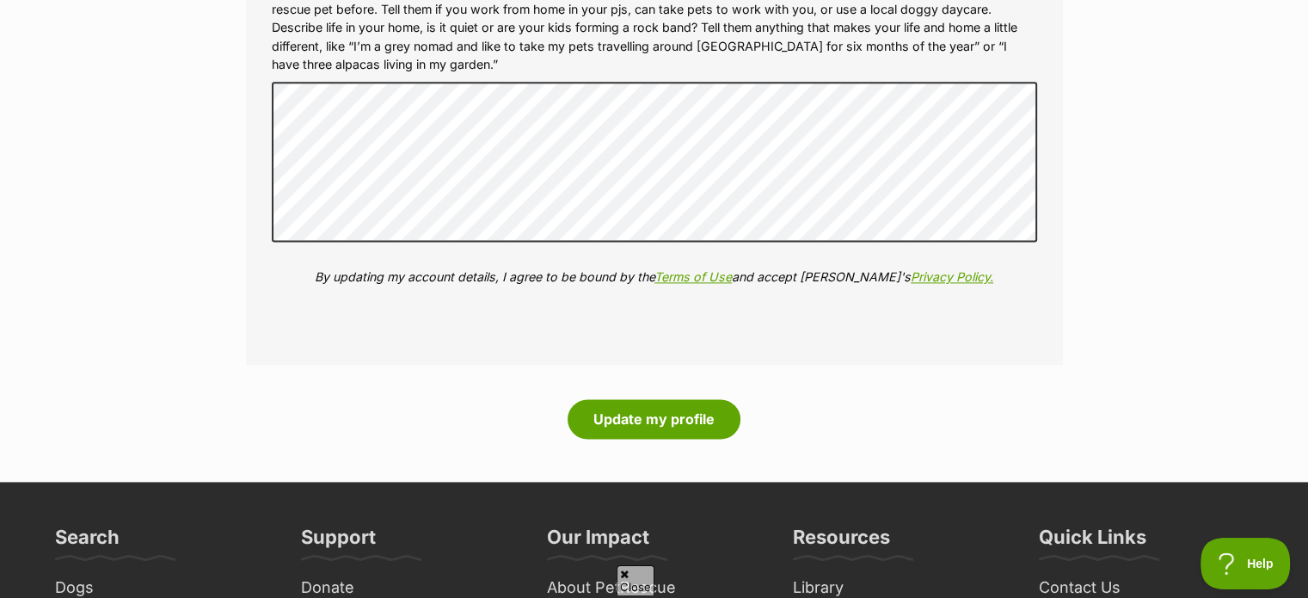
scroll to position [2239, 0]
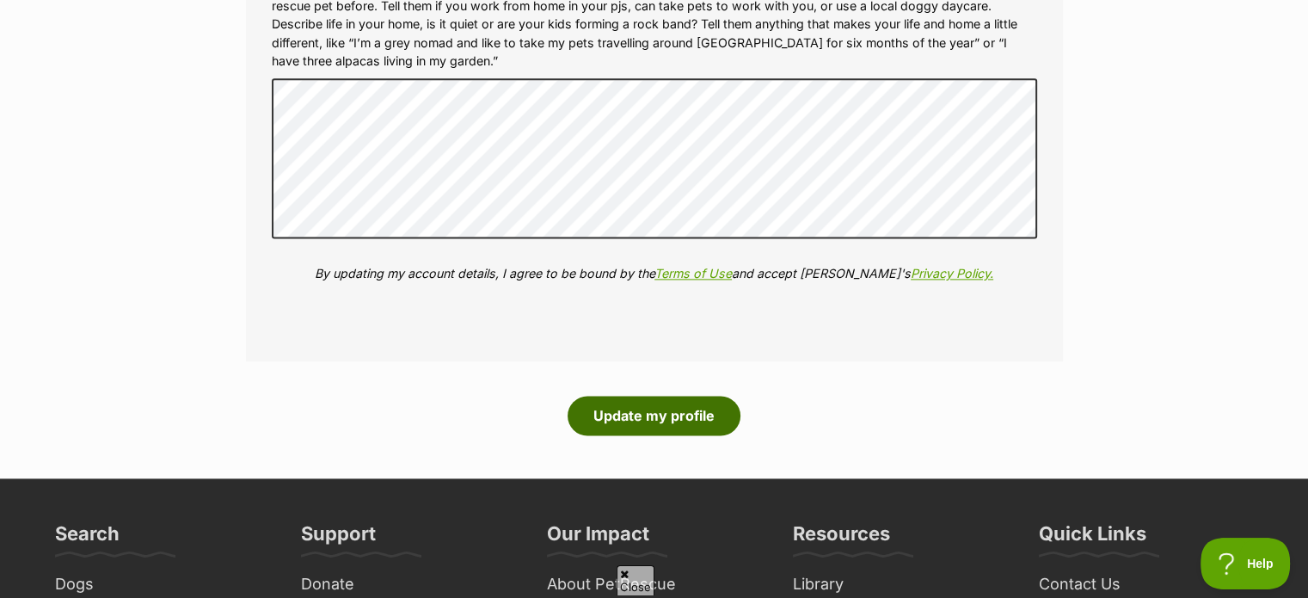
click at [659, 427] on button "Update my profile" at bounding box center [653, 416] width 173 height 40
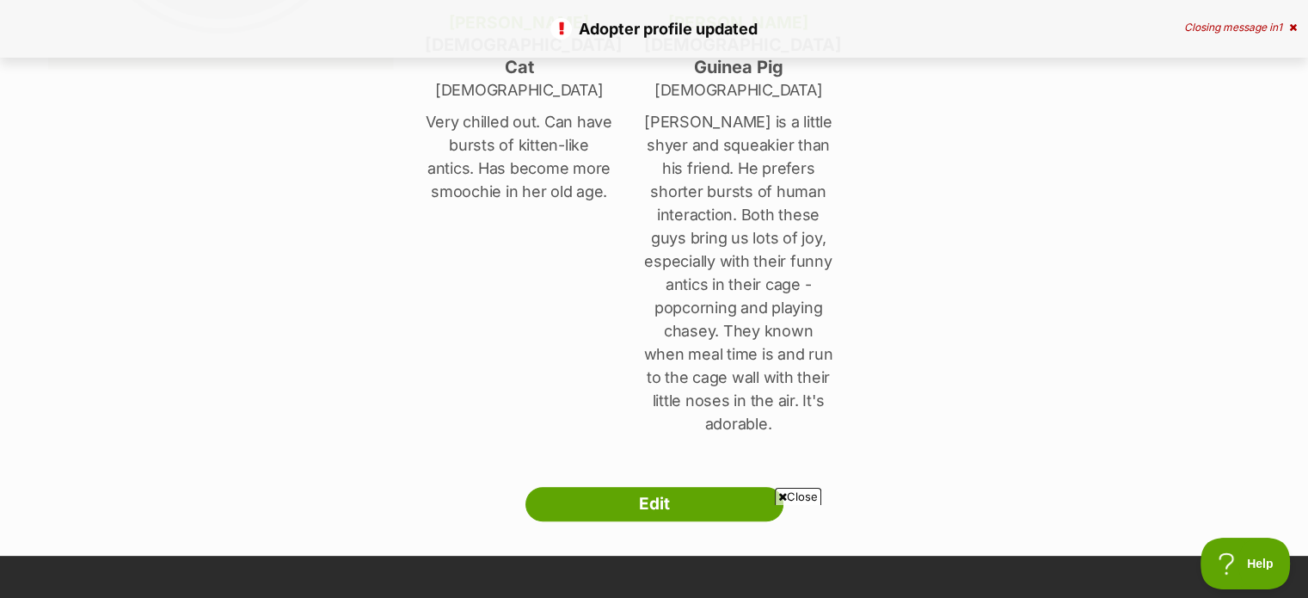
scroll to position [432, 0]
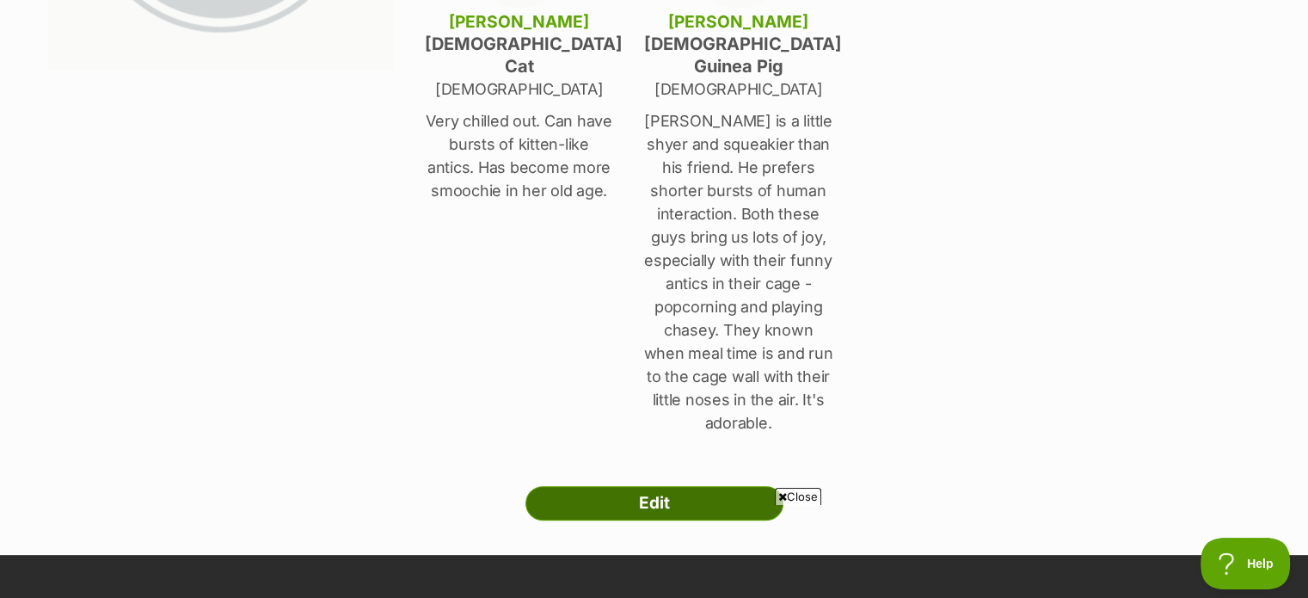
click at [643, 486] on link "Edit" at bounding box center [654, 503] width 258 height 34
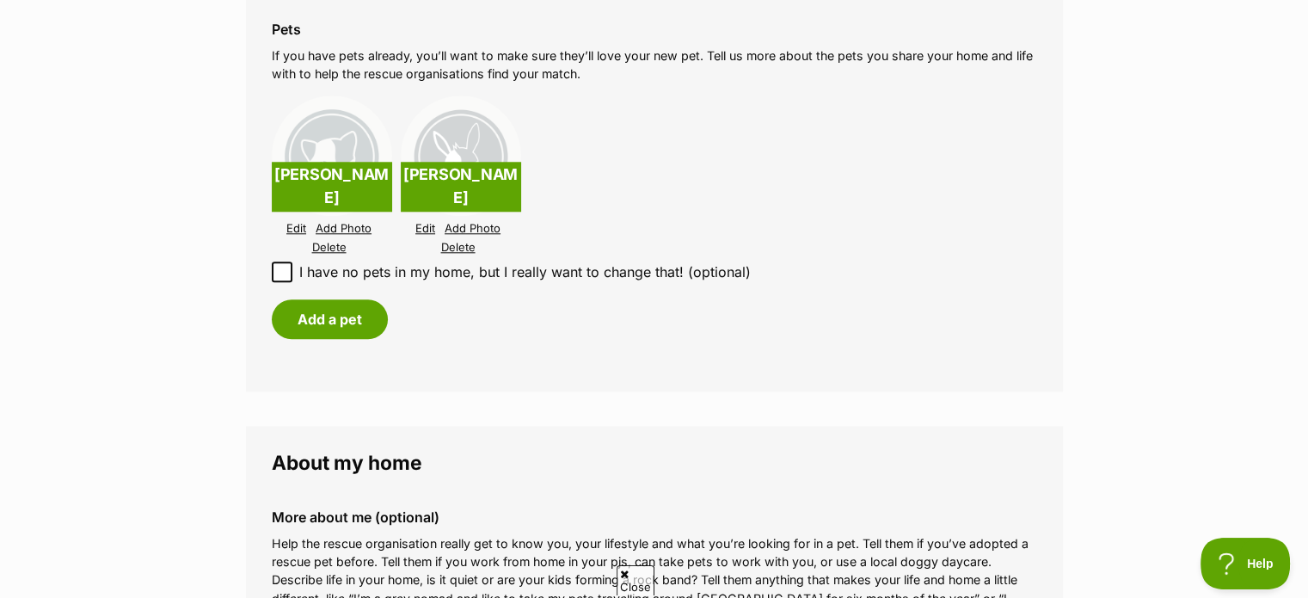
scroll to position [1702, 0]
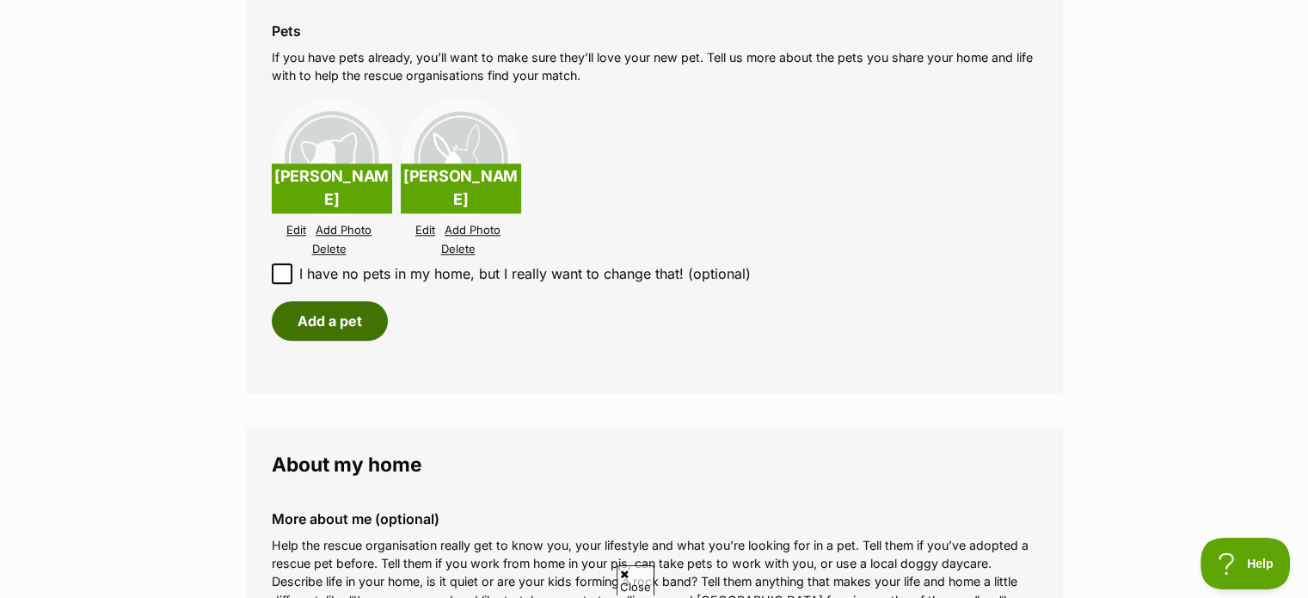
click at [345, 317] on button "Add a pet" at bounding box center [330, 321] width 116 height 40
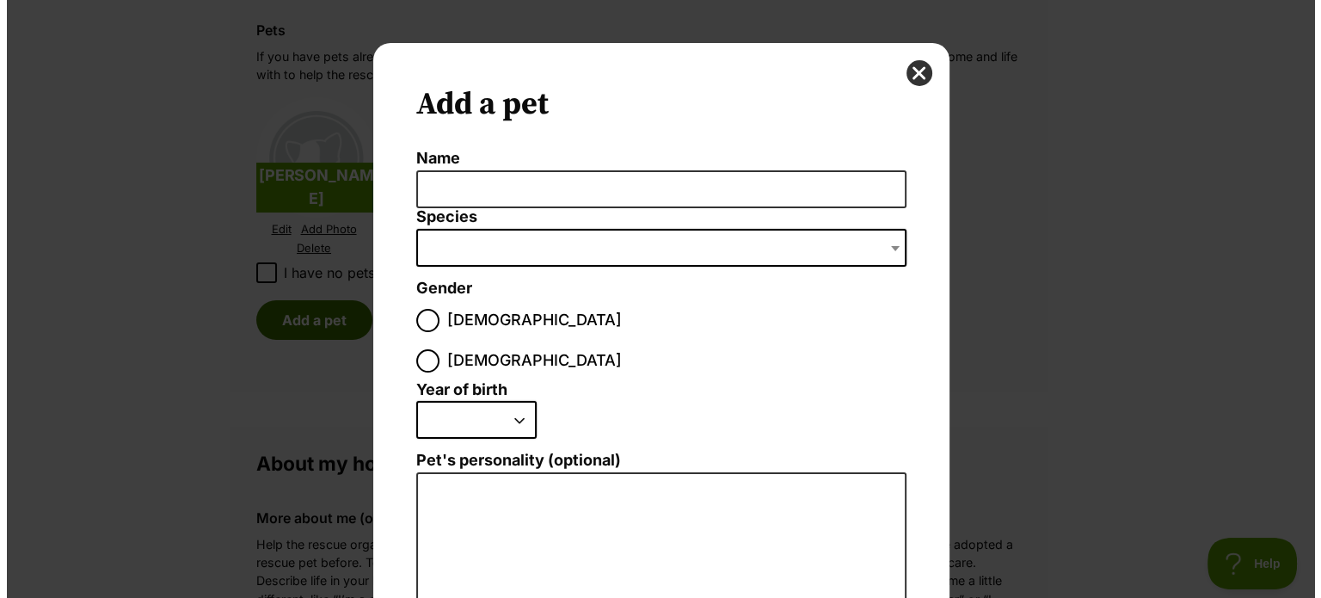
scroll to position [0, 0]
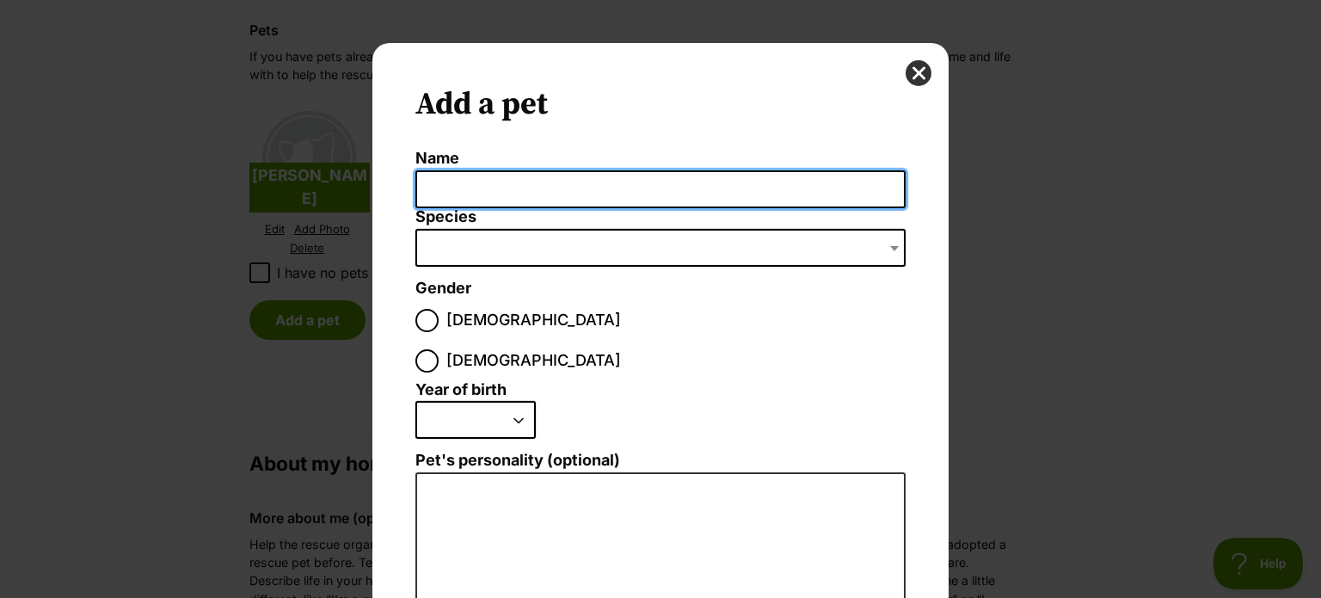
click at [463, 183] on input "Name" at bounding box center [660, 189] width 490 height 39
type input "Milky"
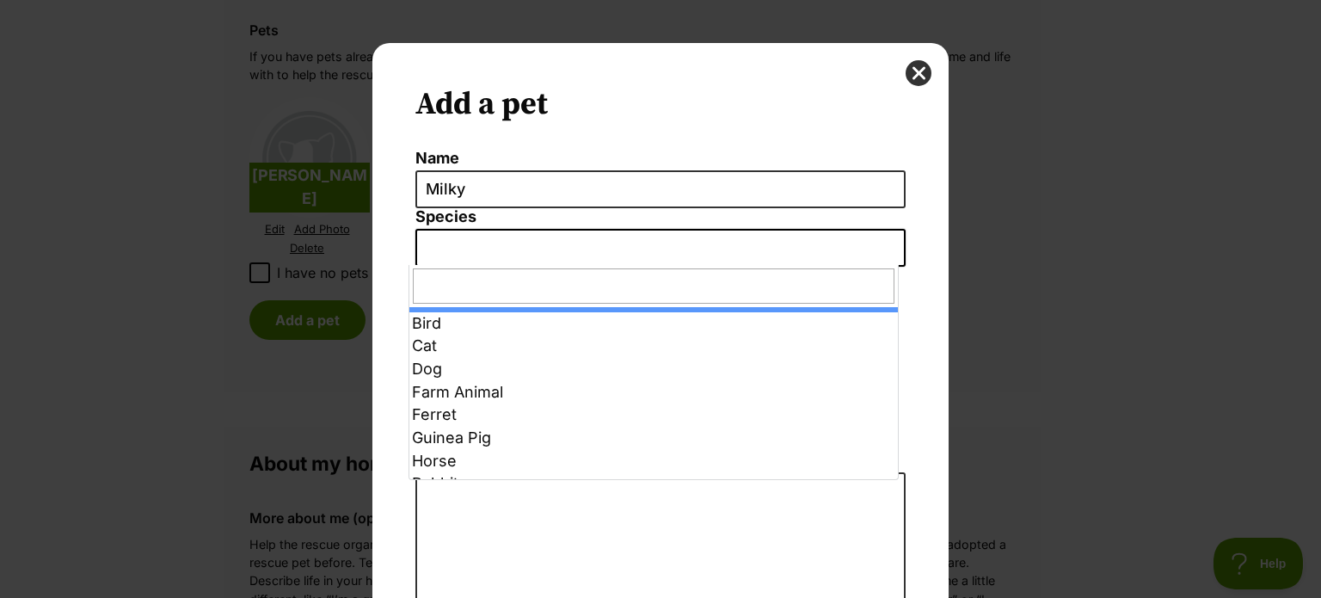
click at [469, 240] on span "Dialog Window - Close (Press escape to close)" at bounding box center [660, 248] width 490 height 38
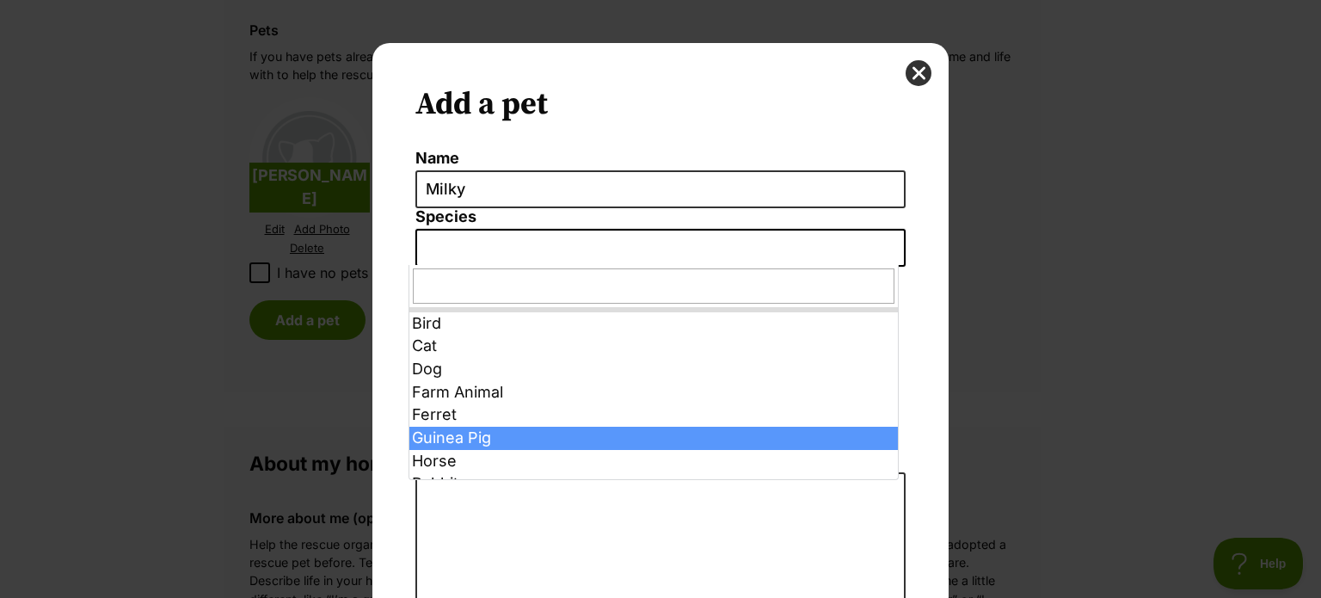
select select "3"
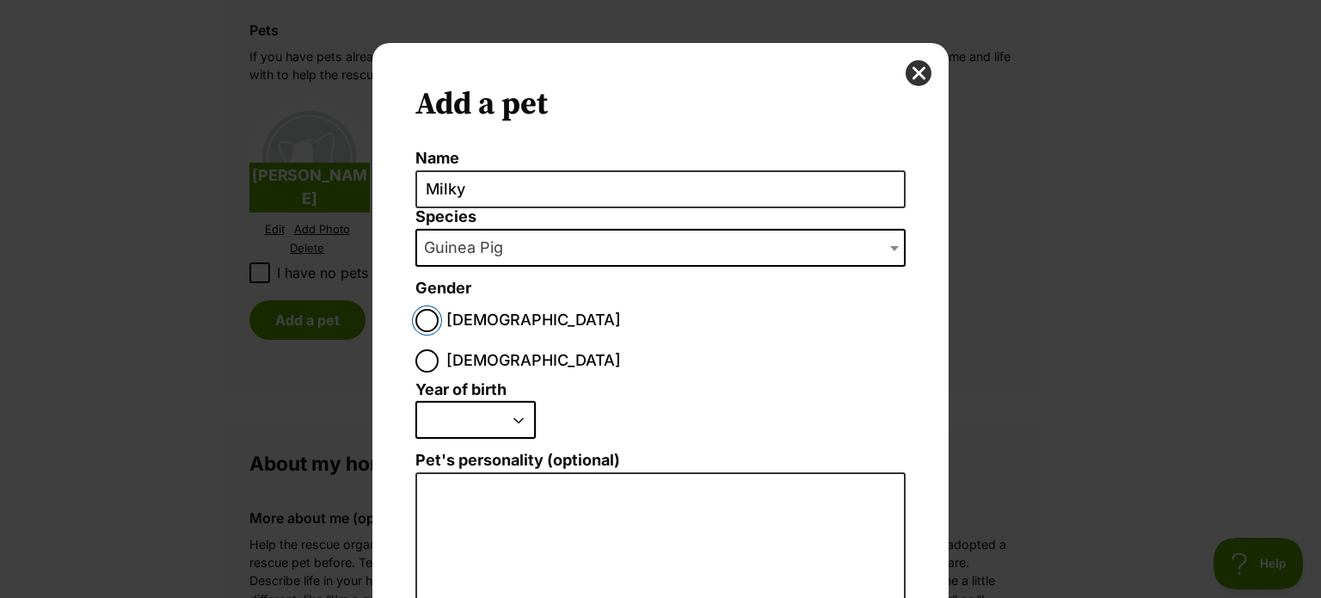
click at [418, 322] on input "Male" at bounding box center [426, 320] width 23 height 23
radio input "true"
click at [508, 401] on select "2025 2024 2023 2022 2021 2020 2019 2018 2017 2016 2015 2014 2013 2012 2011 2010…" at bounding box center [475, 420] width 120 height 38
select select "2023"
click at [415, 401] on select "2025 2024 2023 2022 2021 2020 2019 2018 2017 2016 2015 2014 2013 2012 2011 2010…" at bounding box center [475, 420] width 120 height 38
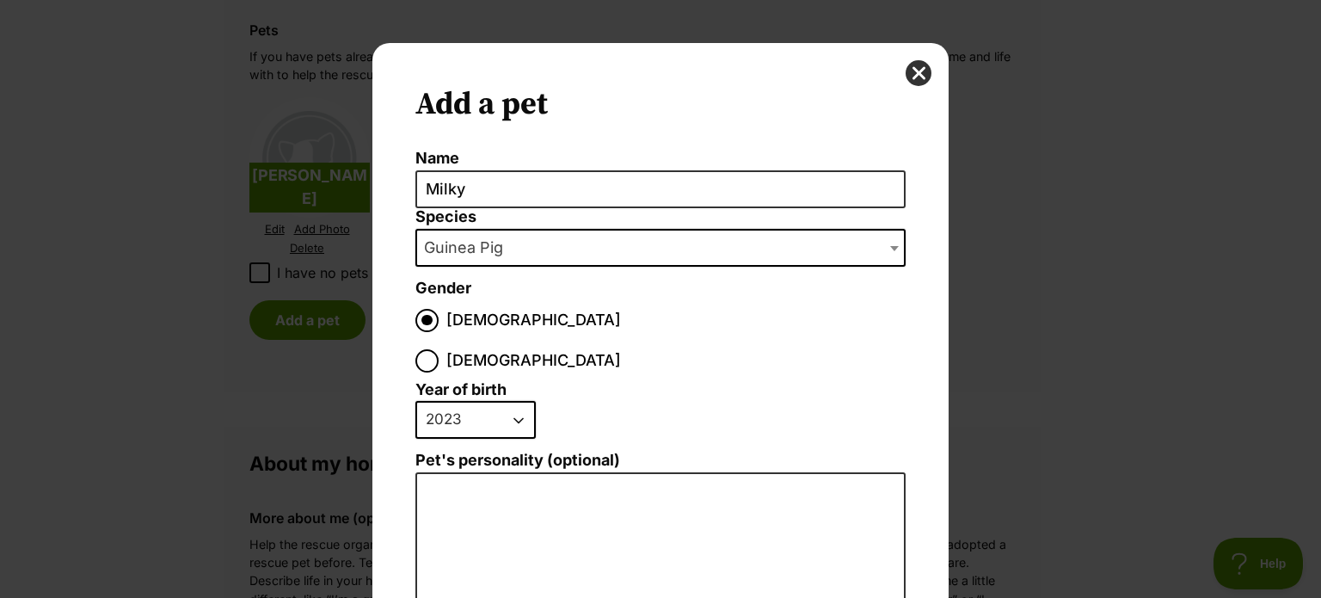
scroll to position [169, 0]
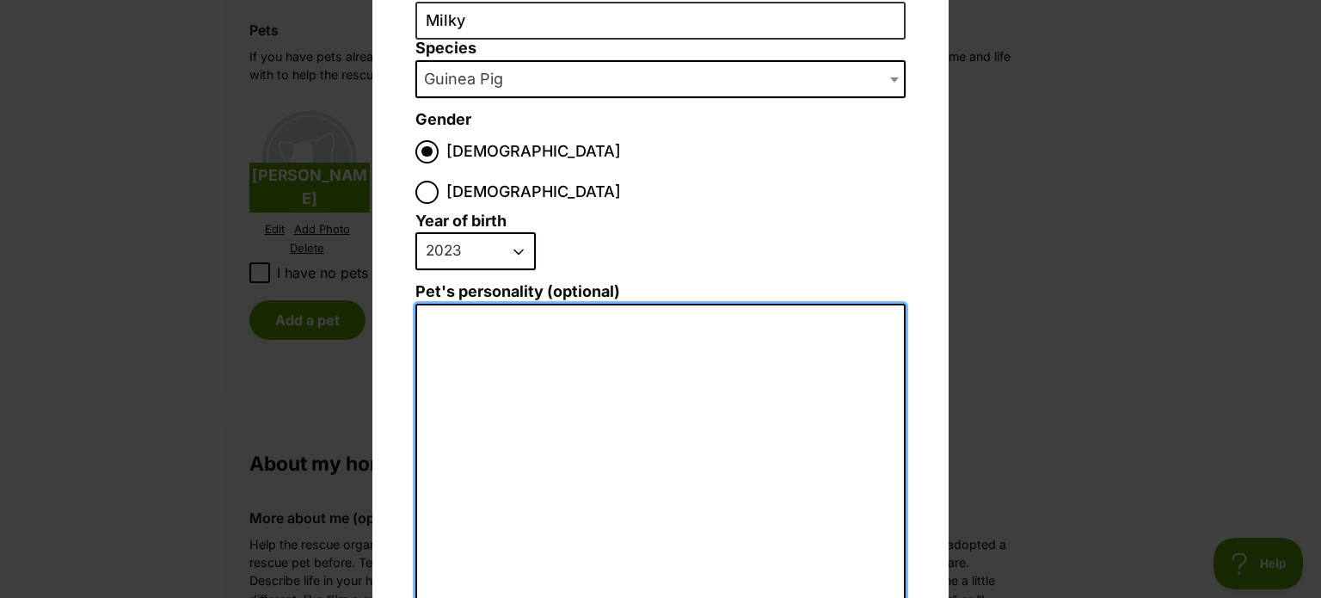
click at [573, 324] on textarea "Pet's personality (optional)" at bounding box center [660, 492] width 490 height 377
paste textarea "Bernie is a little shyer and squeakier than his friend. He prefers shorter burs…"
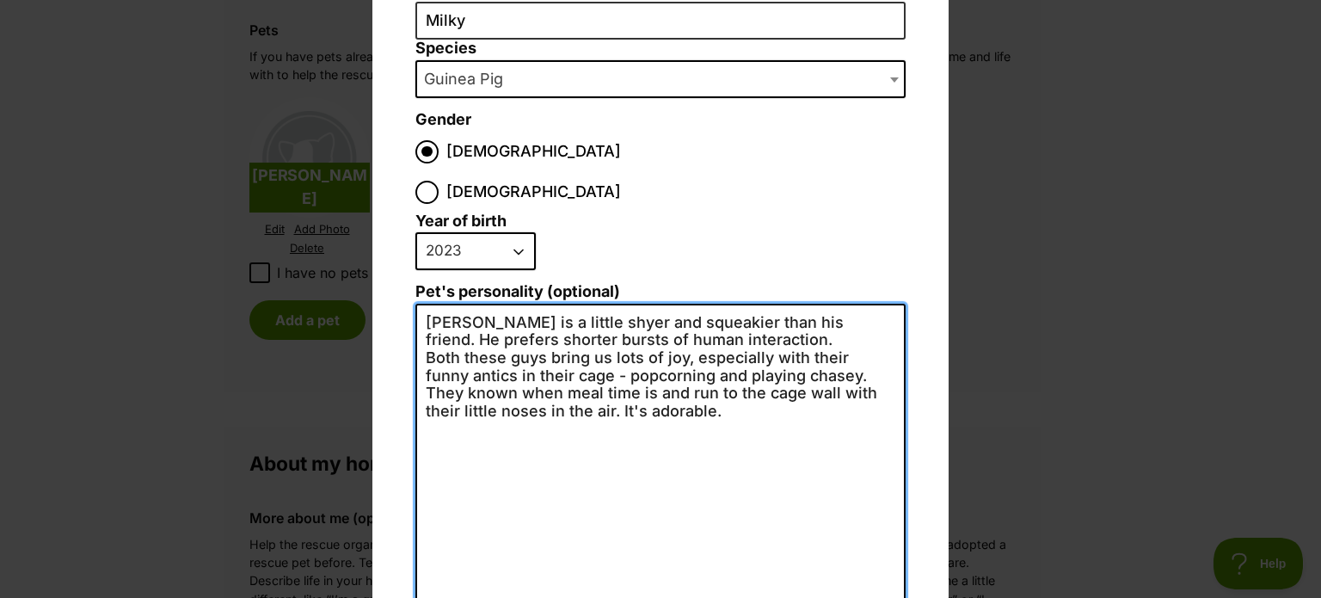
click at [573, 324] on textarea "Bernie is a little shyer and squeakier than his friend. He prefers shorter burs…" at bounding box center [660, 492] width 490 height 376
drag, startPoint x: 741, startPoint y: 294, endPoint x: 408, endPoint y: 285, distance: 332.8
click at [415, 304] on textarea "[PERSON_NAME] is a little shyer and squeakier than his friend. He prefers short…" at bounding box center [660, 492] width 490 height 376
click at [831, 304] on textarea "Milky is the alpha guinea pig. Wherever he goes, Berniw follows. Both these guy…" at bounding box center [660, 492] width 490 height 376
click at [726, 304] on textarea "Milky is the alpha guinea pig. Wherever he goes, Bernie follows. Both these guy…" at bounding box center [660, 492] width 490 height 376
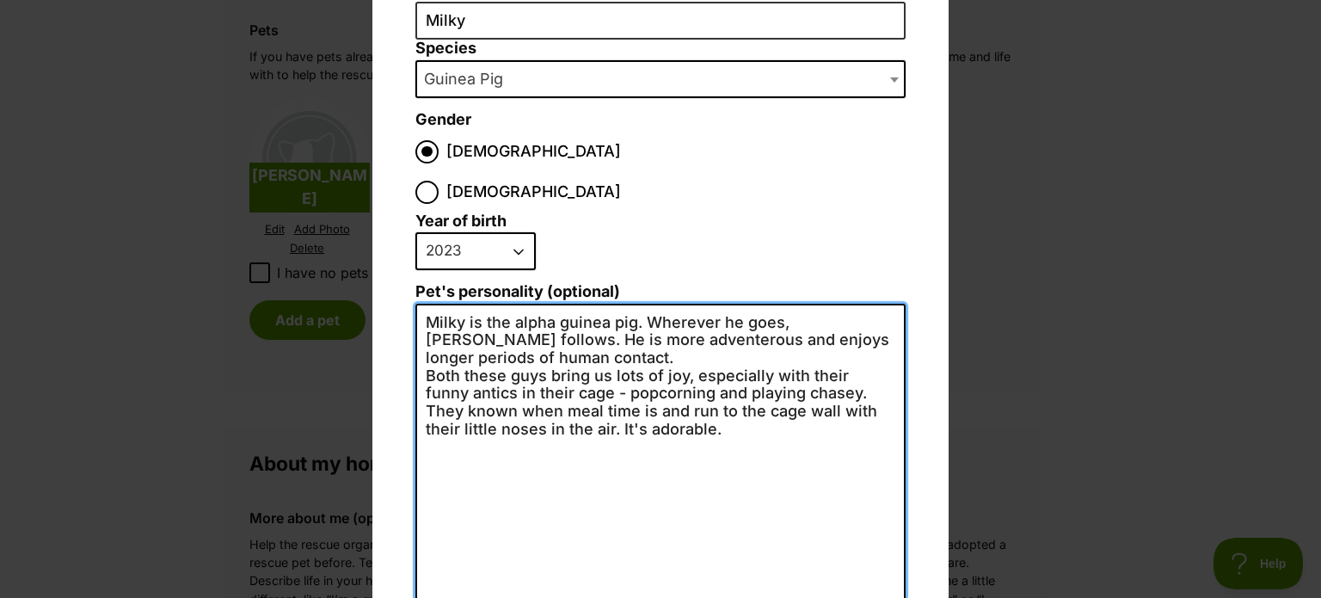
click at [619, 304] on textarea "Milky is the alpha guinea pig. Wherever he goes, Bernie follows. He is more adv…" at bounding box center [660, 492] width 490 height 376
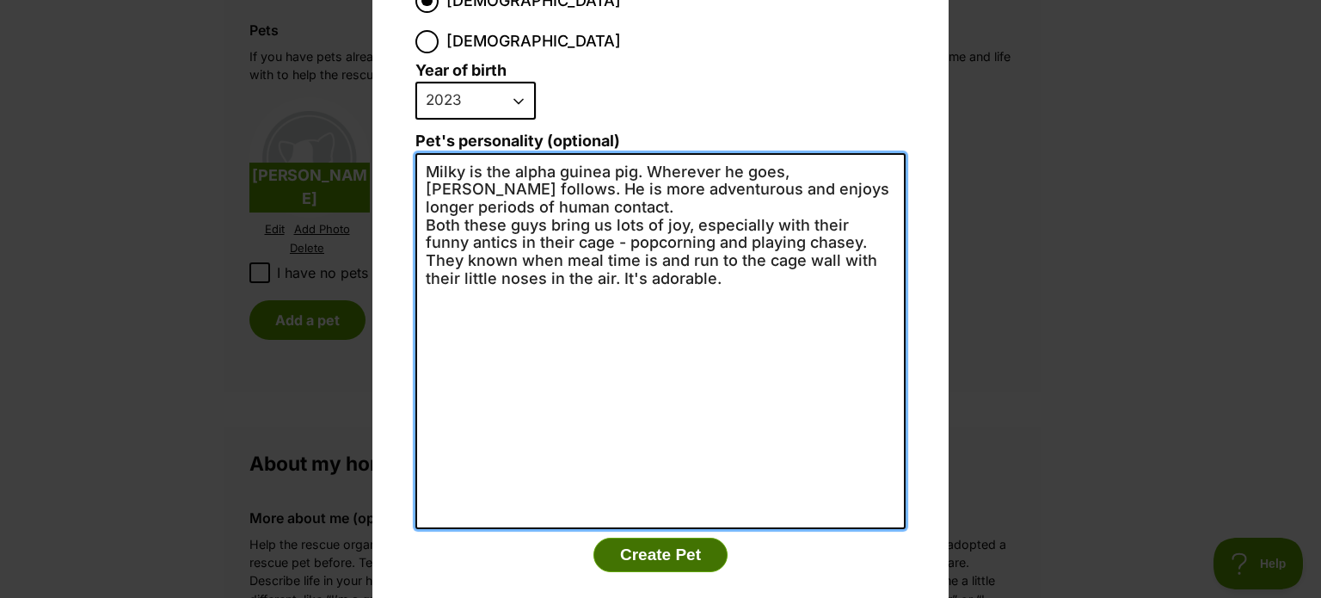
type textarea "Milky is the alpha guinea pig. Wherever he goes, Bernie follows. He is more adv…"
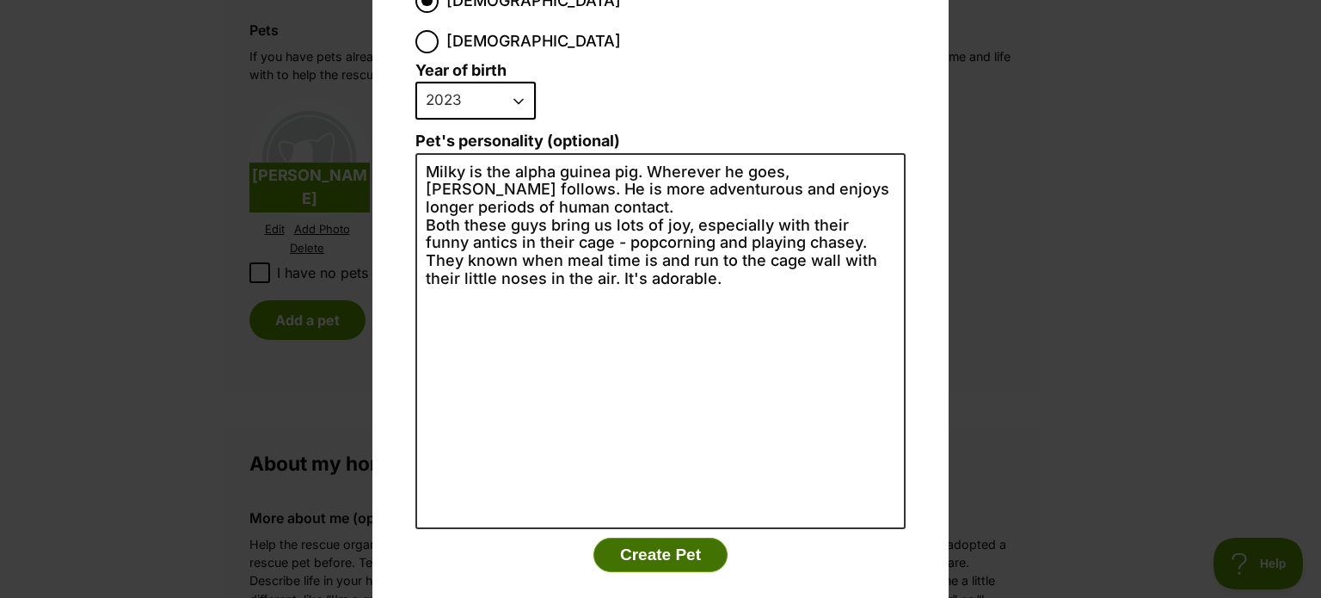
click at [667, 537] on button "Create Pet" at bounding box center [660, 554] width 134 height 34
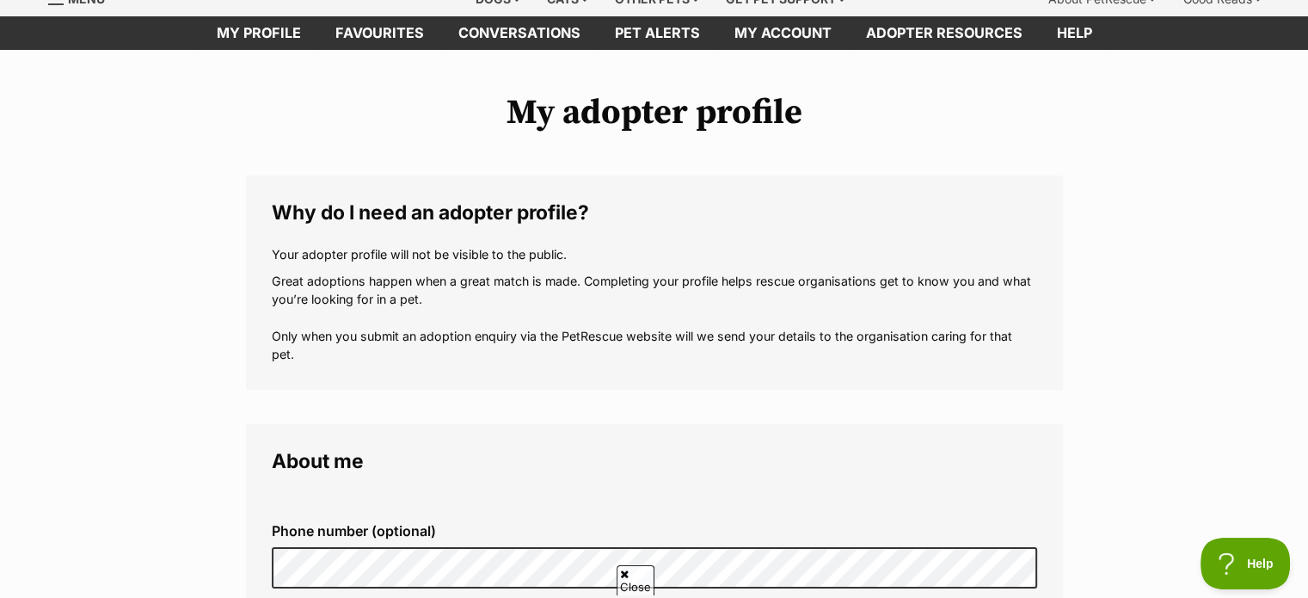
scroll to position [0, 0]
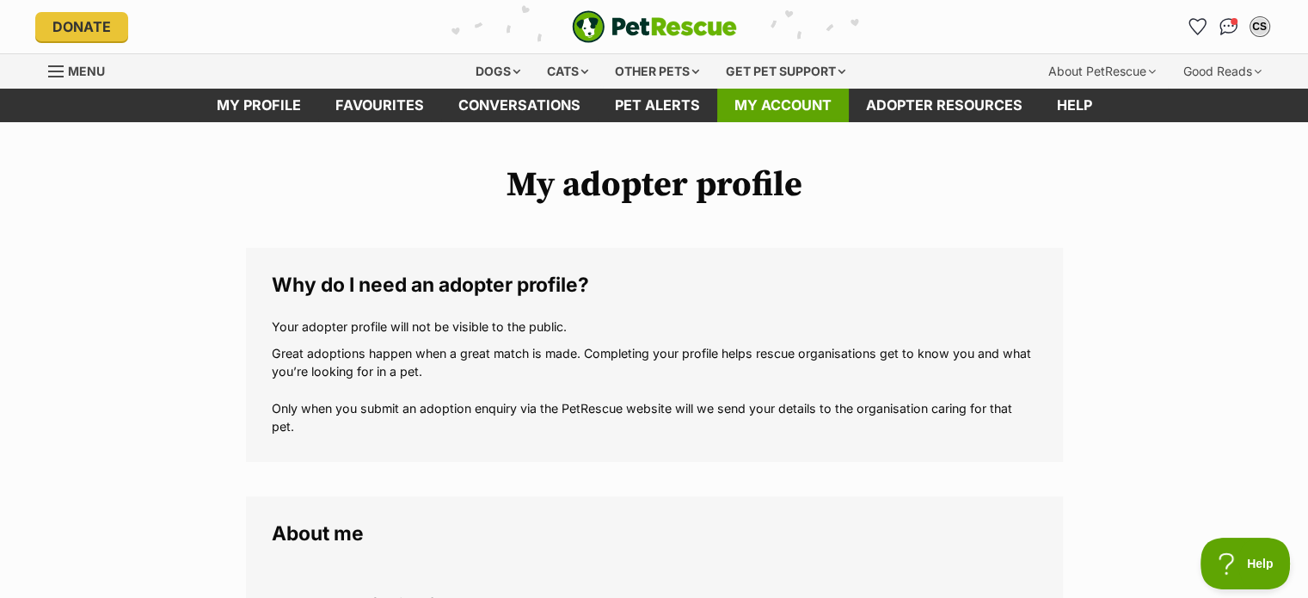
click at [774, 108] on link "My account" at bounding box center [783, 106] width 132 height 34
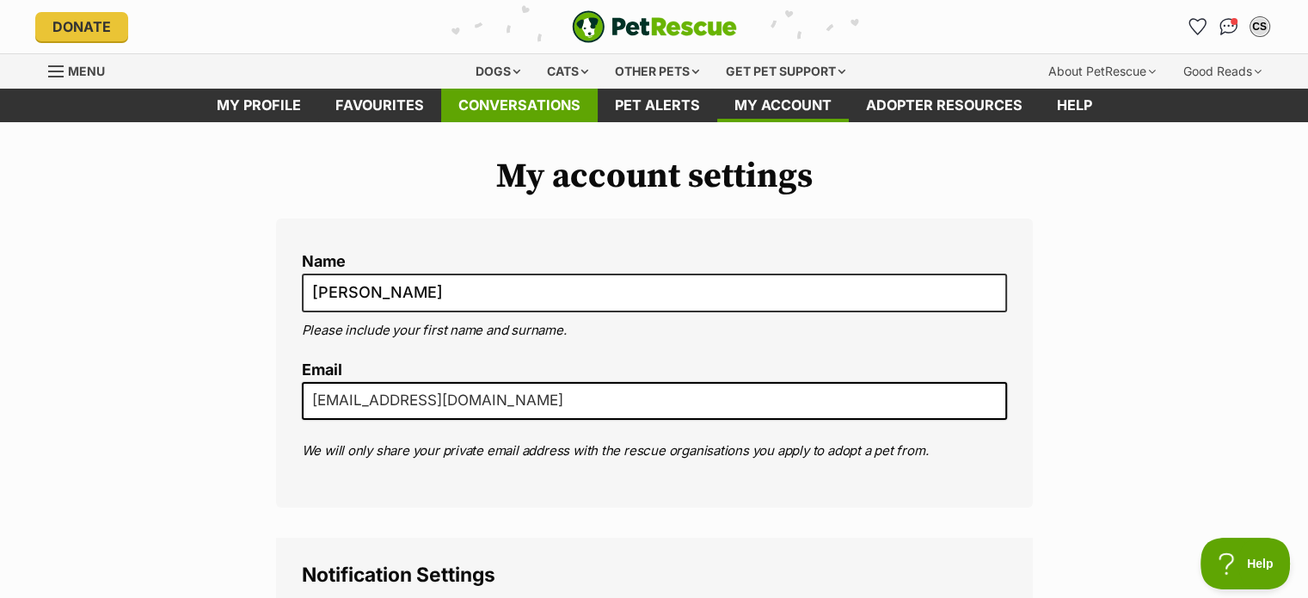
click at [545, 113] on link "Conversations" at bounding box center [519, 106] width 156 height 34
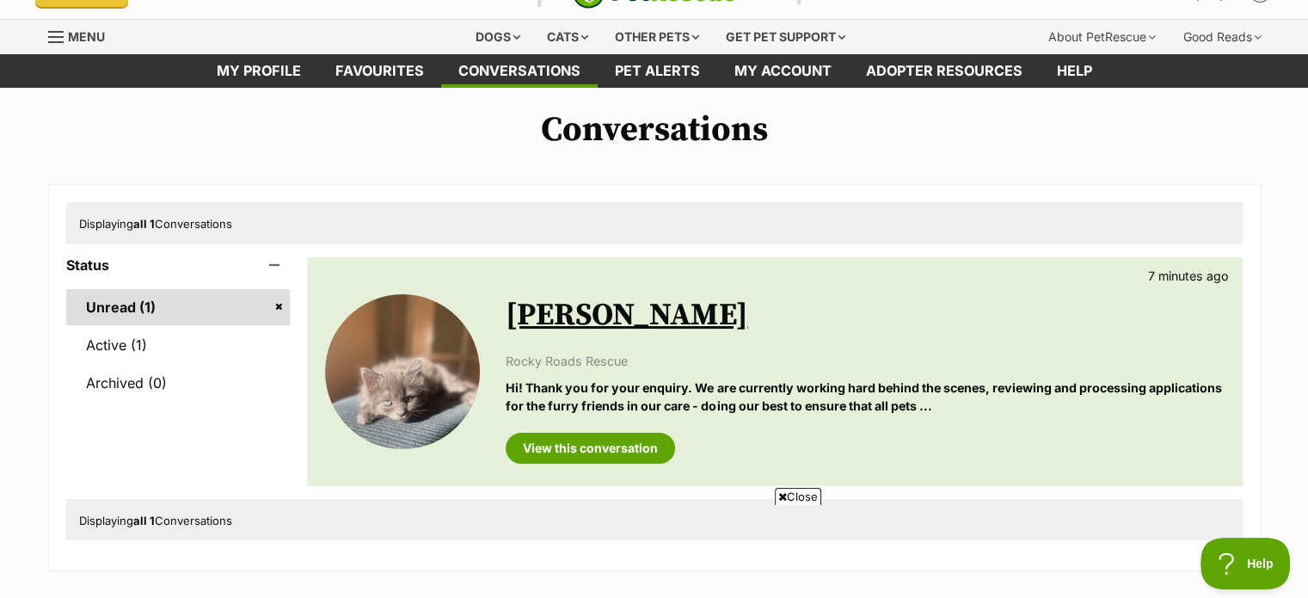
scroll to position [34, 0]
click at [581, 452] on link "View this conversation" at bounding box center [590, 447] width 169 height 31
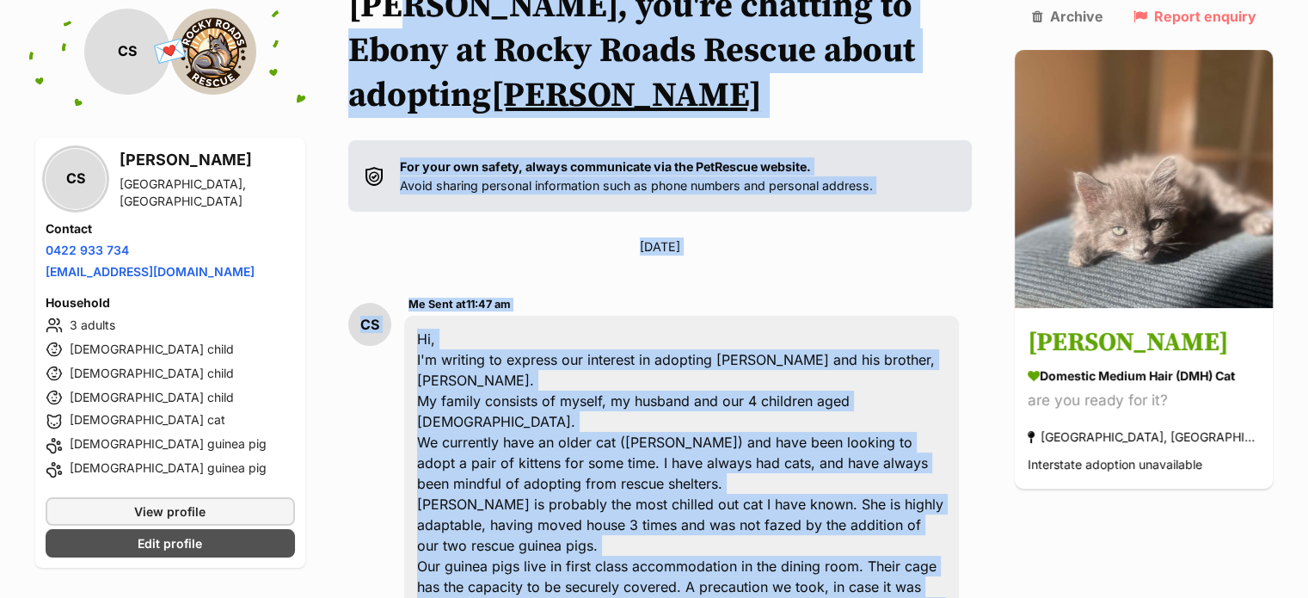
scroll to position [132, 0]
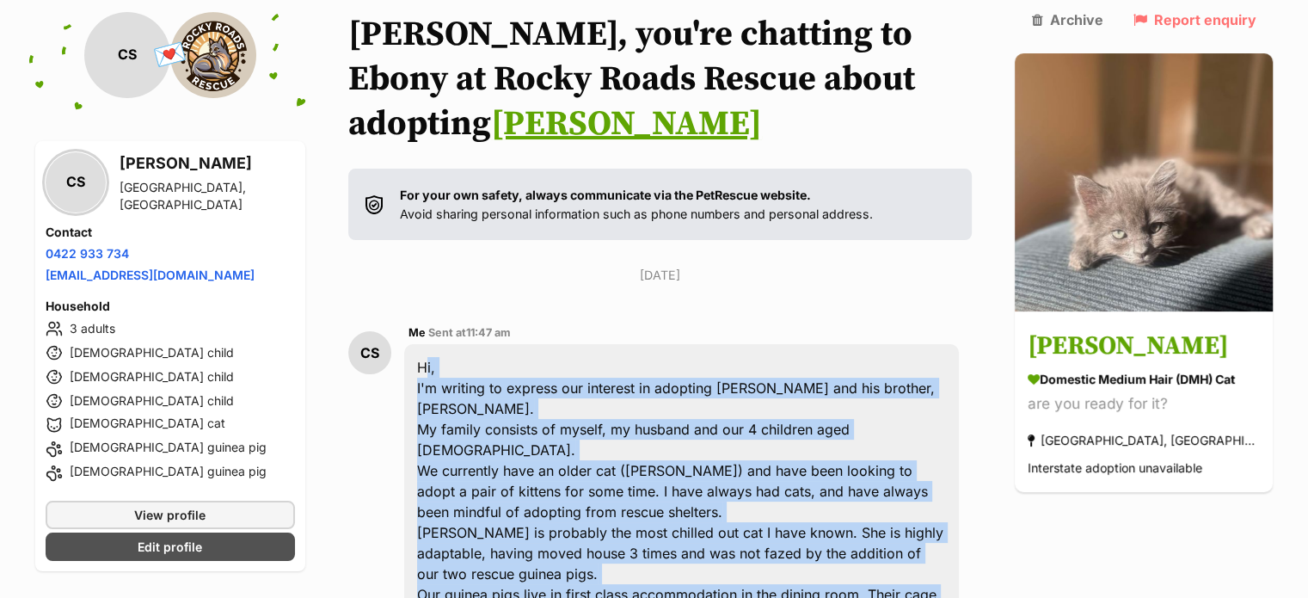
drag, startPoint x: 537, startPoint y: 475, endPoint x: 413, endPoint y: 354, distance: 173.3
copy div "Hi, I'm writing to express our interest in adopting [PERSON_NAME] and his broth…"
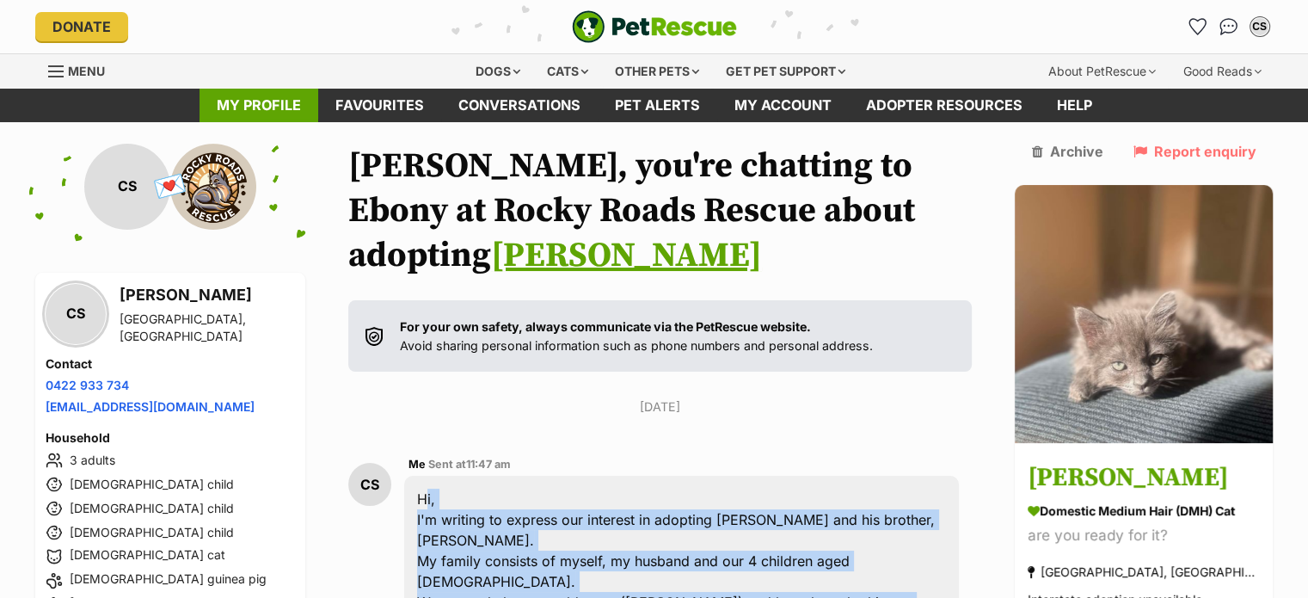
click at [272, 95] on link "My profile" at bounding box center [258, 106] width 119 height 34
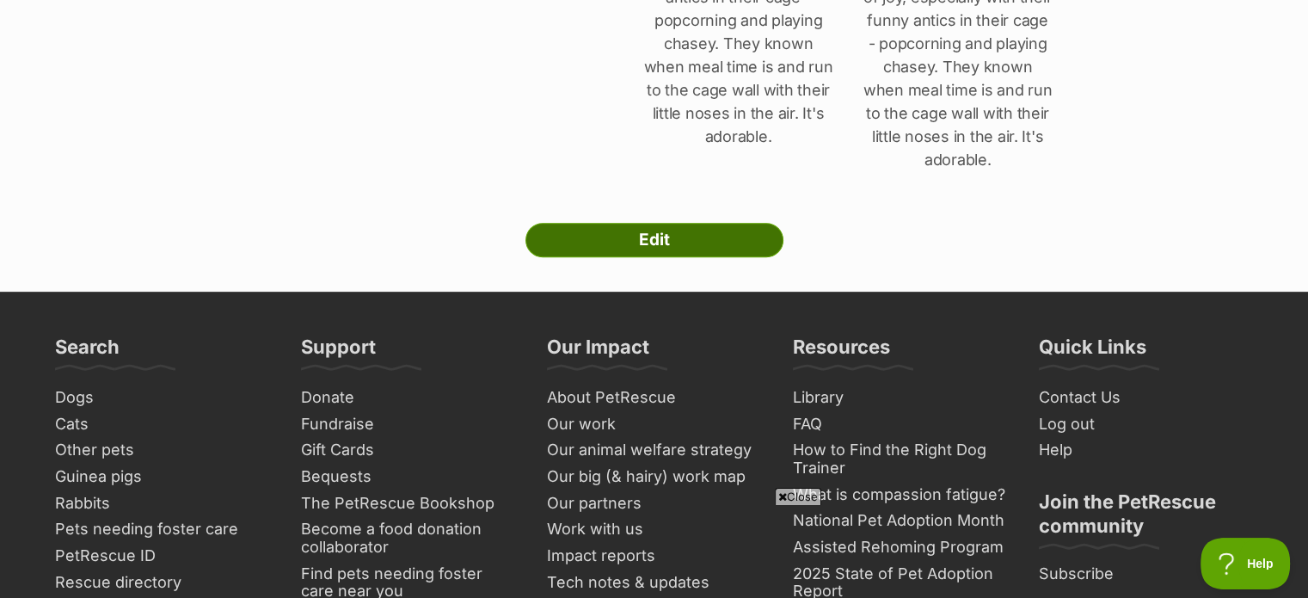
click at [620, 223] on link "Edit" at bounding box center [654, 240] width 258 height 34
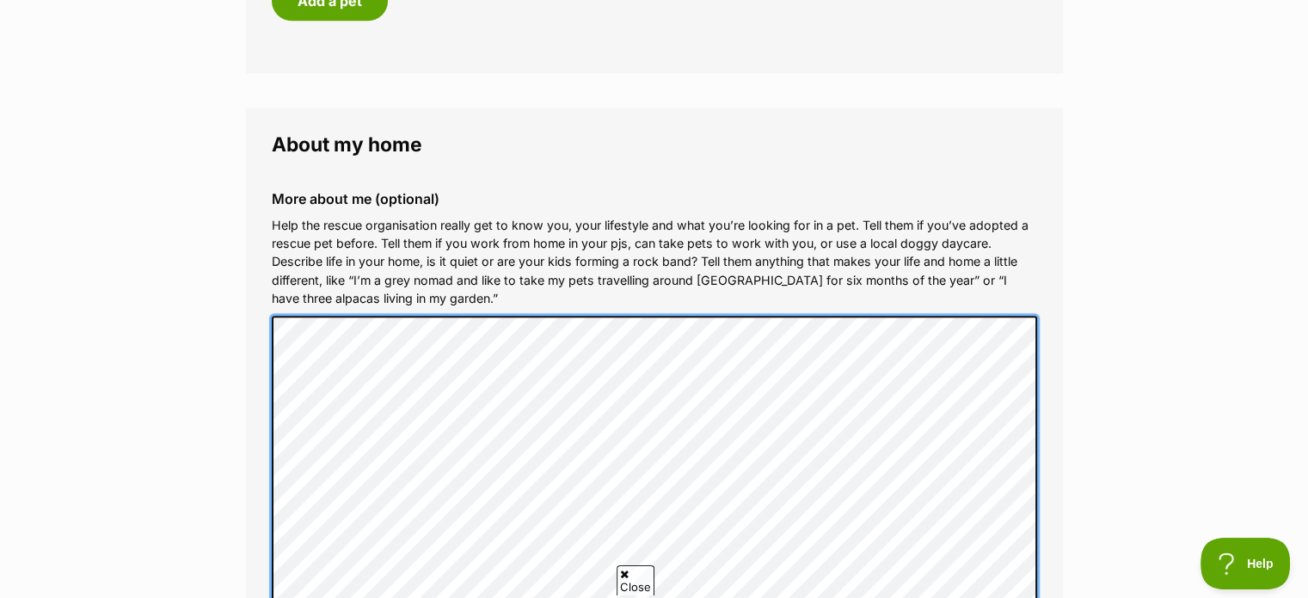
scroll to position [2180, 0]
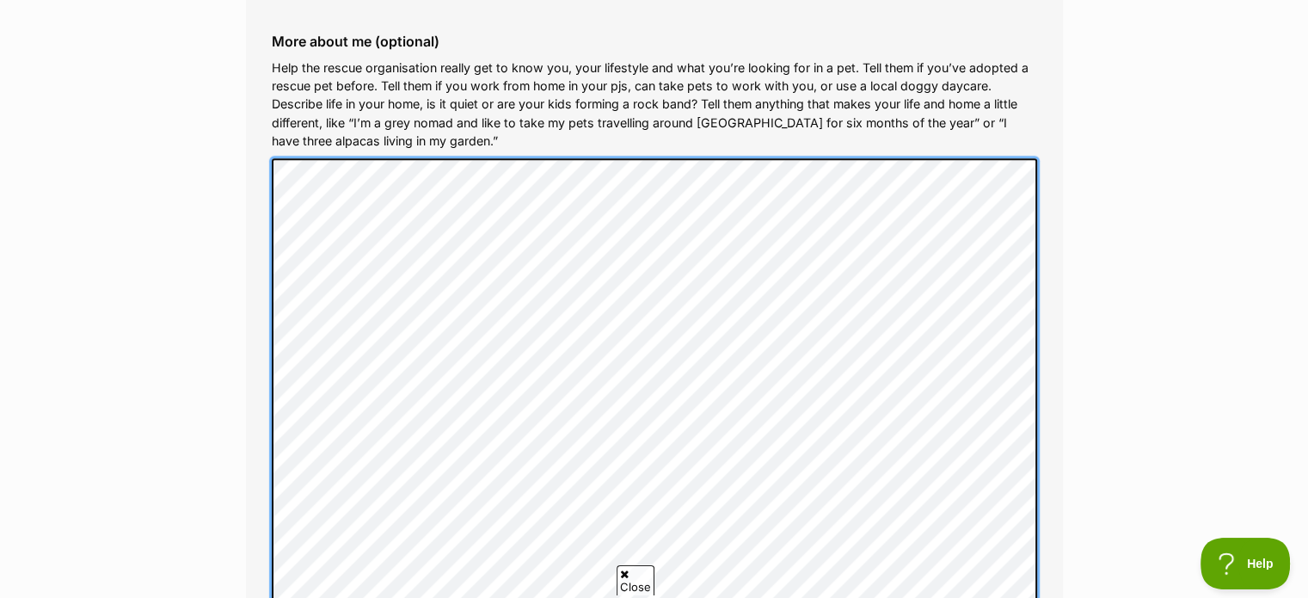
click at [265, 169] on div "More about me (optional) Help the rescue organisation really get to know you, y…" at bounding box center [654, 355] width 793 height 671
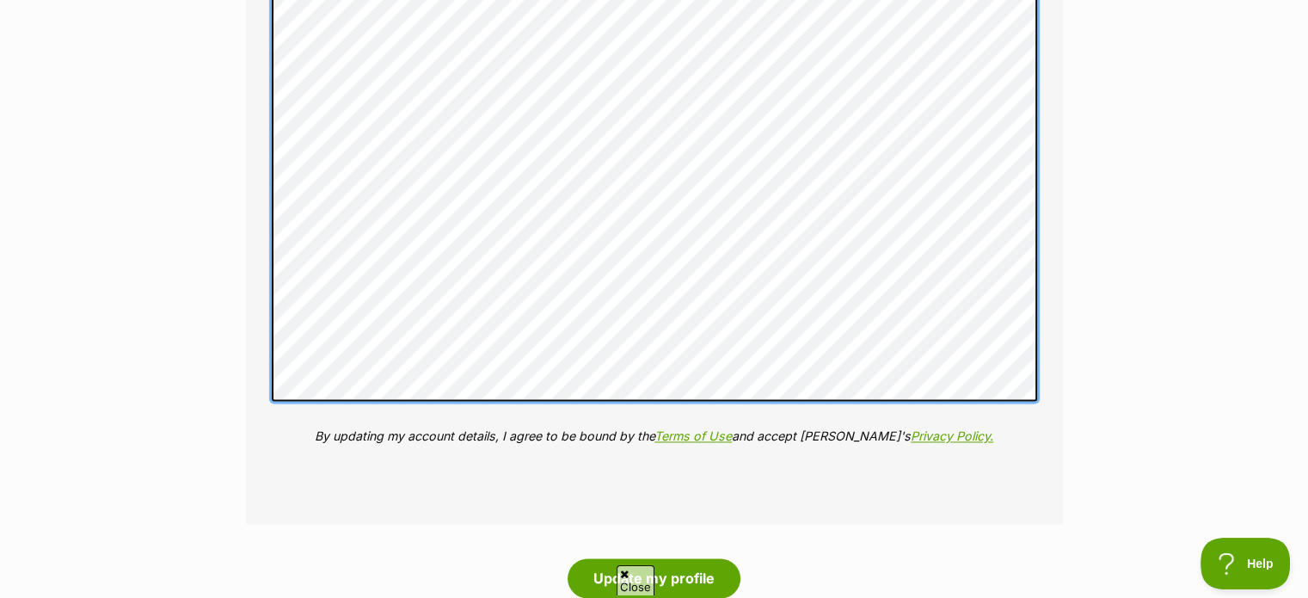
scroll to position [2345, 0]
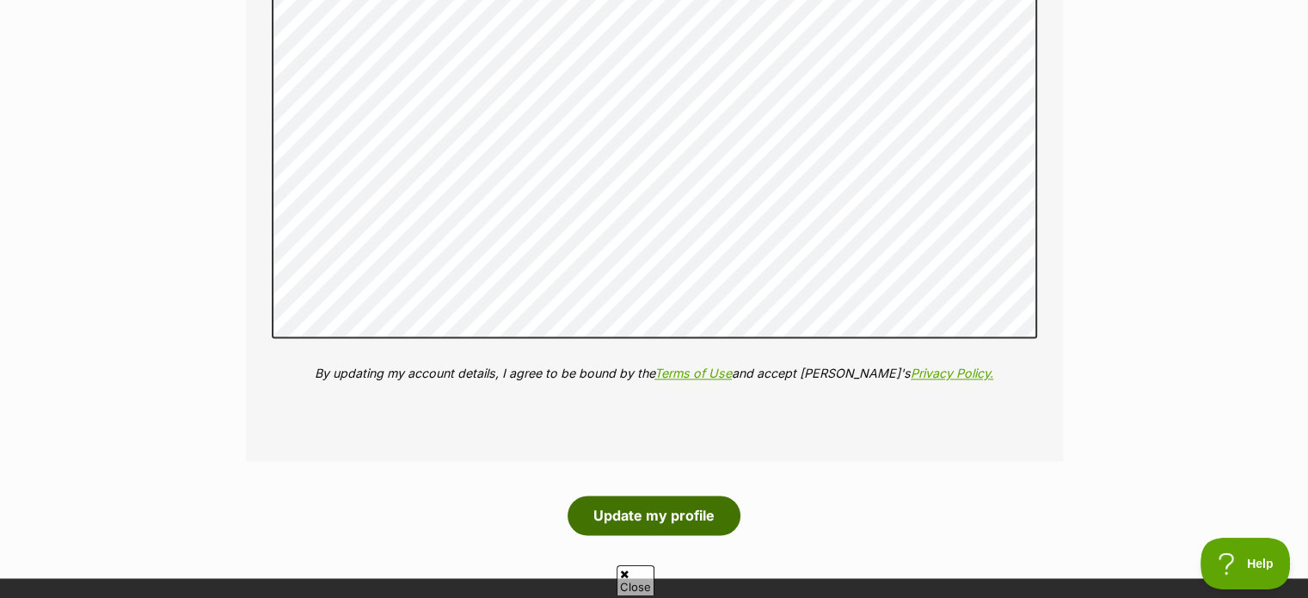
click at [673, 521] on button "Update my profile" at bounding box center [653, 515] width 173 height 40
